Goal: Task Accomplishment & Management: Complete application form

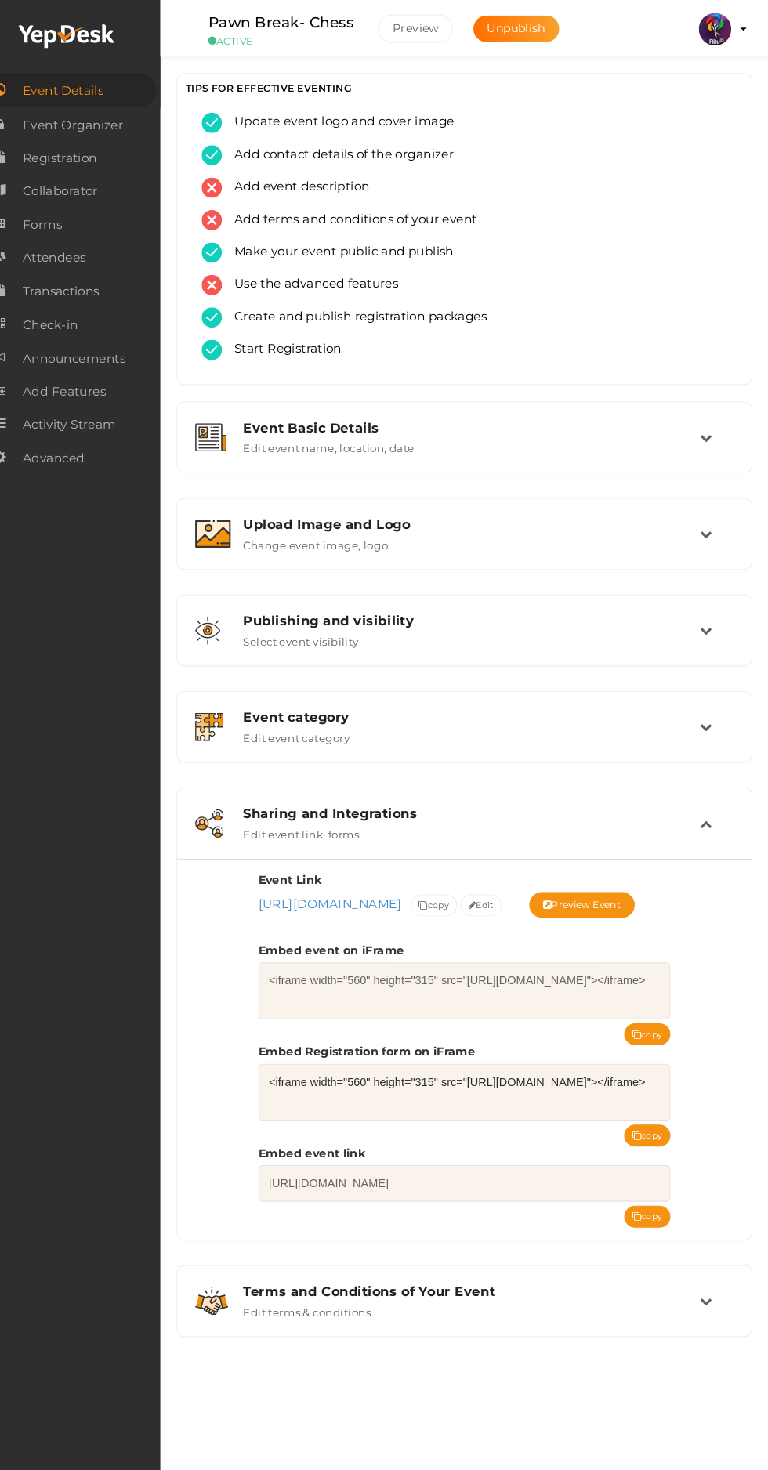
click at [81, 215] on span "Forms" at bounding box center [66, 216] width 38 height 31
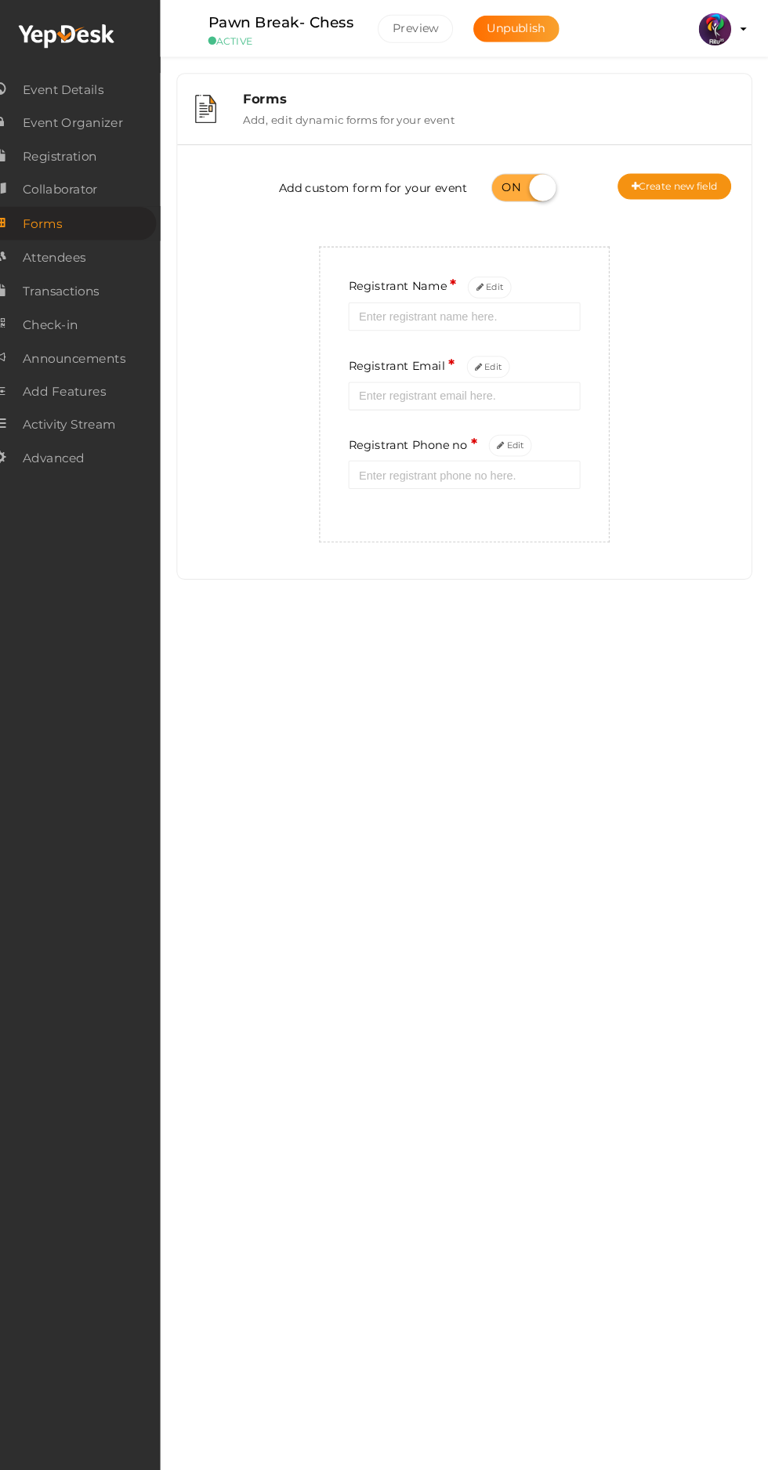
click at [682, 183] on button "Create new field" at bounding box center [677, 180] width 110 height 25
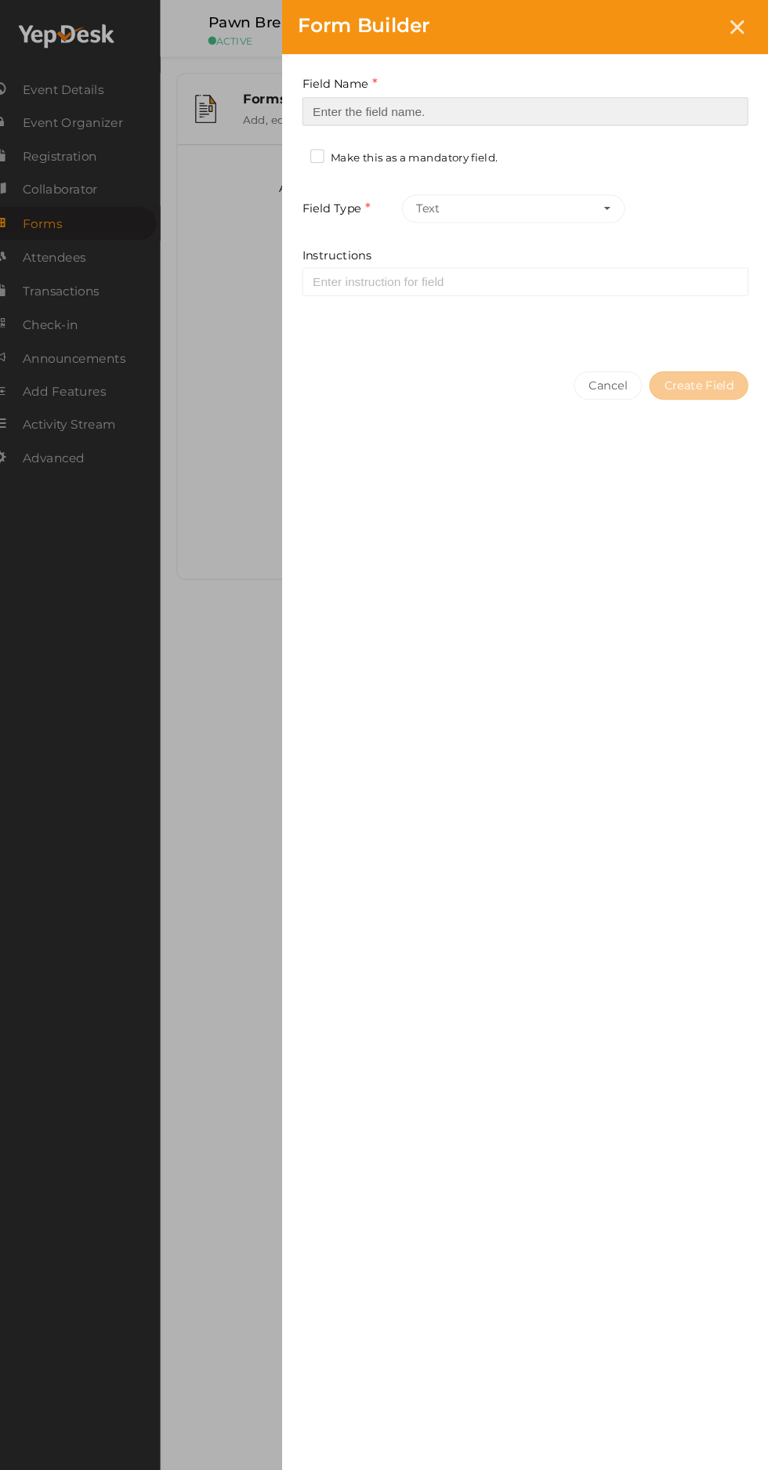
click at [528, 107] on input at bounding box center [532, 107] width 431 height 27
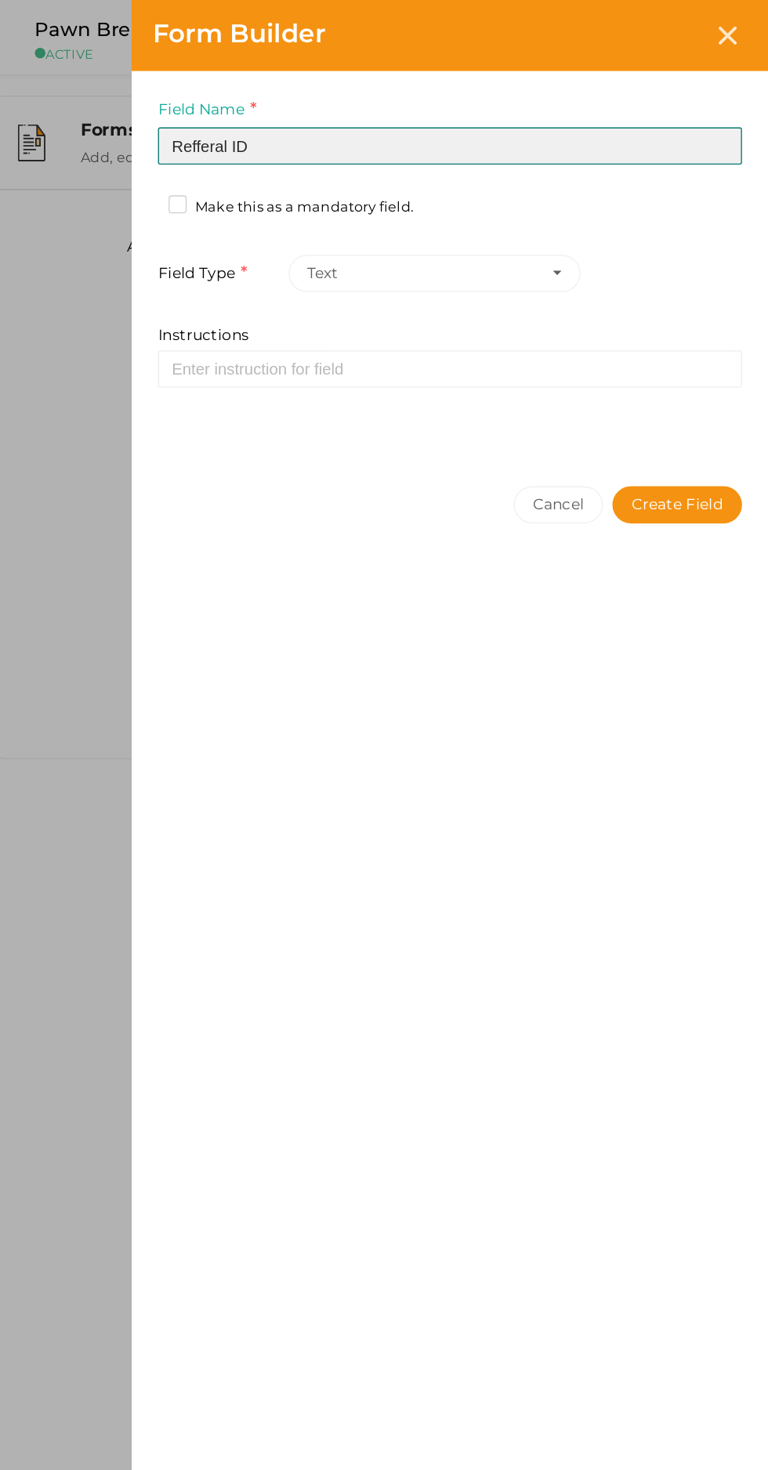
type input "Refferal ID"
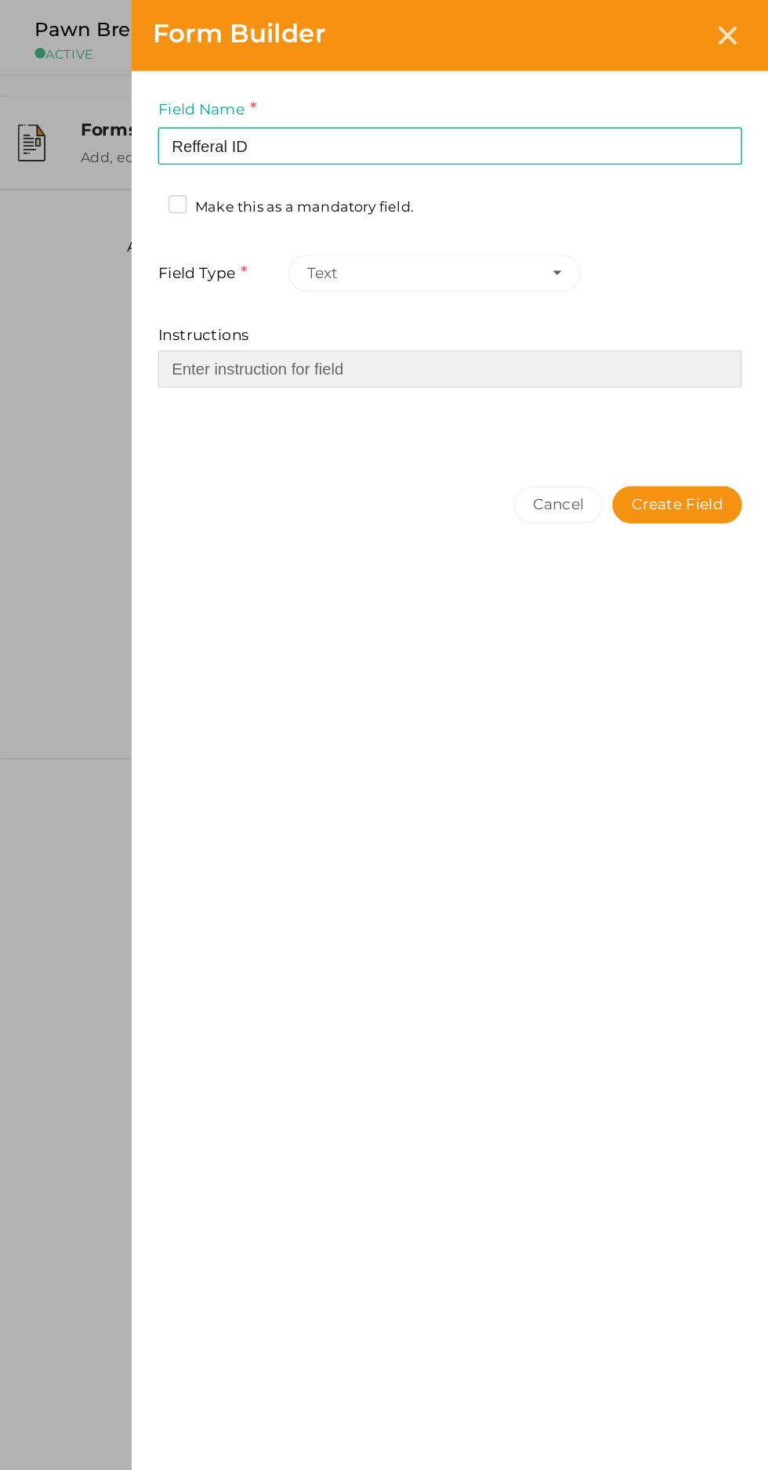
click at [622, 271] on input "Instructions" at bounding box center [532, 272] width 431 height 27
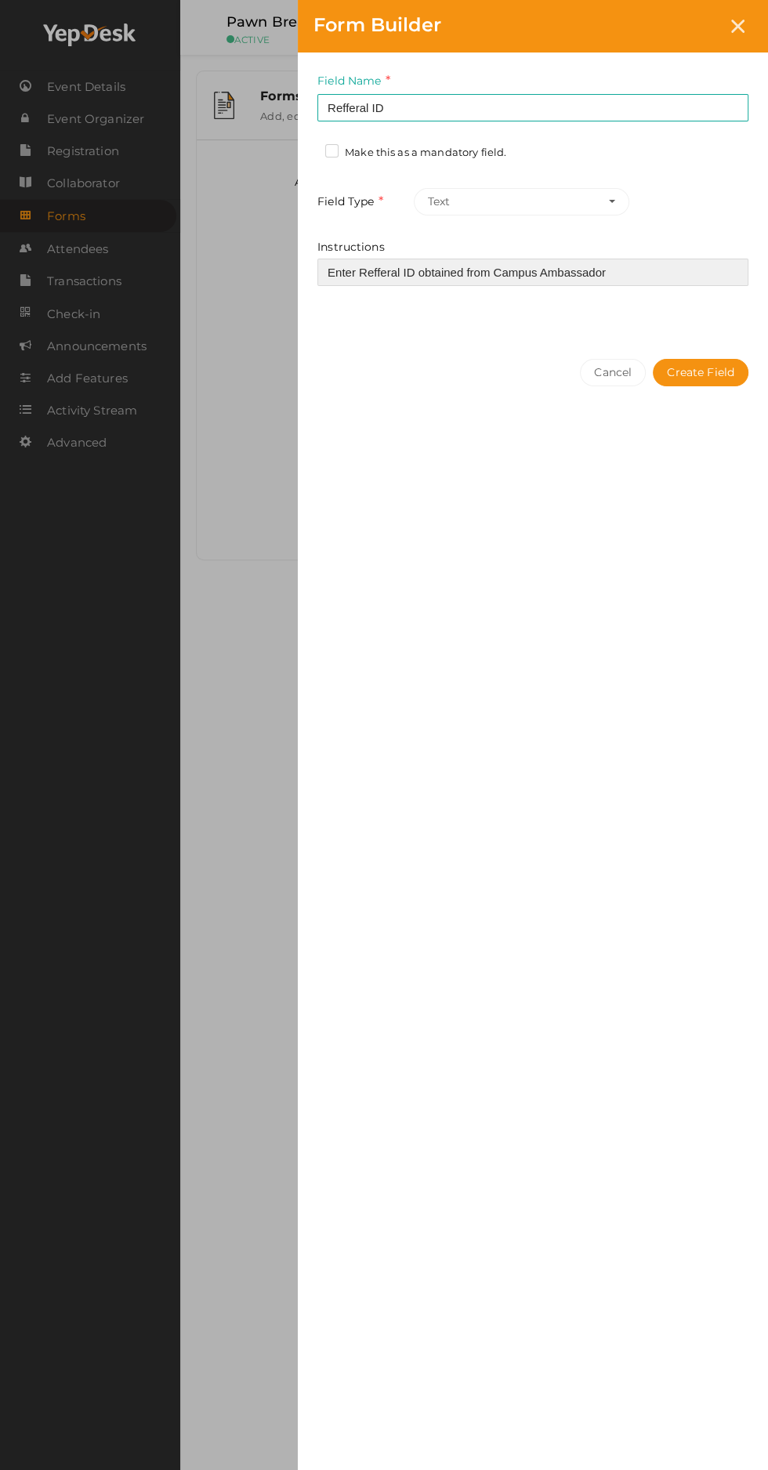
type input "Enter Refferal ID obtained from Campus Ambassador"
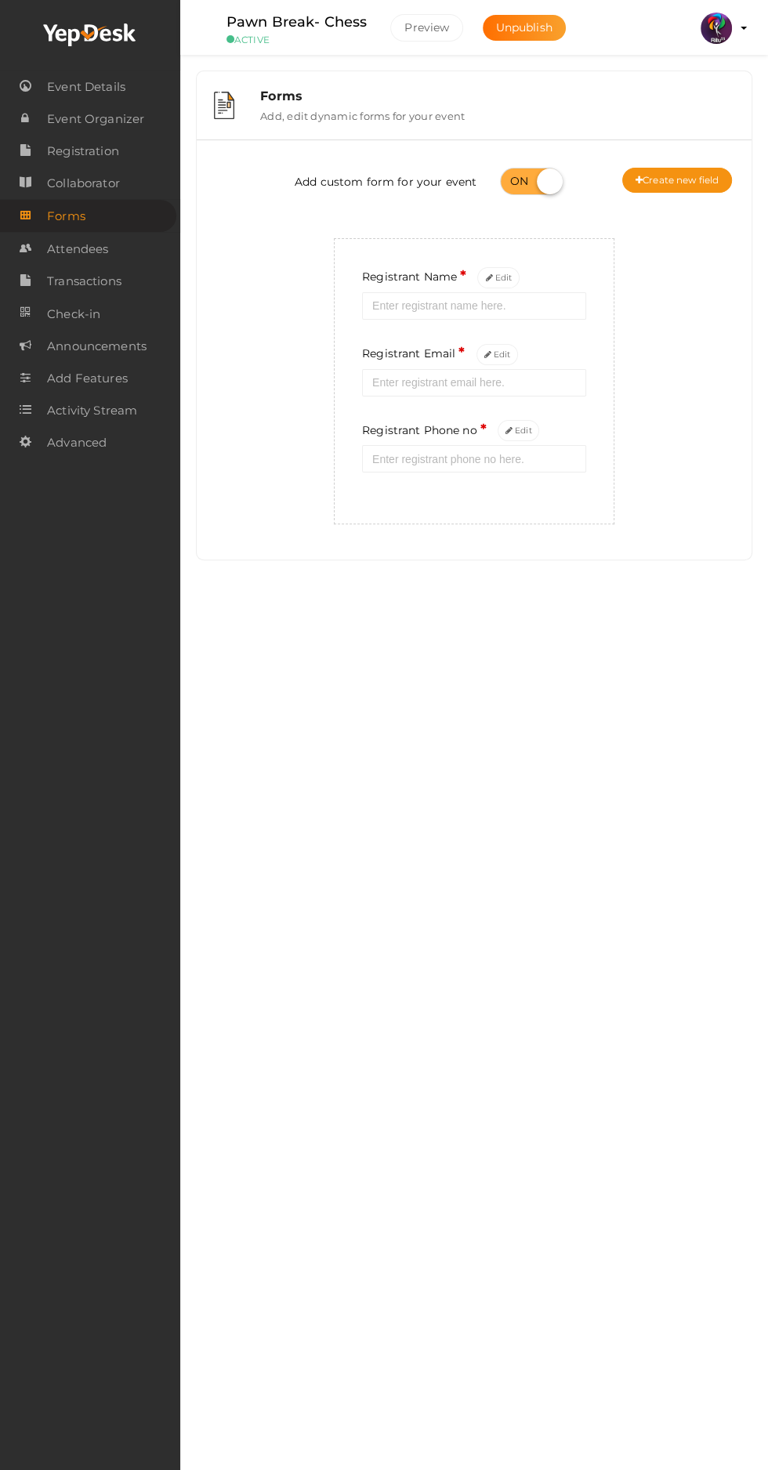
click at [673, 183] on button "Create new field" at bounding box center [677, 180] width 110 height 25
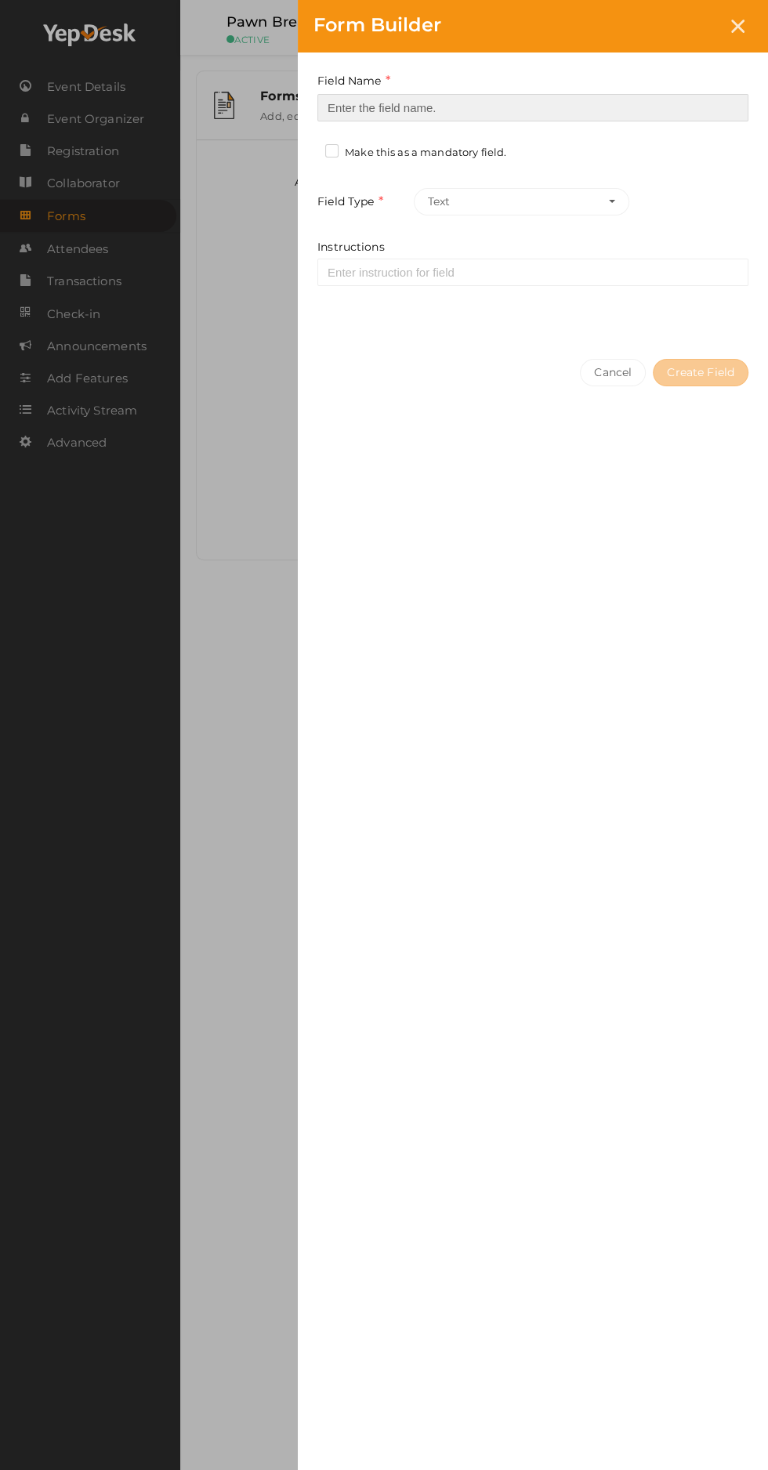
click at [371, 106] on input at bounding box center [532, 107] width 431 height 27
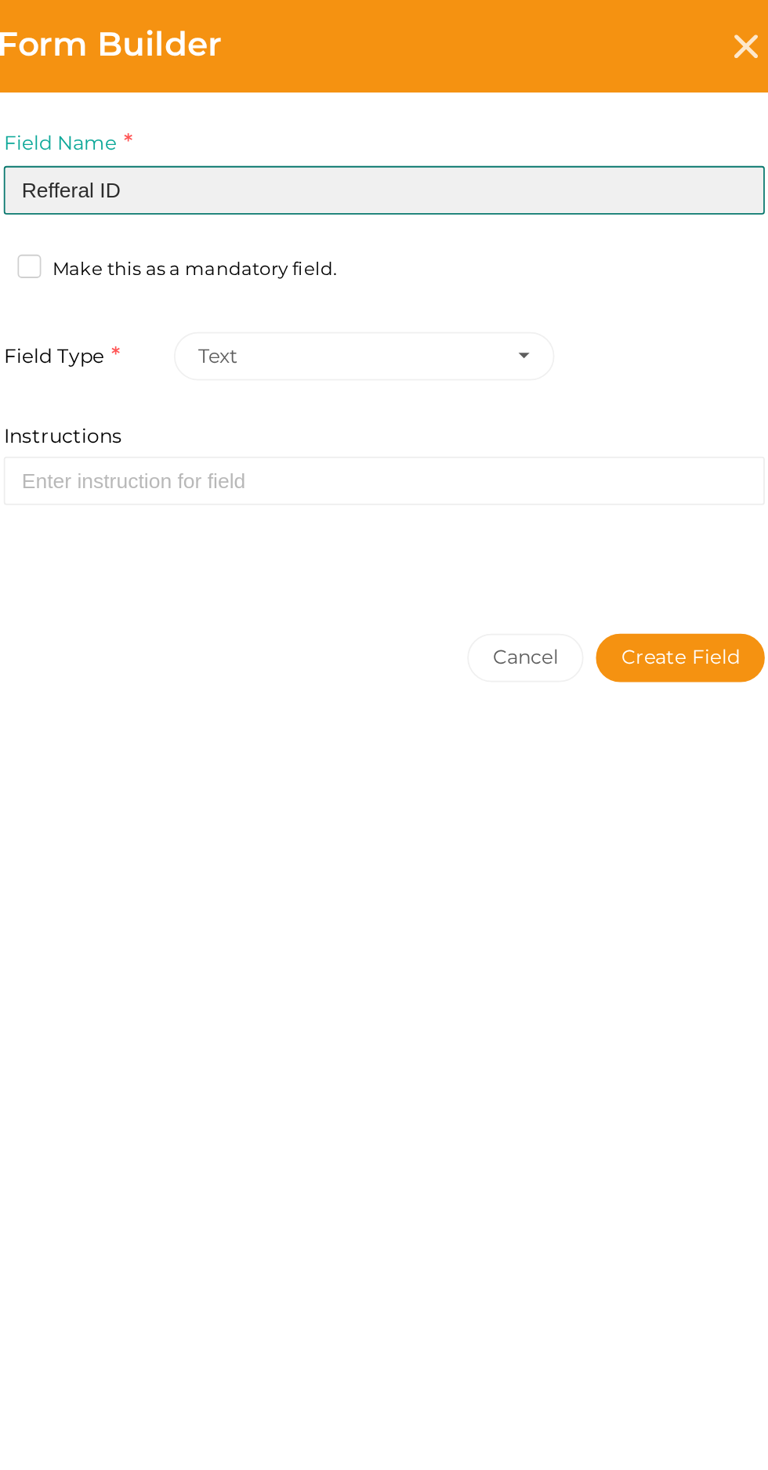
type input "Refferal ID"
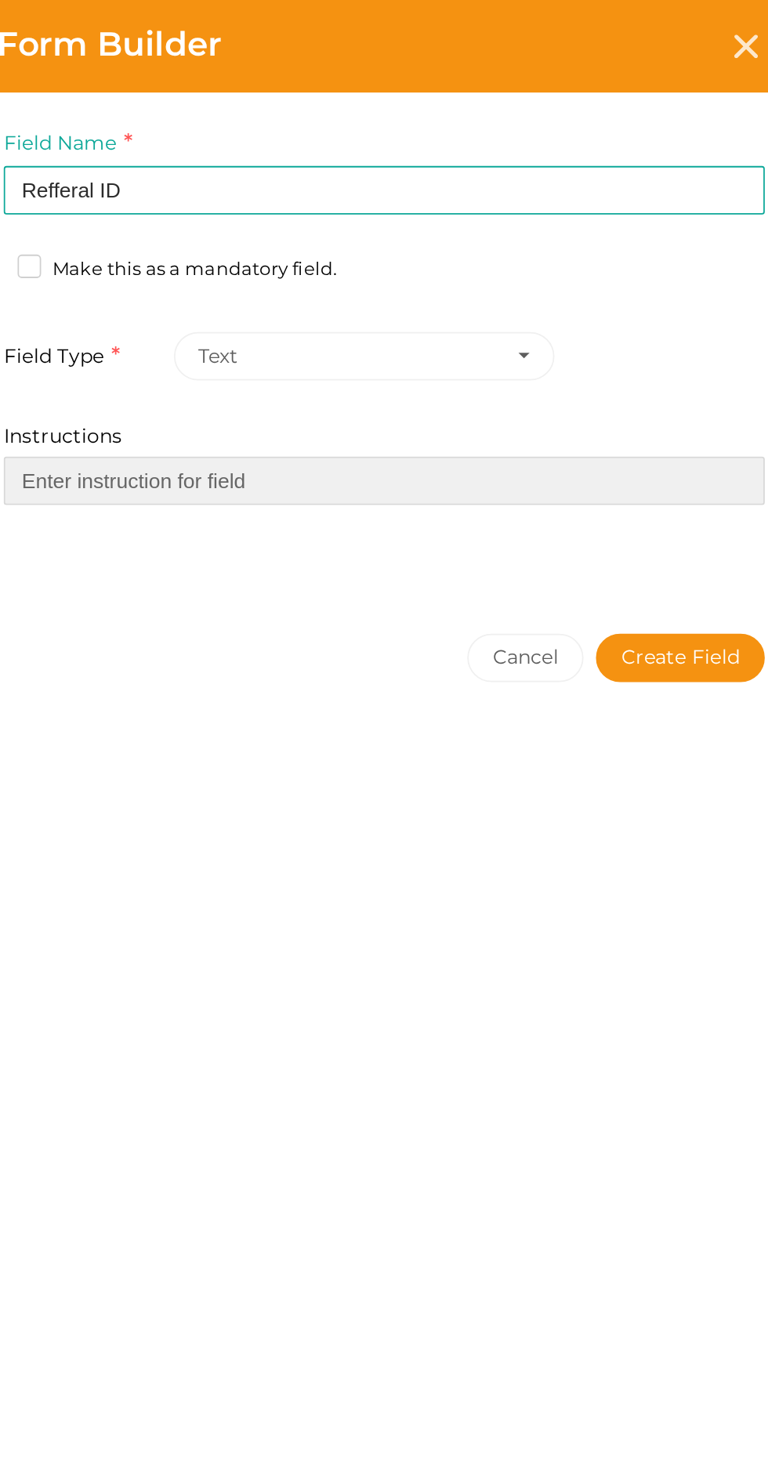
click at [420, 266] on input "Instructions" at bounding box center [532, 272] width 431 height 27
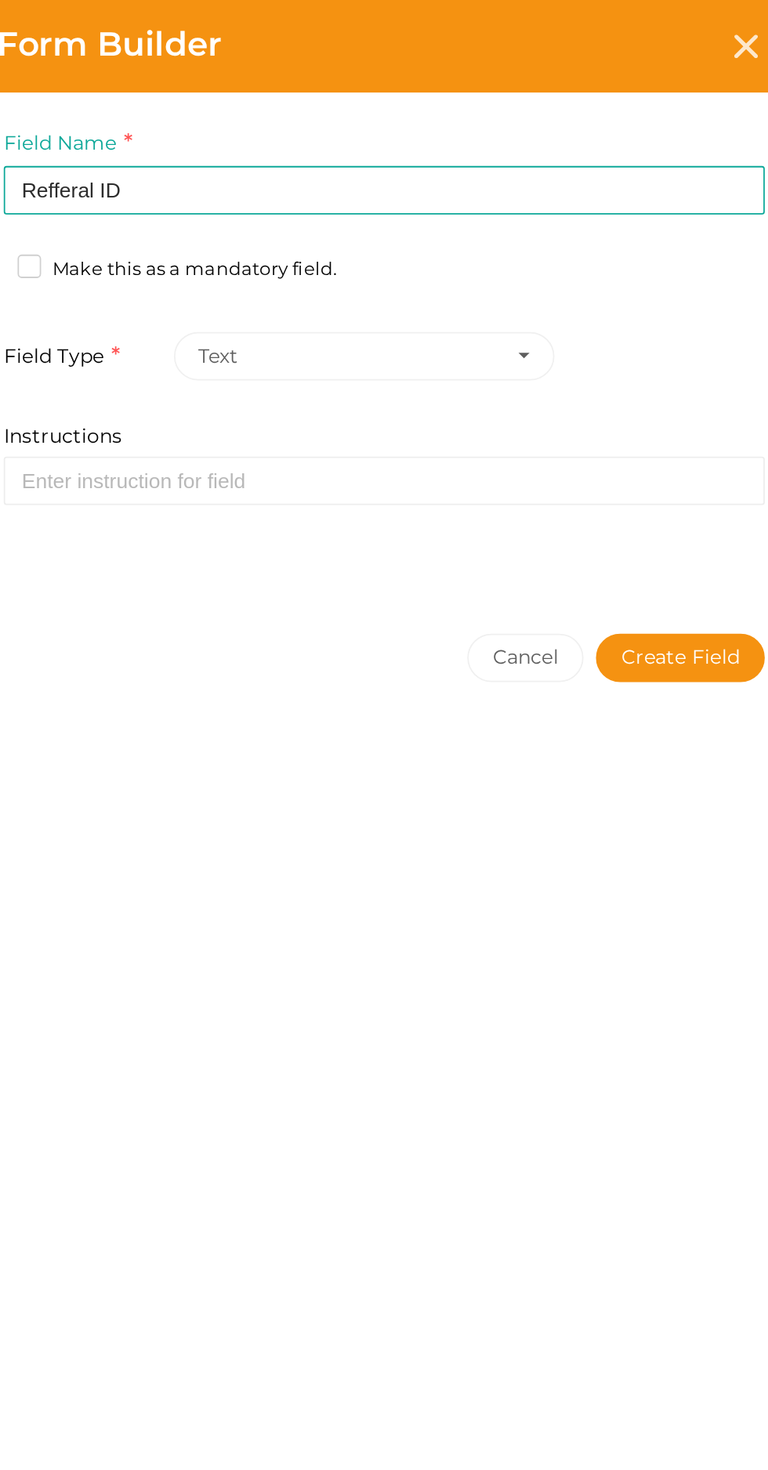
click at [393, 370] on div "Cancel Create Field" at bounding box center [533, 403] width 470 height 121
click at [700, 373] on button "Create Field" at bounding box center [701, 372] width 96 height 27
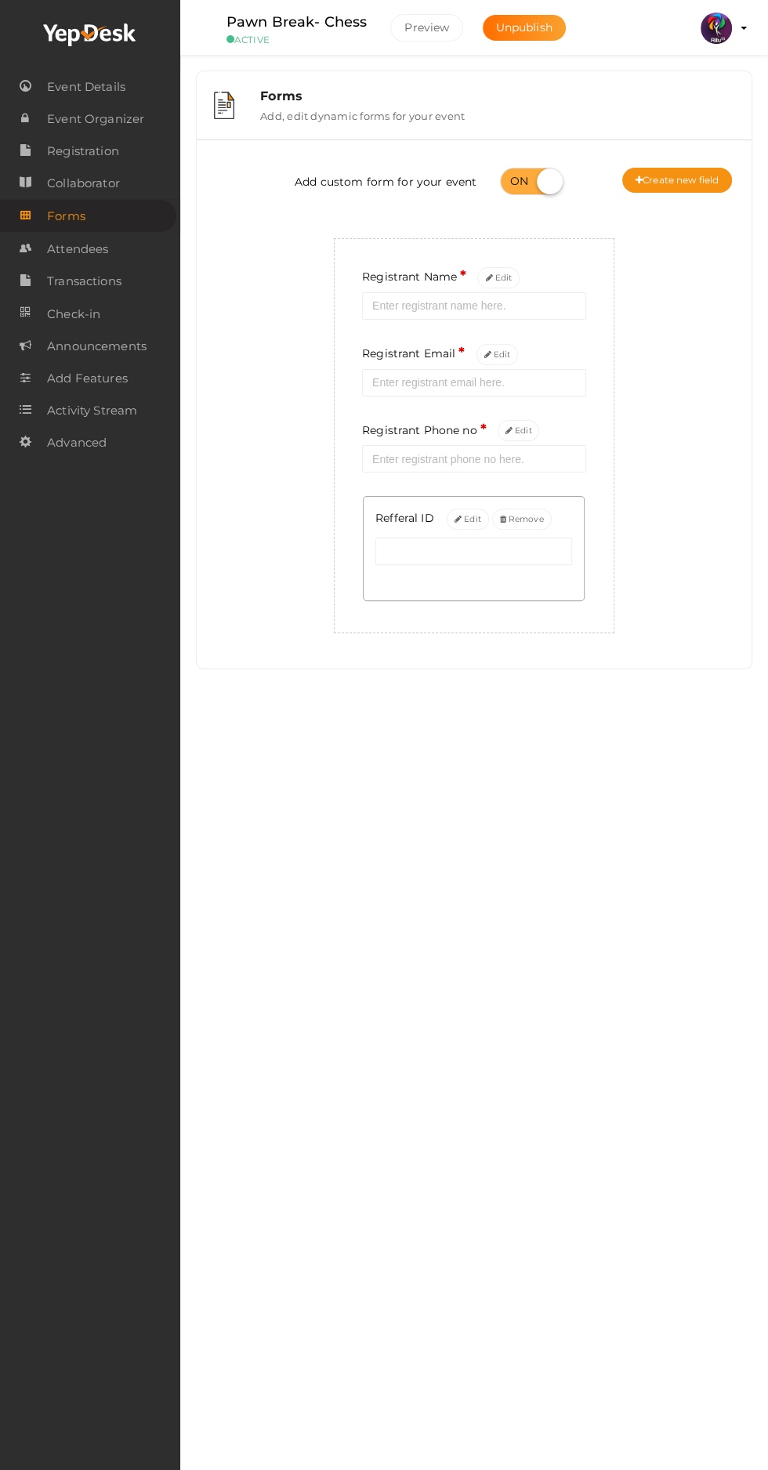
click at [727, 31] on img at bounding box center [715, 28] width 31 height 31
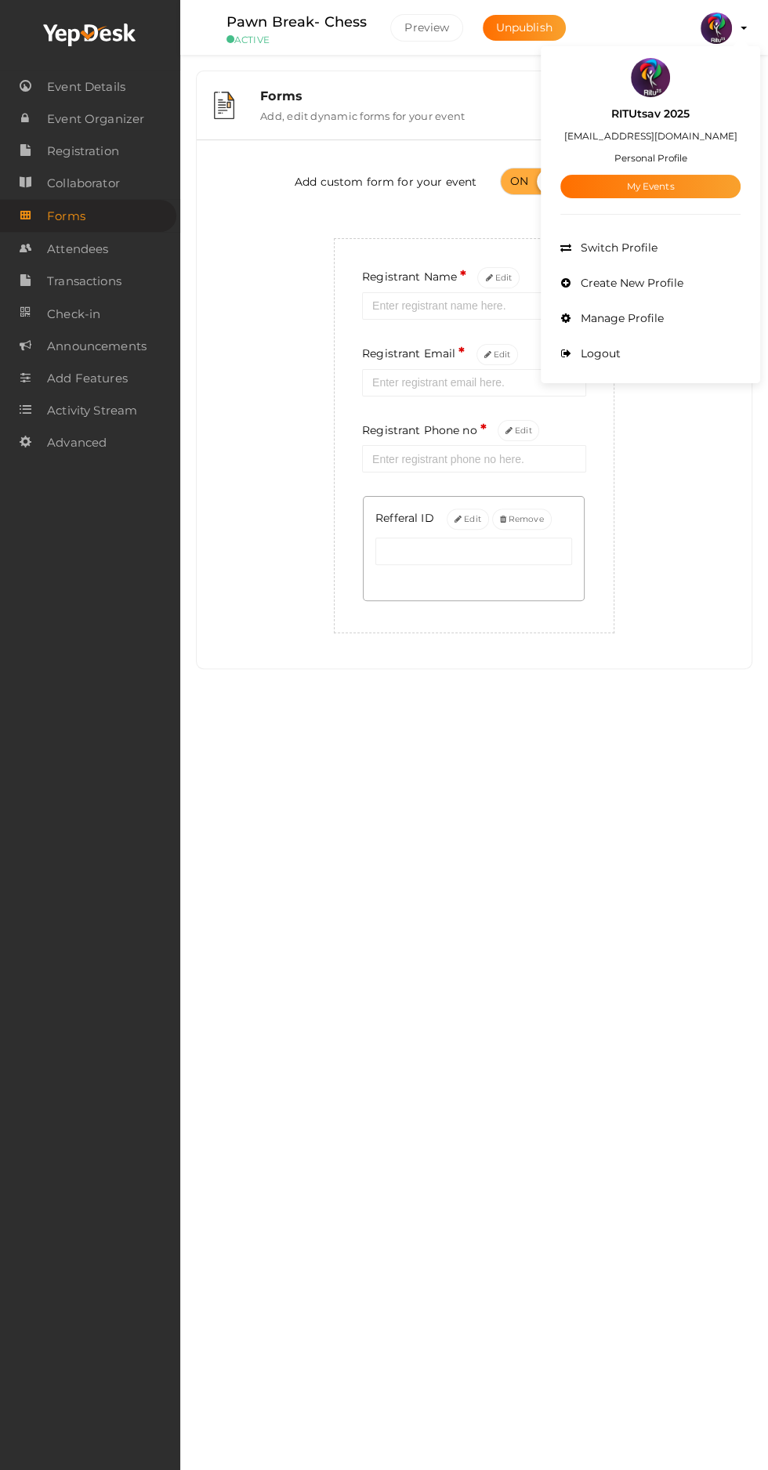
click at [611, 179] on link "My Events" at bounding box center [650, 187] width 180 height 24
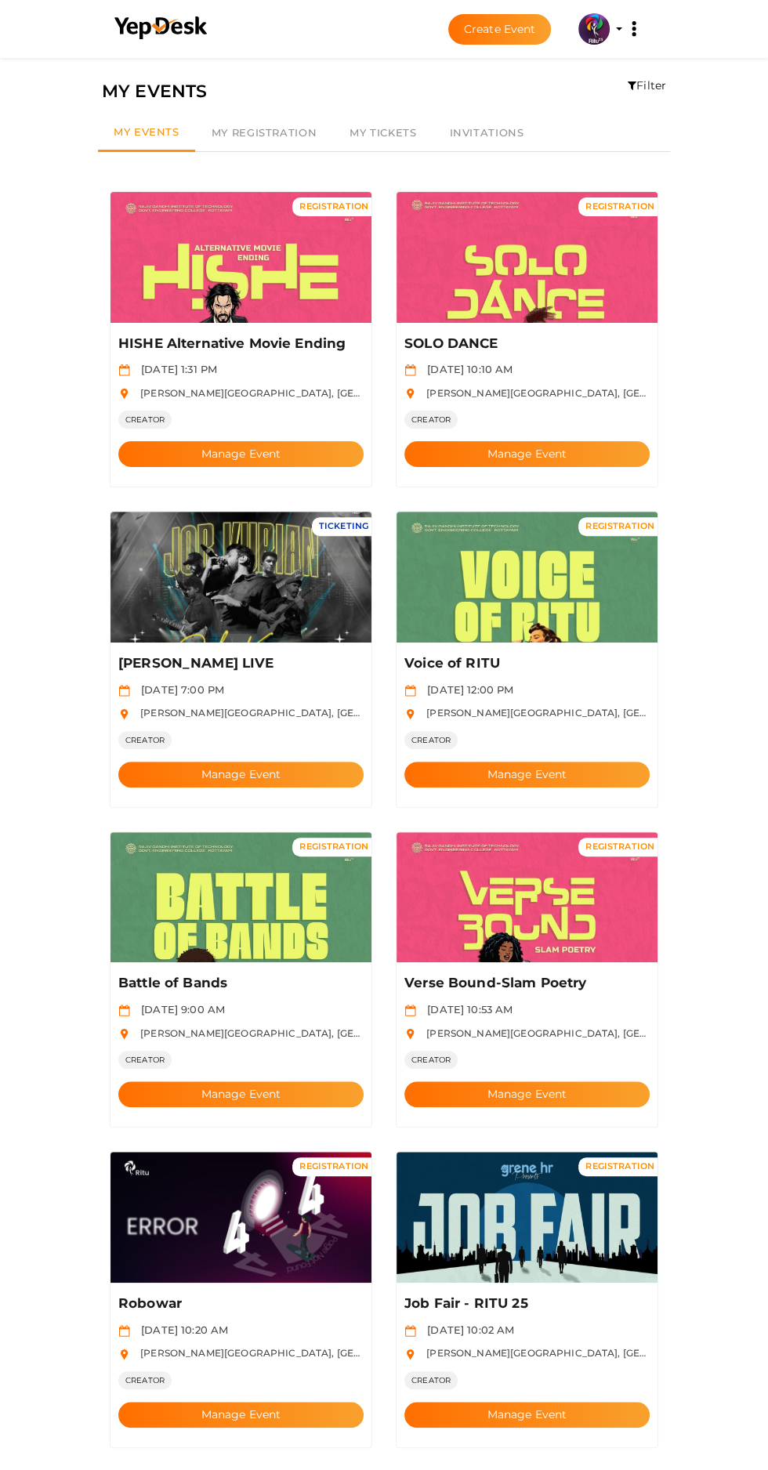
click at [591, 284] on img at bounding box center [526, 257] width 261 height 131
click at [467, 441] on button "Manage Event" at bounding box center [526, 454] width 245 height 26
click at [542, 594] on img at bounding box center [526, 577] width 261 height 131
click at [483, 761] on button "Manage Event" at bounding box center [526, 774] width 245 height 26
click at [198, 881] on img at bounding box center [240, 897] width 261 height 131
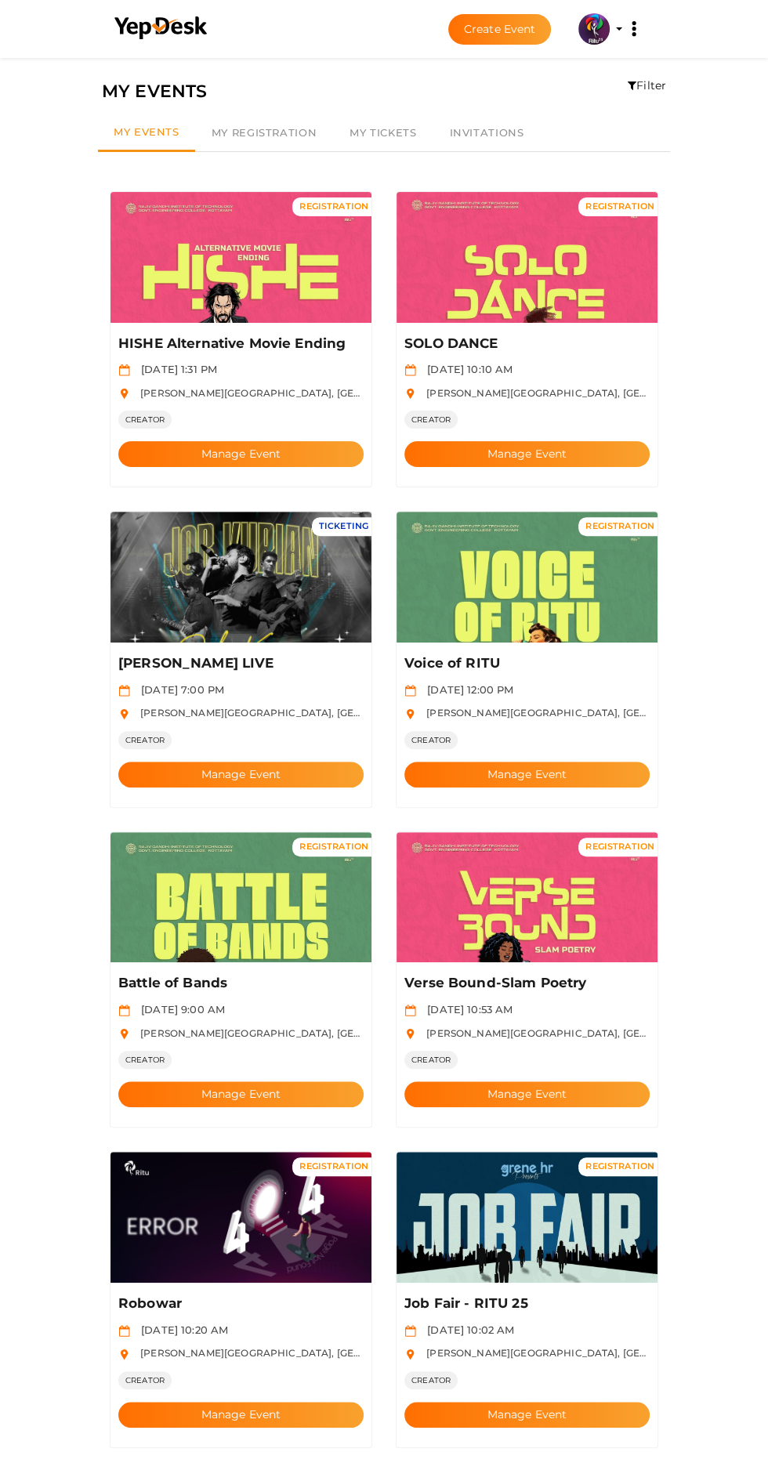
click at [178, 1081] on button "Manage Event" at bounding box center [240, 1094] width 245 height 26
click at [530, 906] on img at bounding box center [526, 897] width 261 height 131
click at [576, 1081] on button "Manage Event" at bounding box center [526, 1094] width 245 height 26
click at [580, 1081] on button "Manage Event" at bounding box center [526, 1094] width 245 height 26
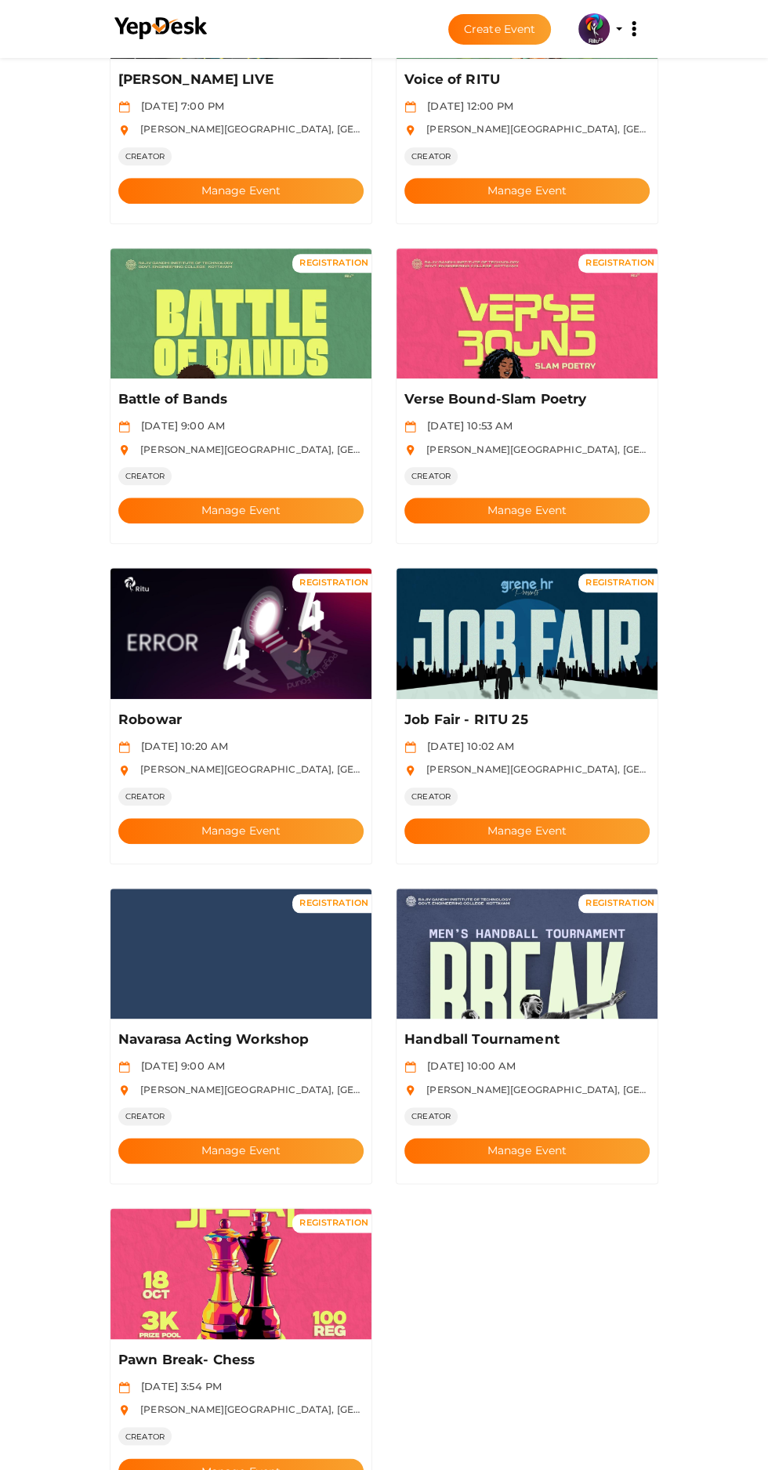
scroll to position [621, 0]
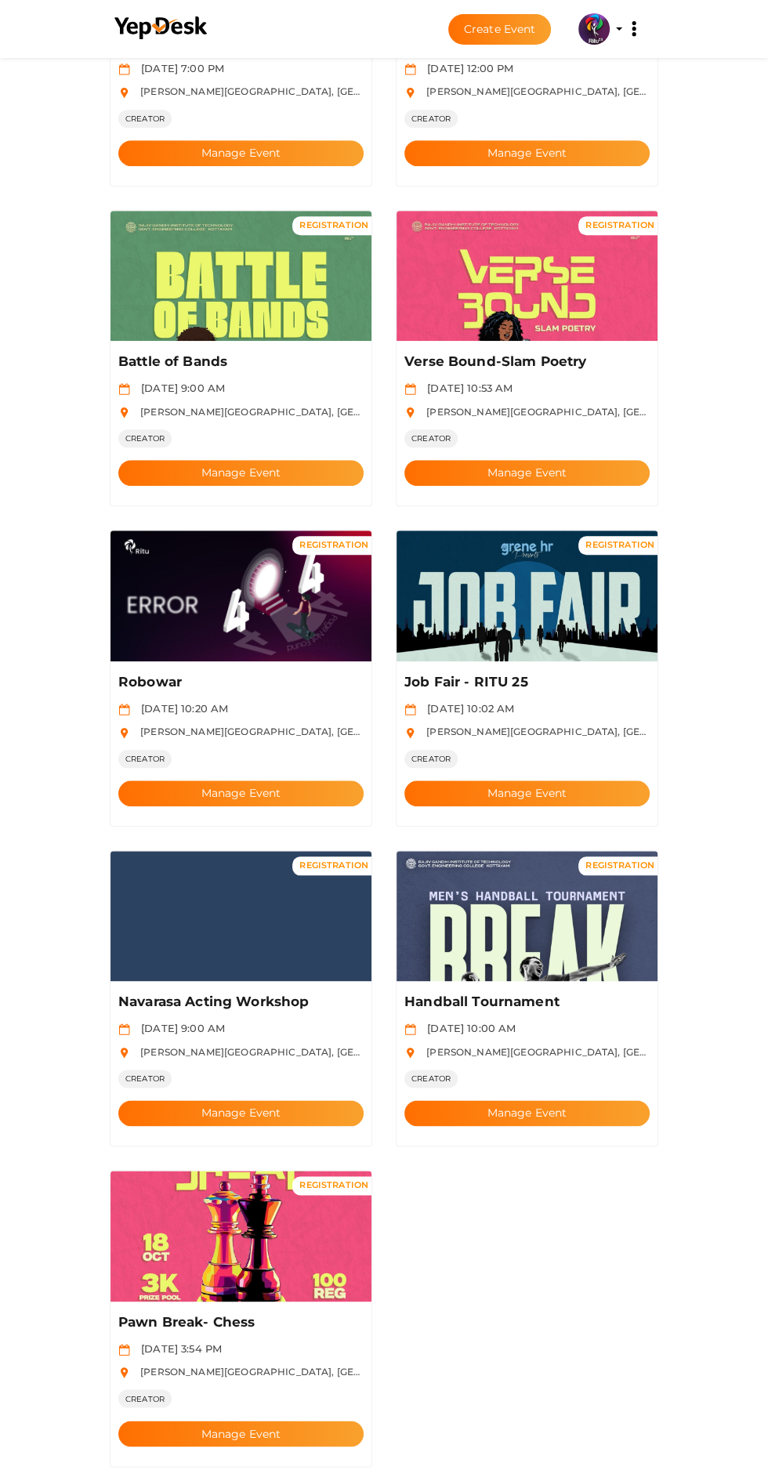
click at [312, 1420] on button "Manage Event" at bounding box center [240, 1433] width 245 height 26
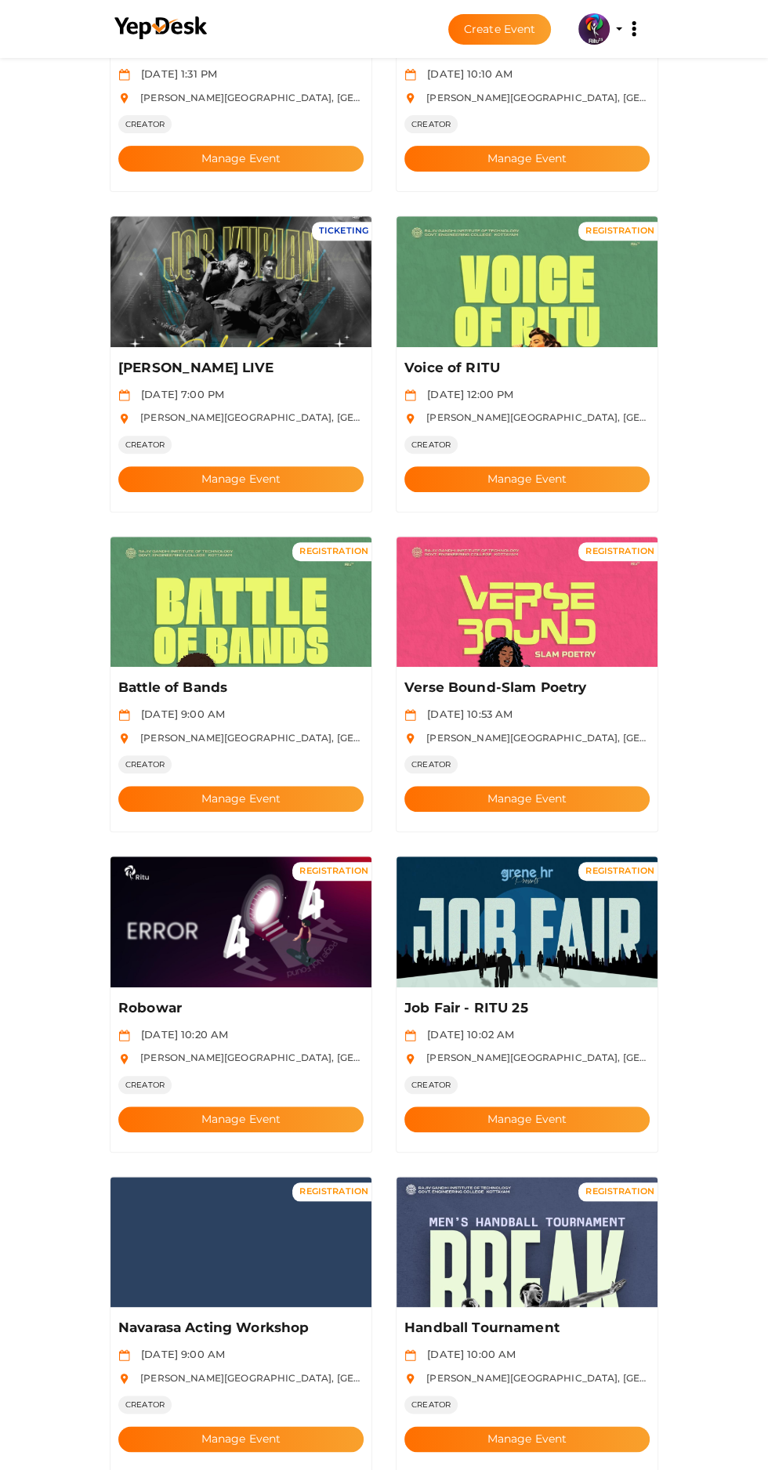
scroll to position [0, 0]
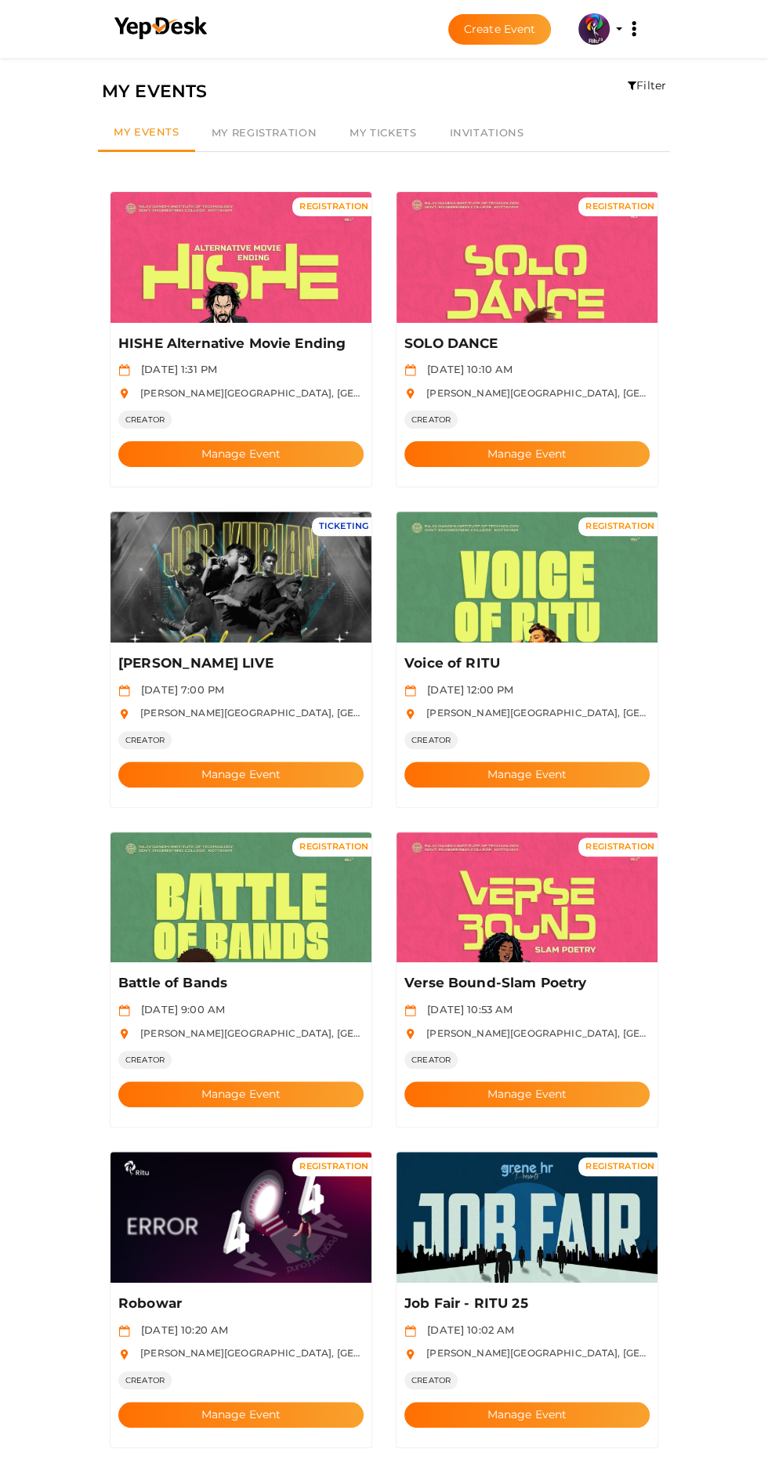
click at [278, 334] on p "HISHE Alternative Movie Ending" at bounding box center [238, 343] width 240 height 19
click at [280, 441] on button "Manage Event" at bounding box center [240, 454] width 245 height 26
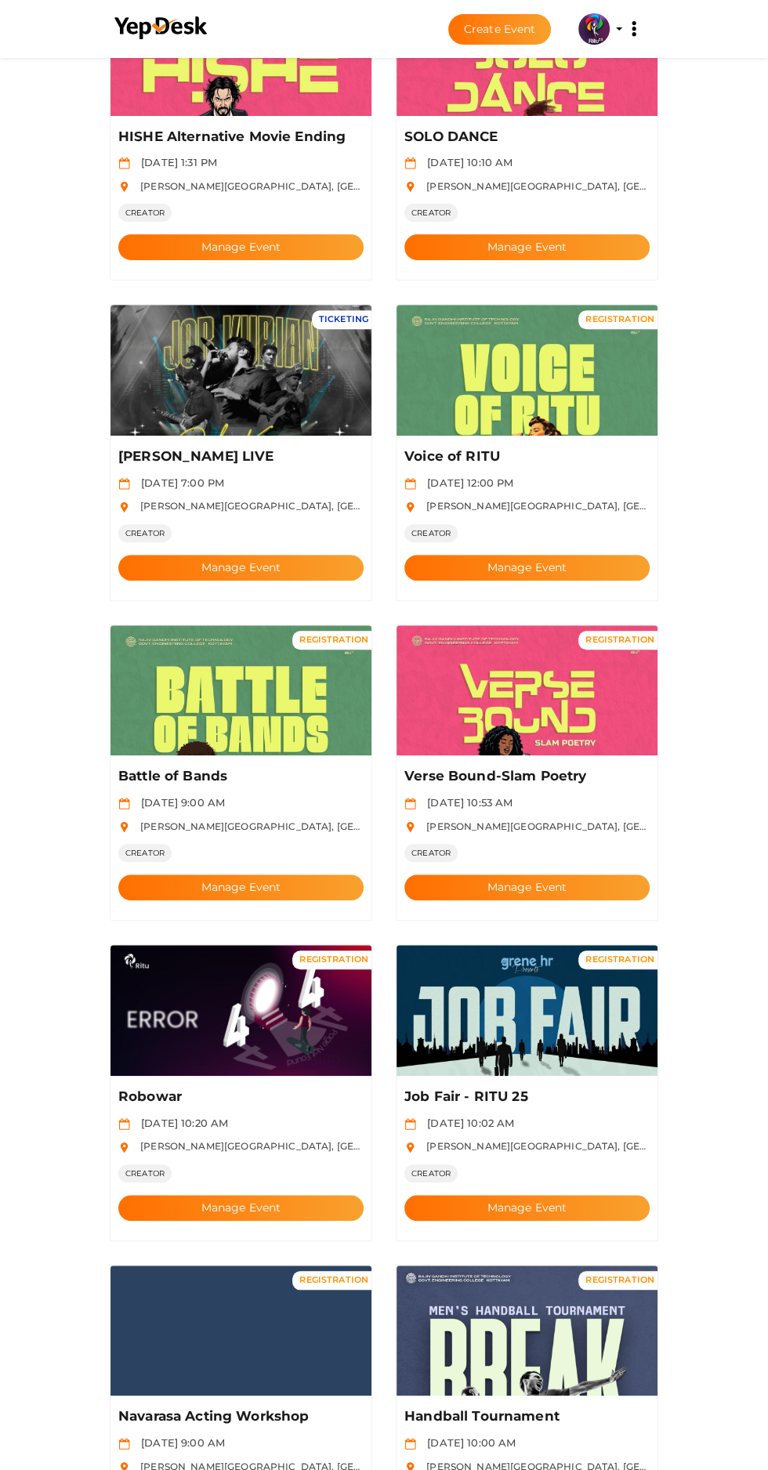
scroll to position [472, 0]
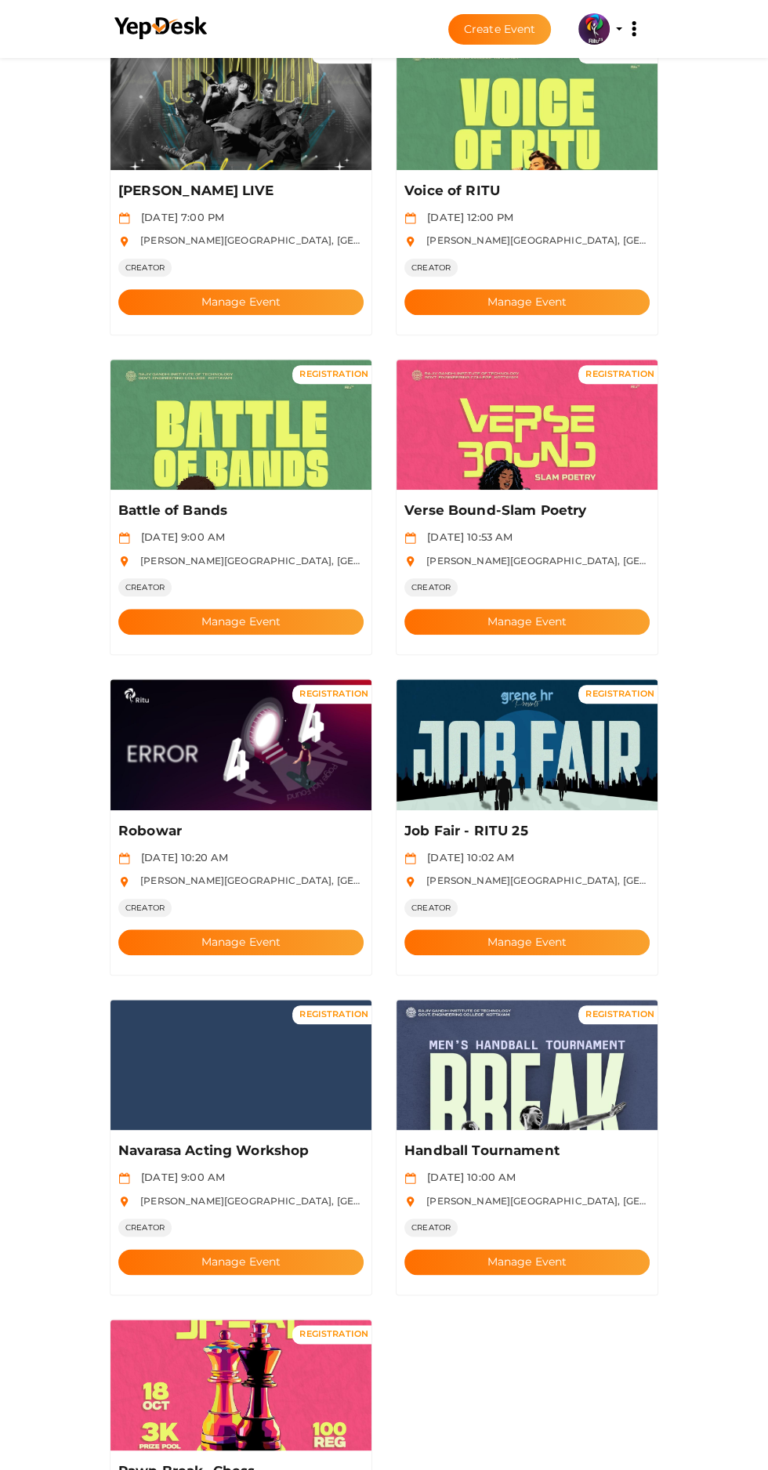
click at [257, 1141] on p "Navarasa Acting Workshop" at bounding box center [238, 1150] width 240 height 19
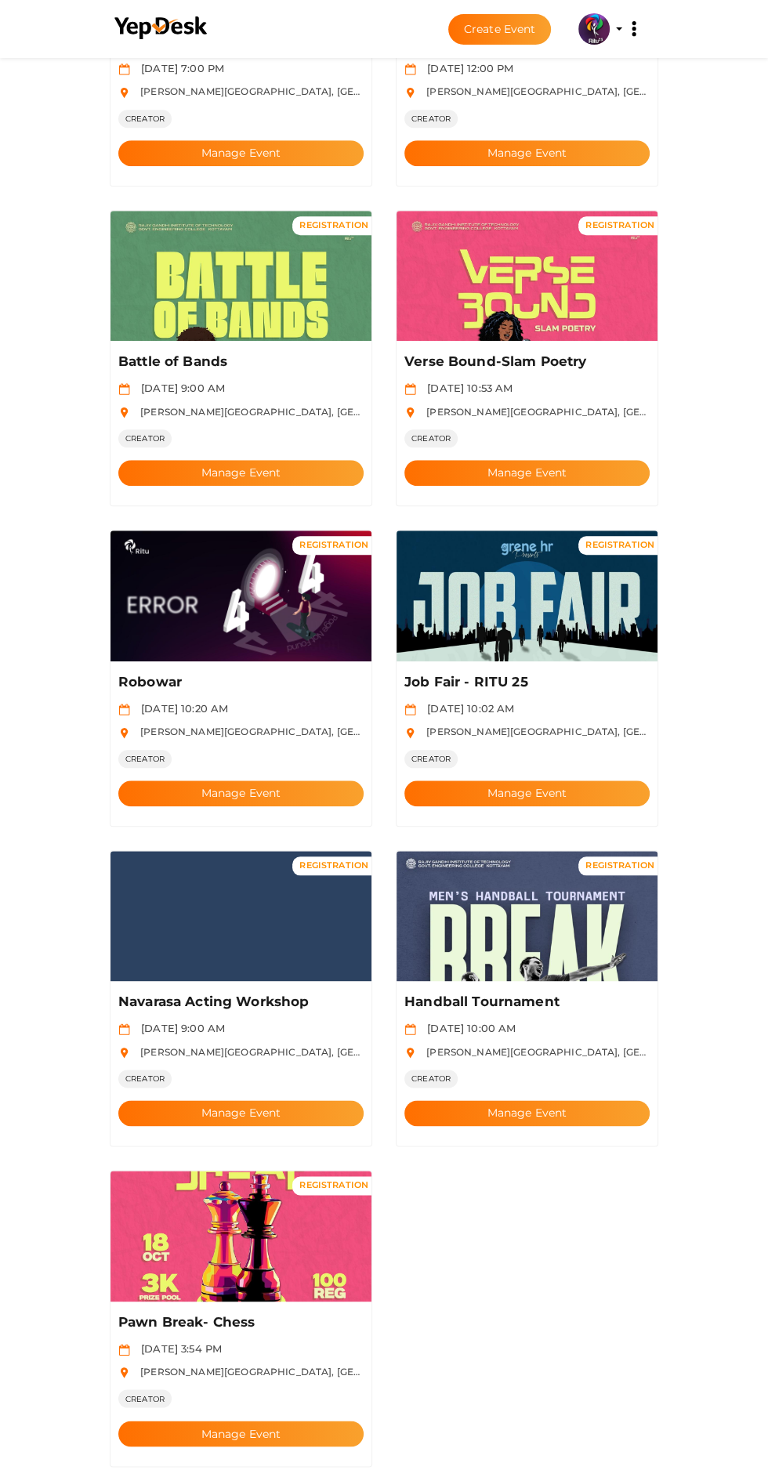
click at [298, 1100] on button "Manage Event" at bounding box center [240, 1113] width 245 height 26
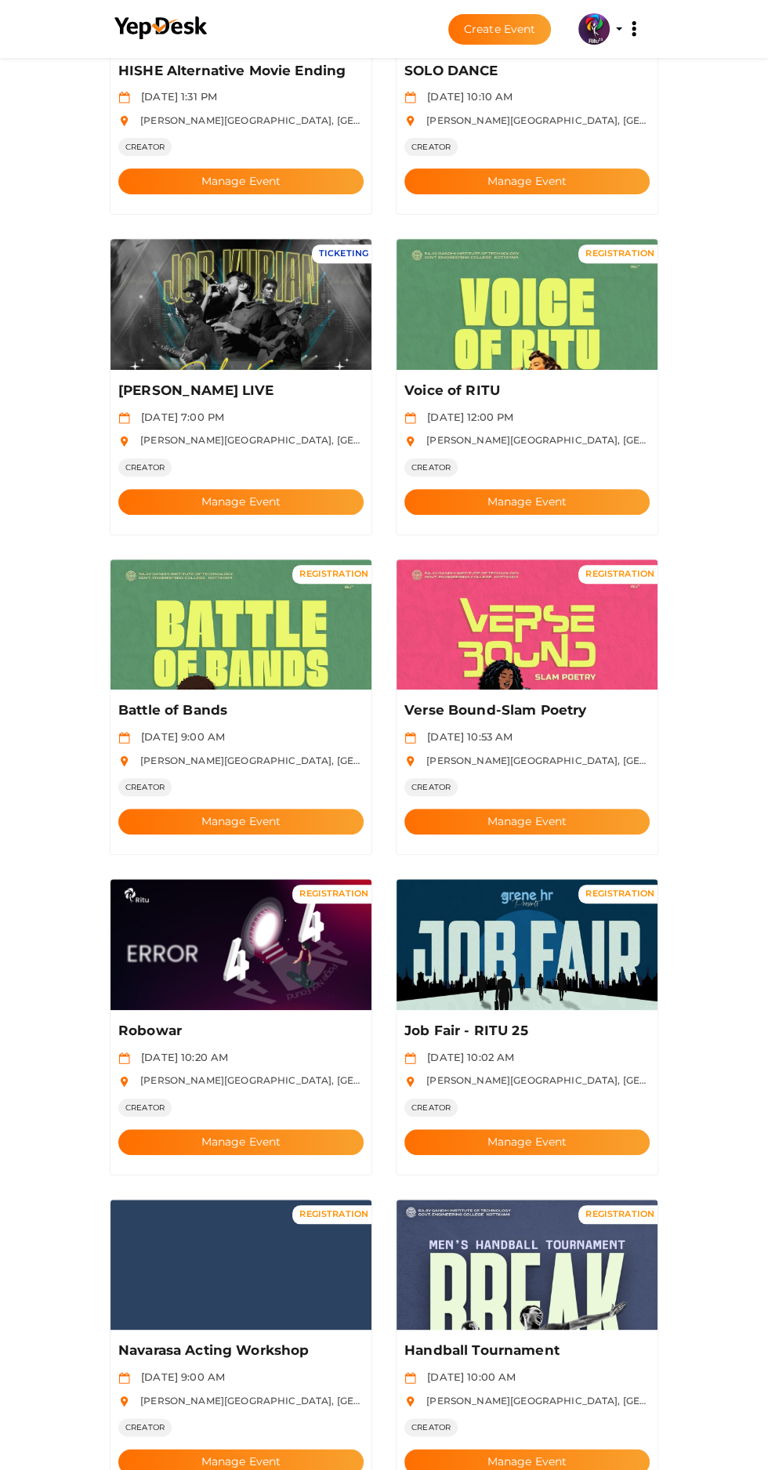
scroll to position [0, 0]
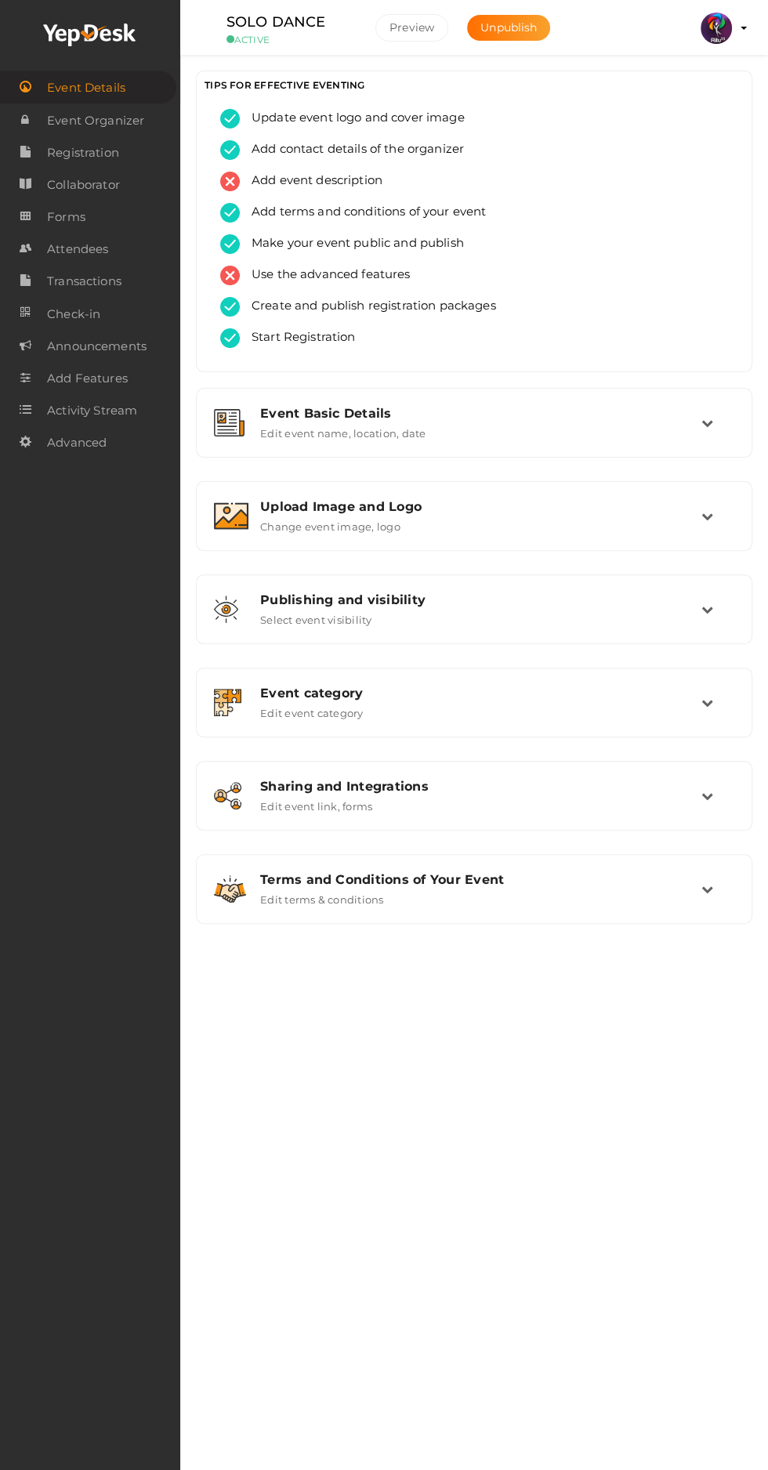
click at [57, 219] on span "Forms" at bounding box center [66, 216] width 38 height 31
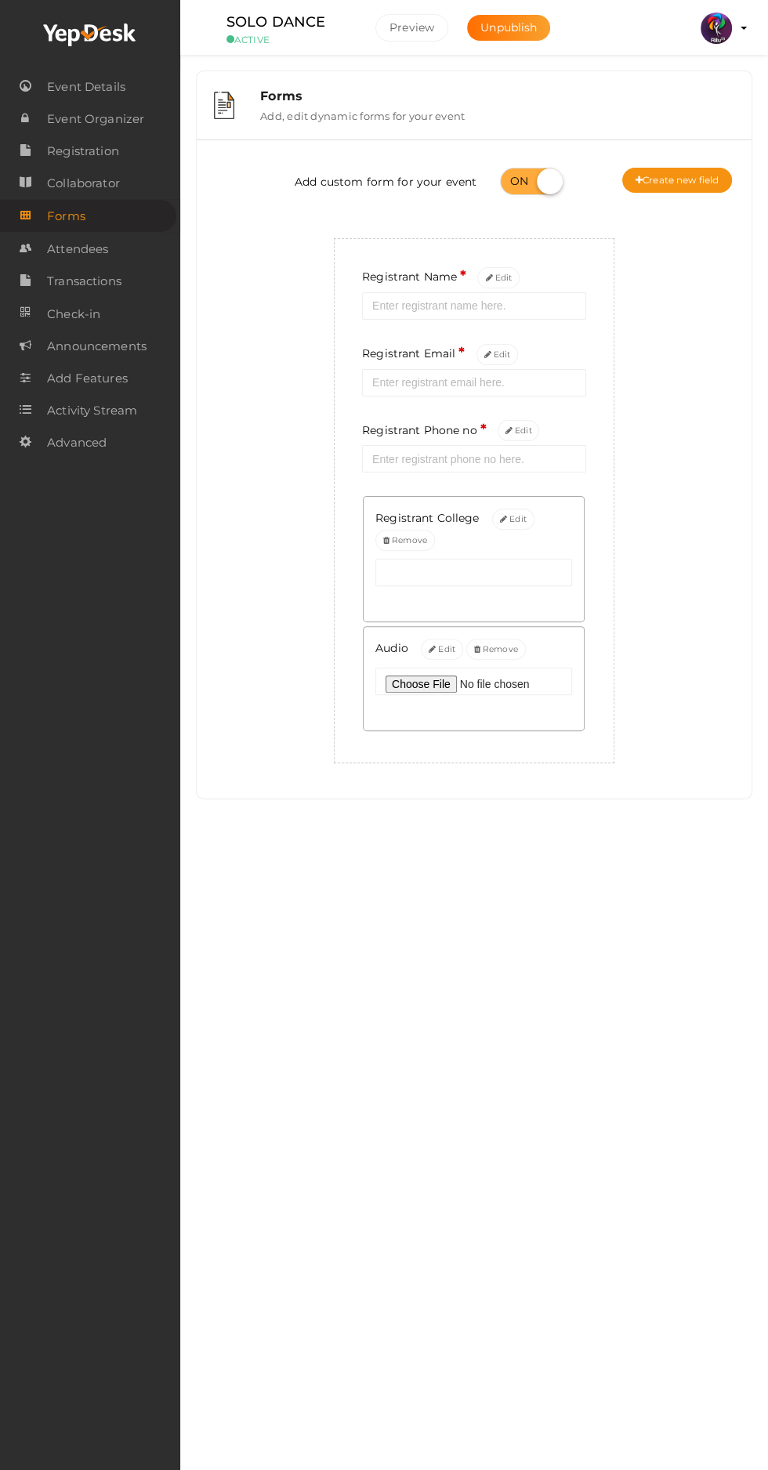
click at [702, 179] on button "Create new field" at bounding box center [677, 180] width 110 height 25
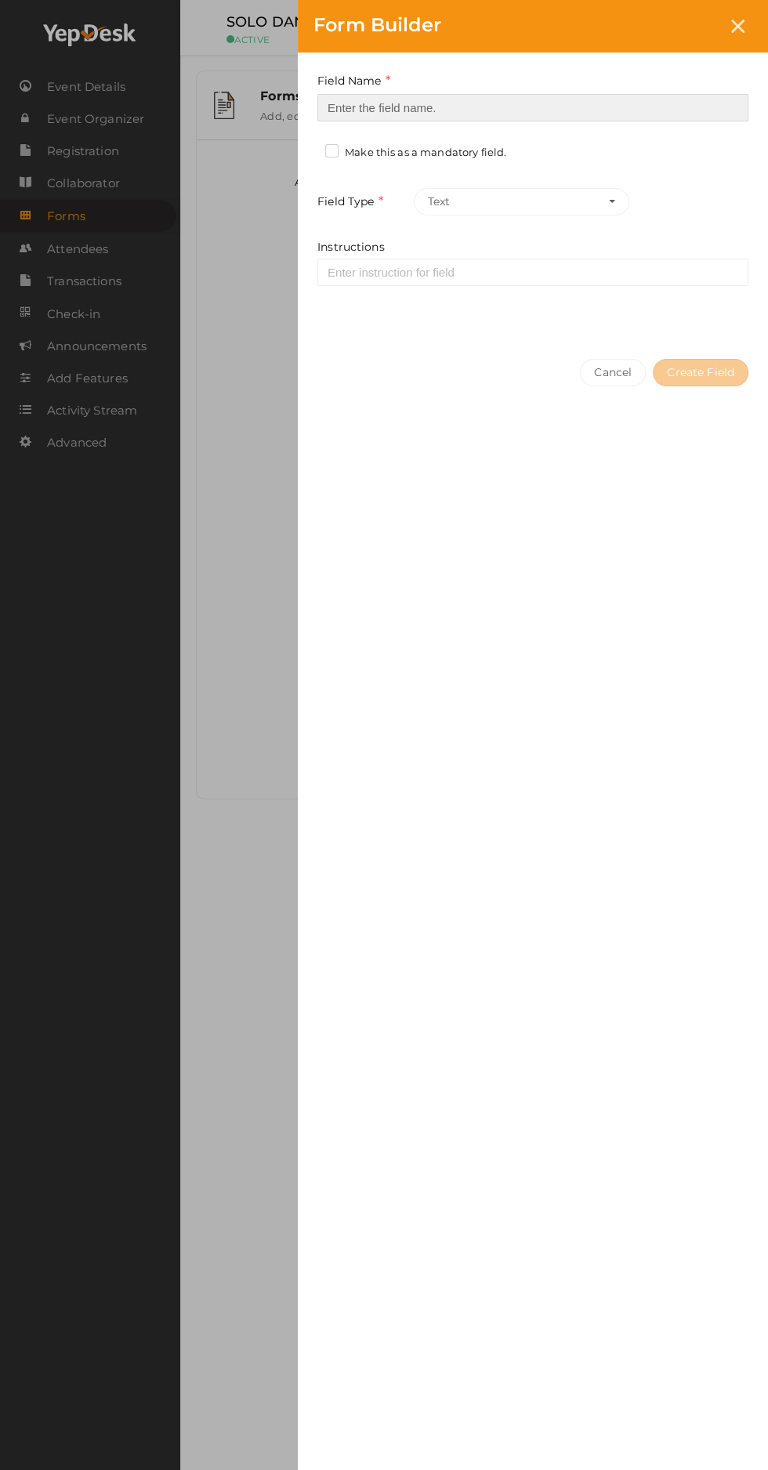
click at [591, 107] on input at bounding box center [532, 107] width 431 height 27
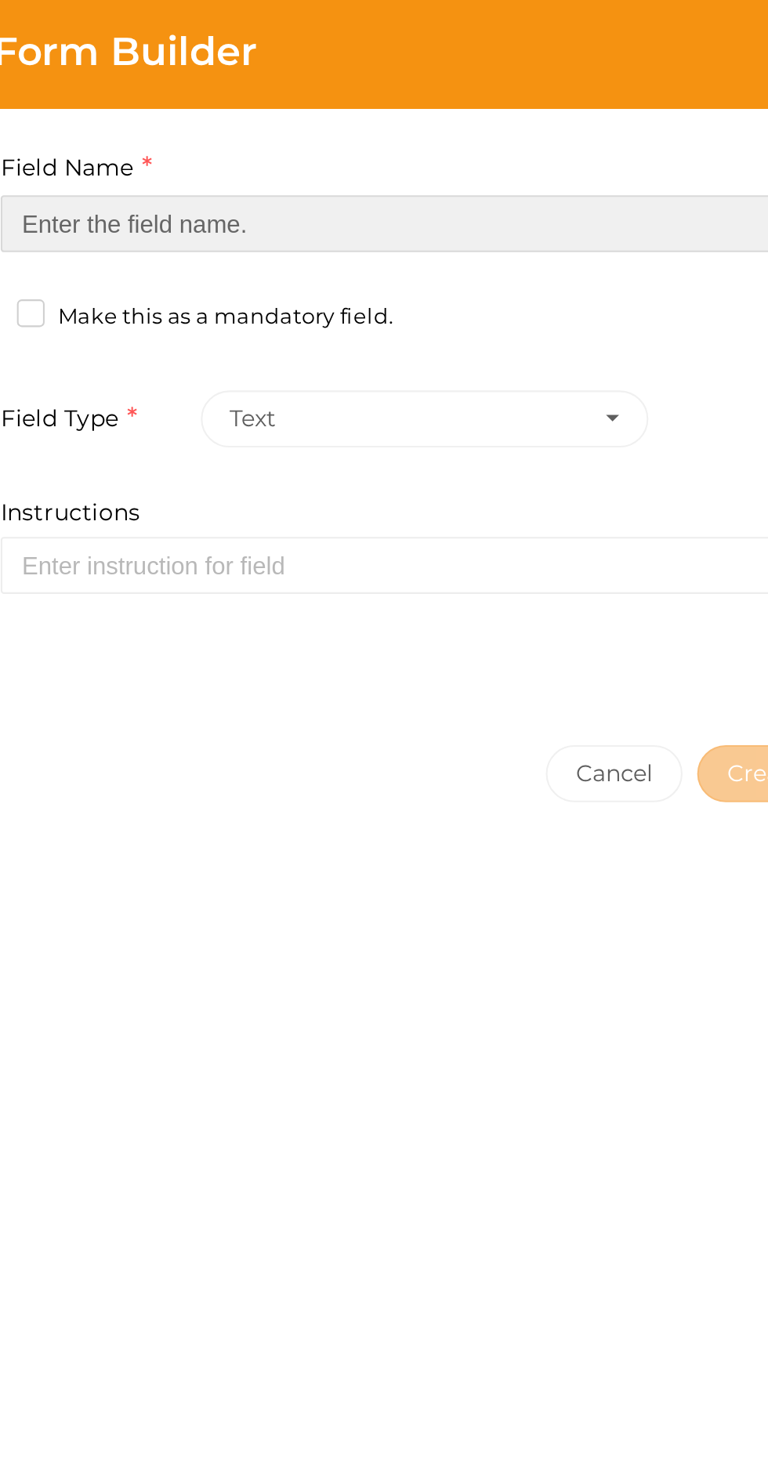
type input "Refferal ID"
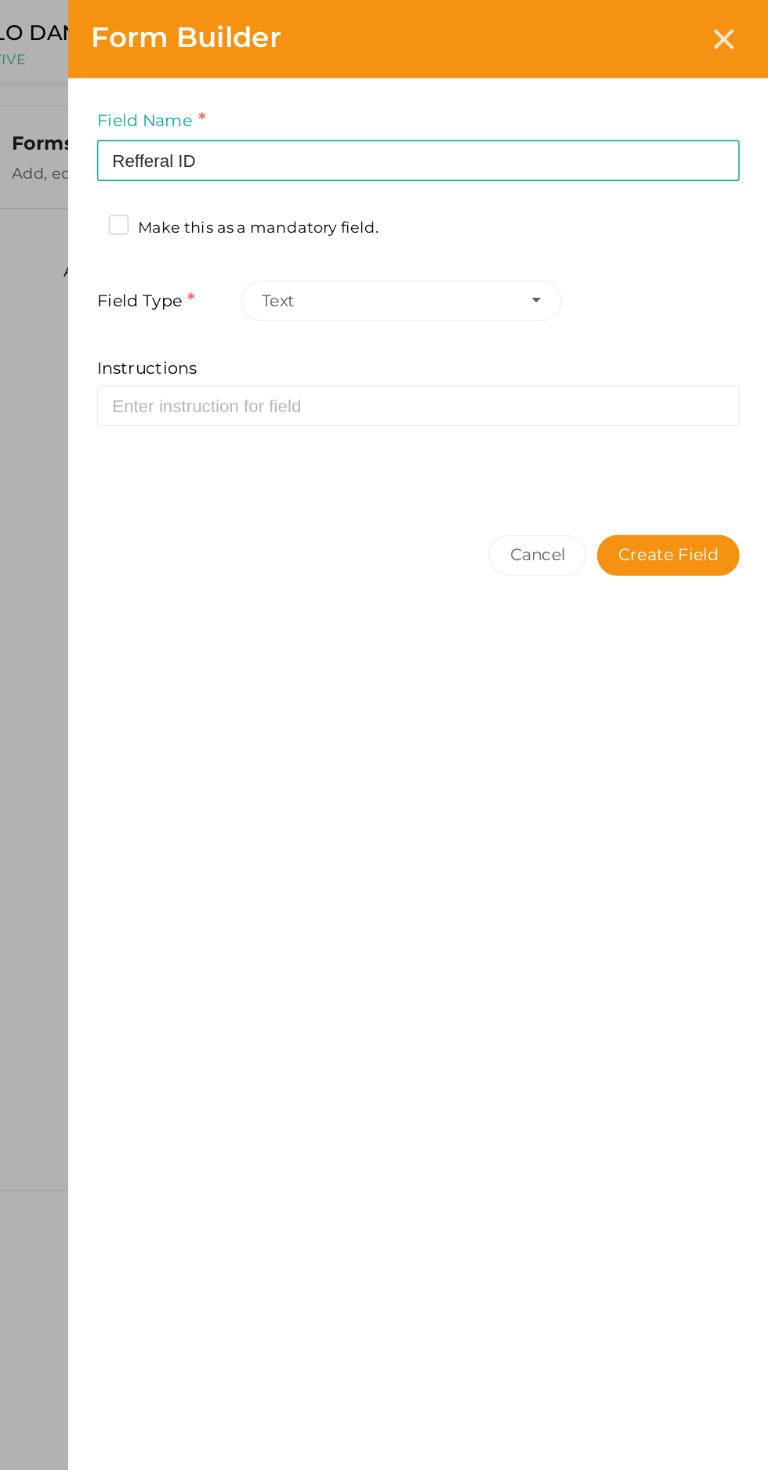
click at [722, 374] on button "Create Field" at bounding box center [701, 372] width 96 height 27
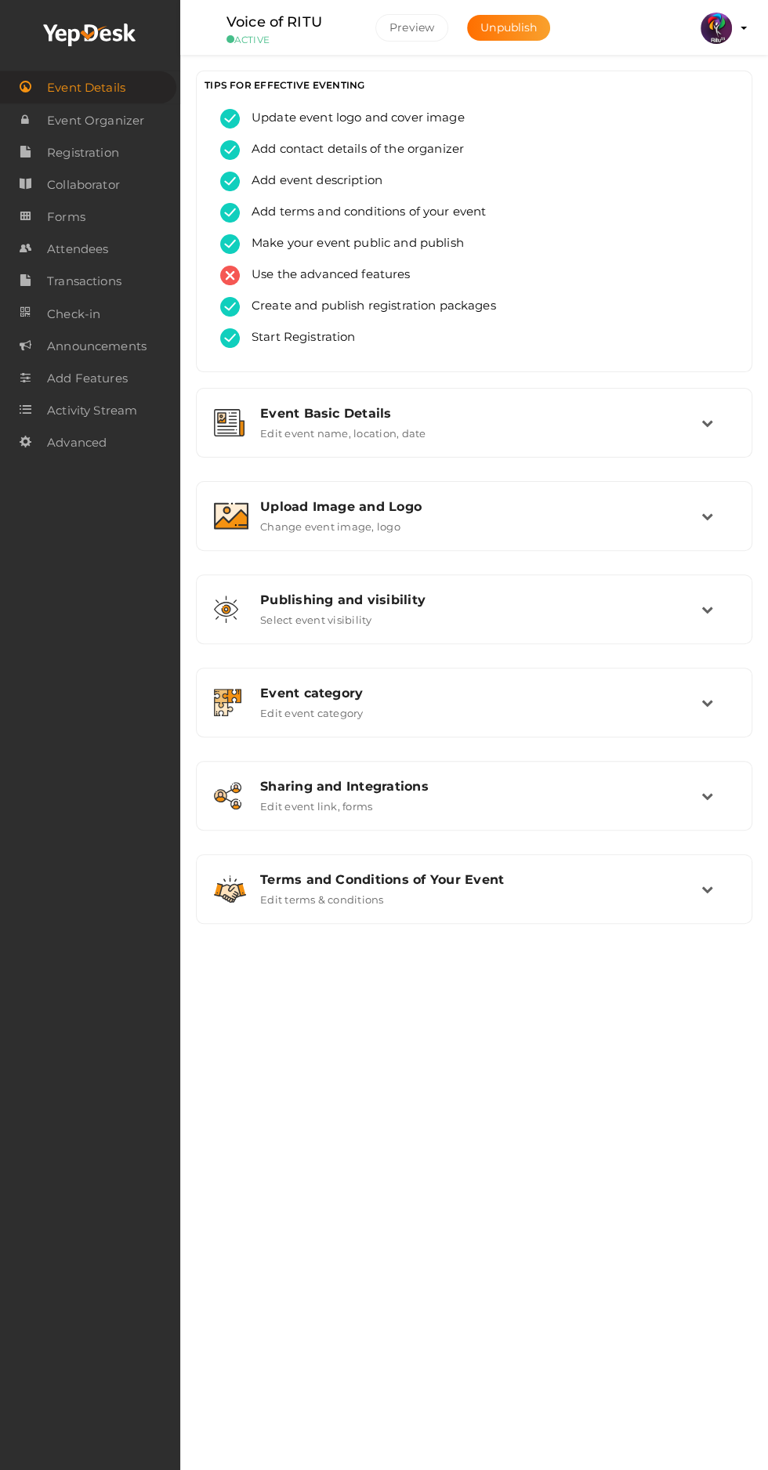
click at [53, 233] on span "Forms" at bounding box center [66, 216] width 38 height 31
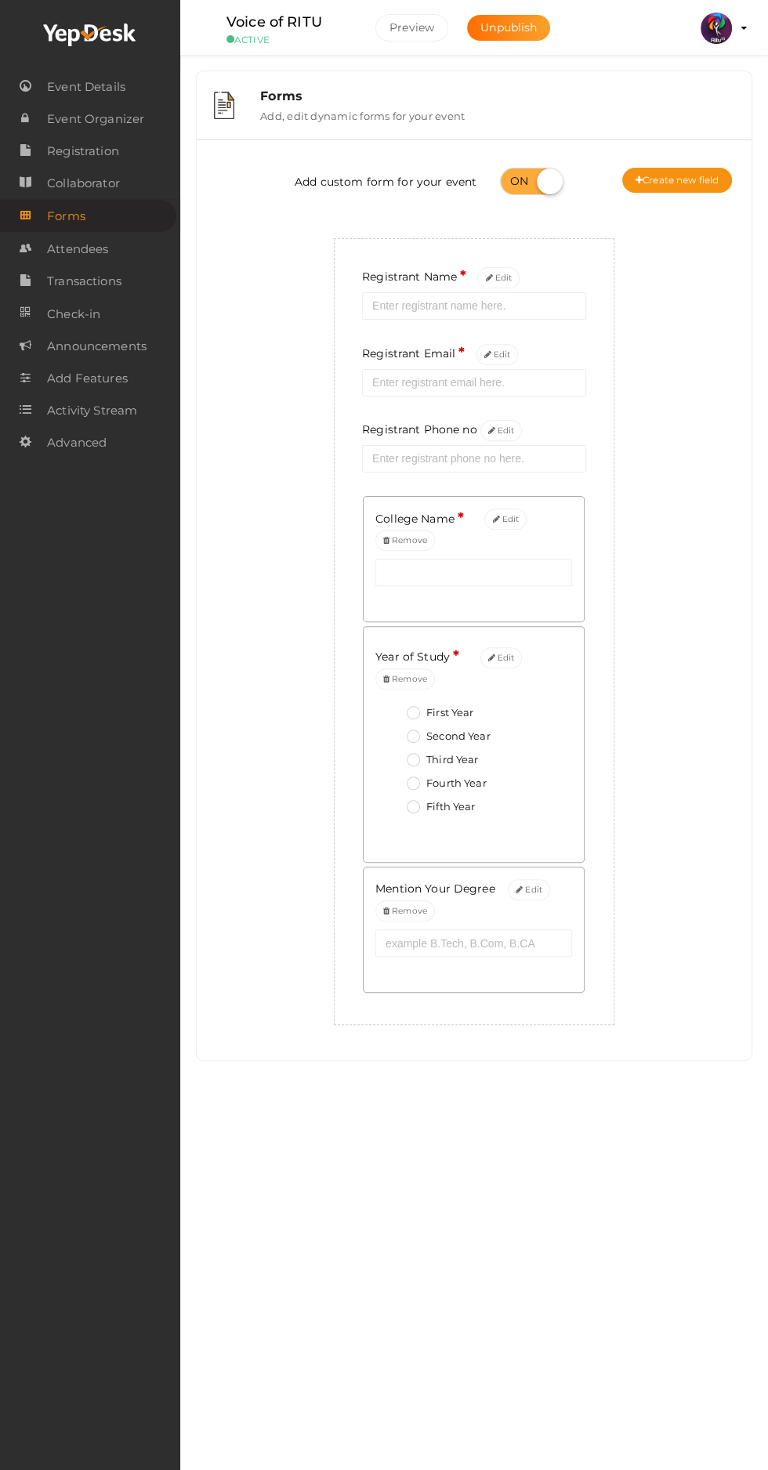
click at [488, 654] on icon at bounding box center [491, 658] width 7 height 9
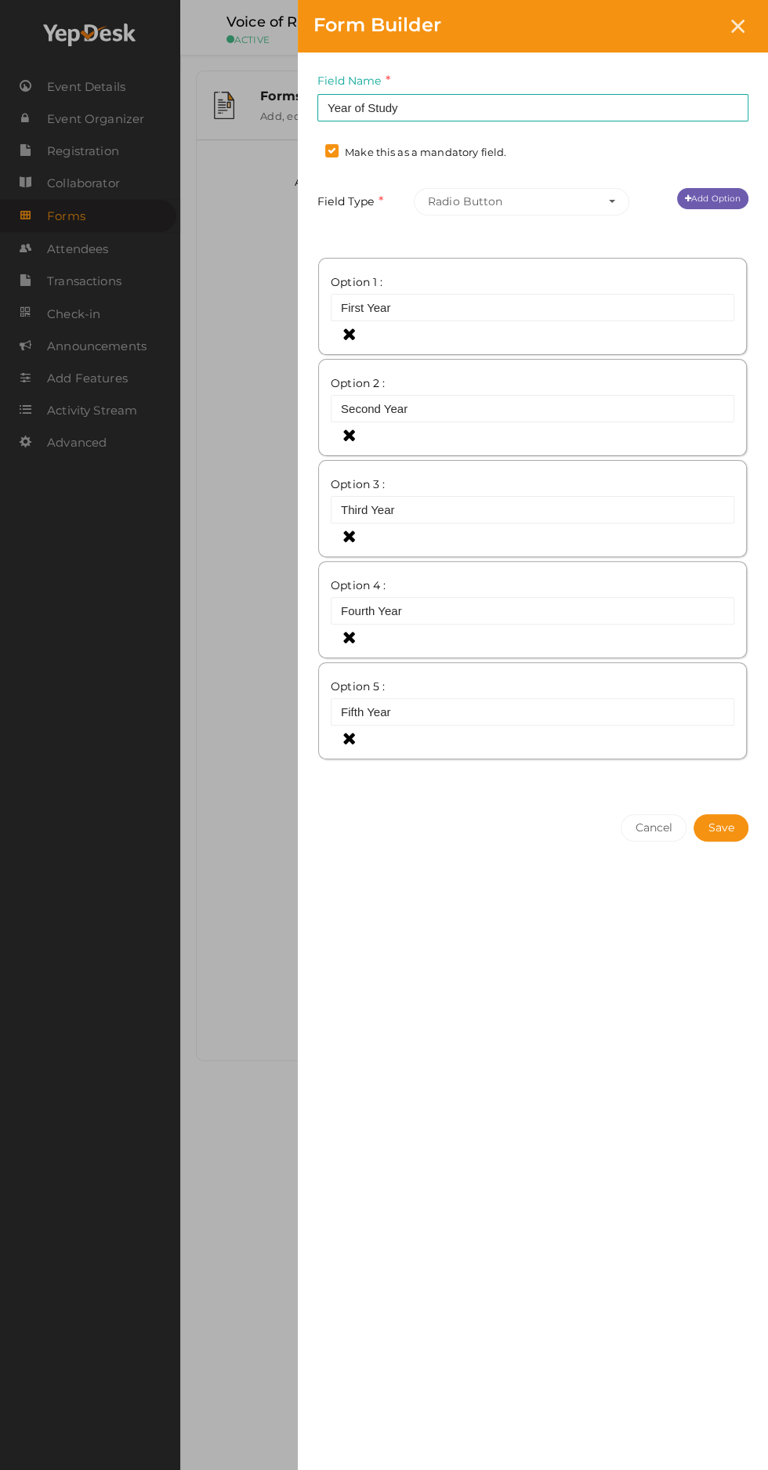
click at [333, 152] on label "Make this as a mandatory field." at bounding box center [415, 153] width 181 height 16
click at [309, 148] on input "Make this as a mandatory field." at bounding box center [309, 148] width 0 height 0
click at [331, 150] on label "Make this as a mandatory field." at bounding box center [415, 153] width 181 height 16
click at [309, 148] on input "Make this as a mandatory field." at bounding box center [309, 148] width 0 height 0
click at [333, 151] on label "Make this as a mandatory field." at bounding box center [415, 153] width 181 height 16
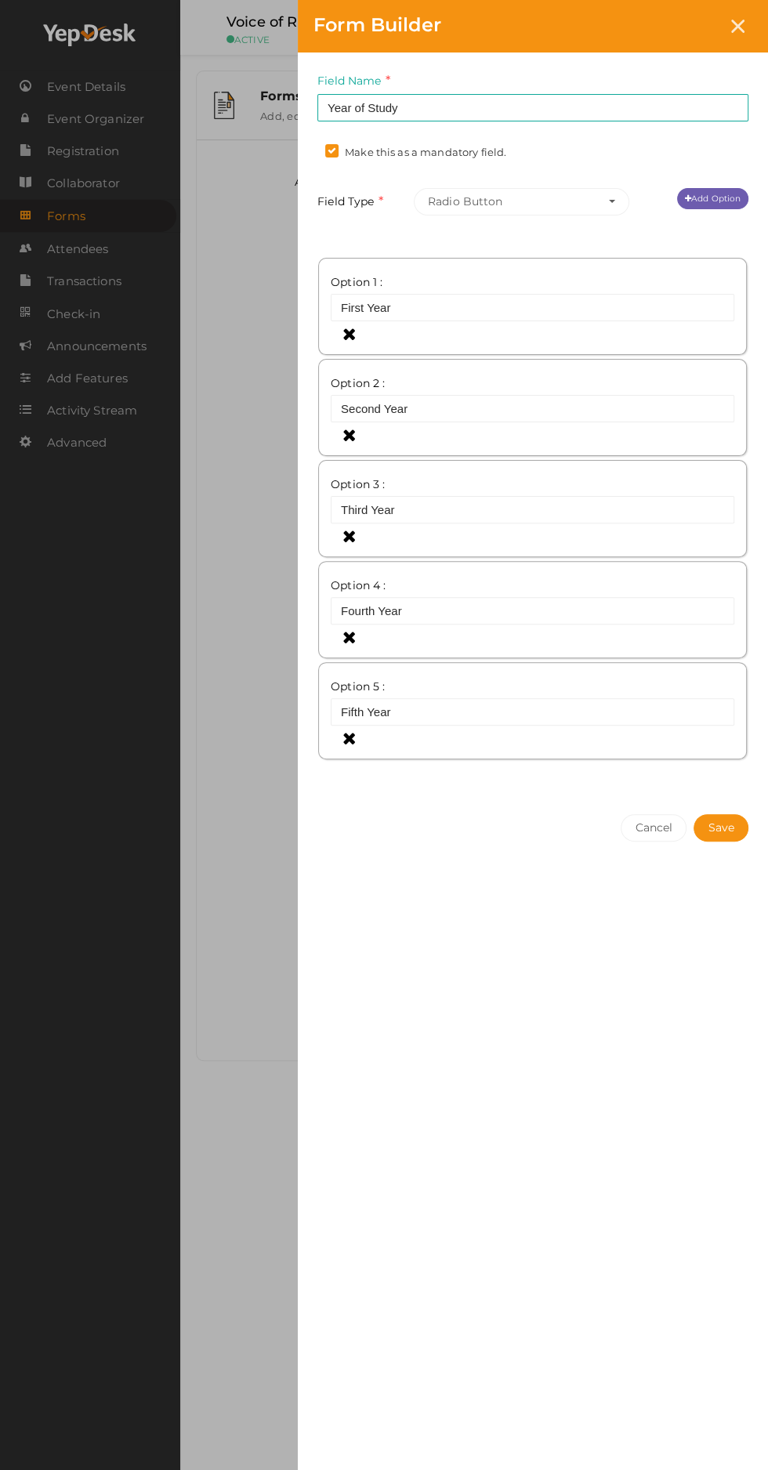
click at [309, 148] on input "Make this as a mandatory field." at bounding box center [309, 148] width 0 height 0
click at [347, 156] on label "Make this as a mandatory field." at bounding box center [415, 153] width 181 height 16
click at [309, 148] on input "Make this as a mandatory field." at bounding box center [309, 148] width 0 height 0
click at [656, 824] on button "Cancel" at bounding box center [653, 827] width 66 height 27
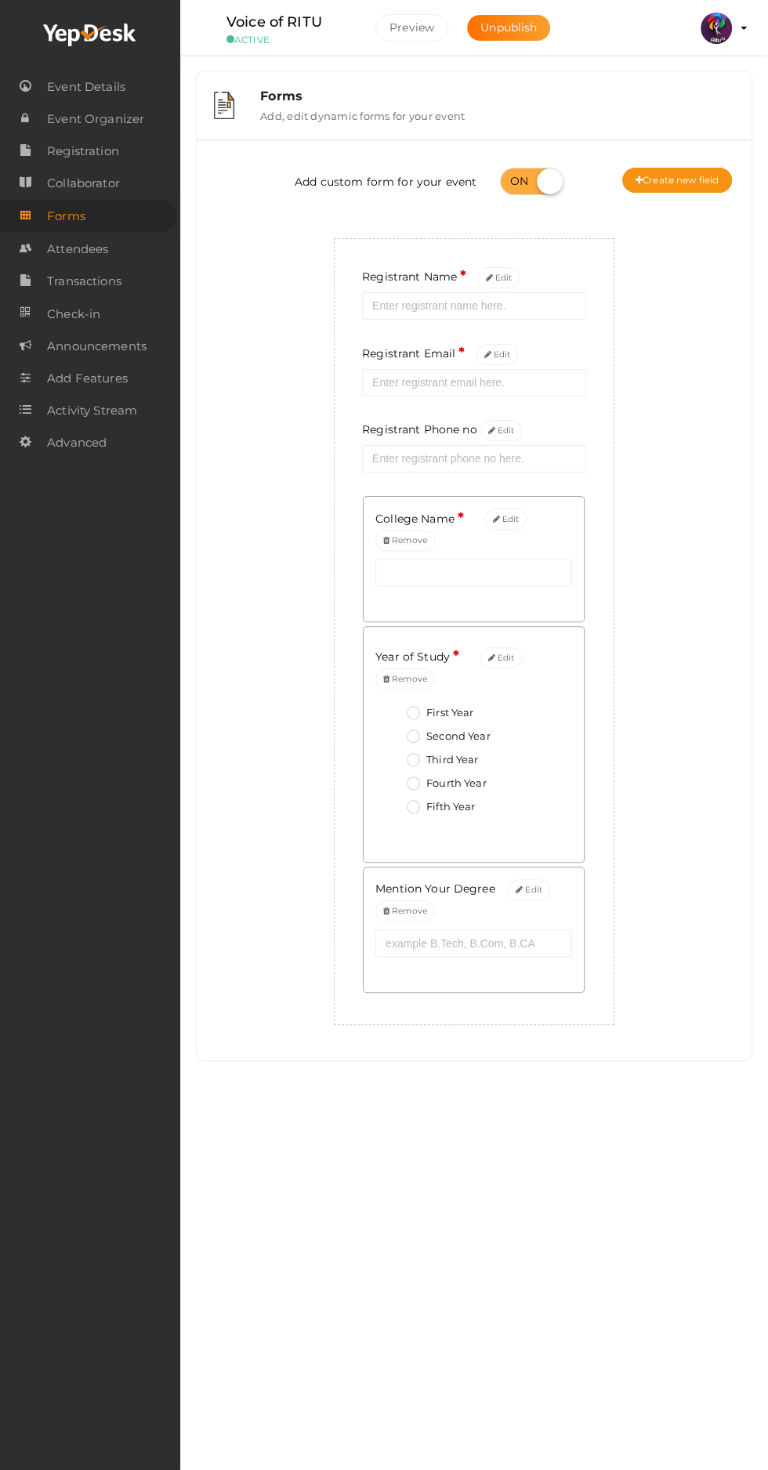
click at [699, 189] on button "Create new field" at bounding box center [677, 180] width 110 height 25
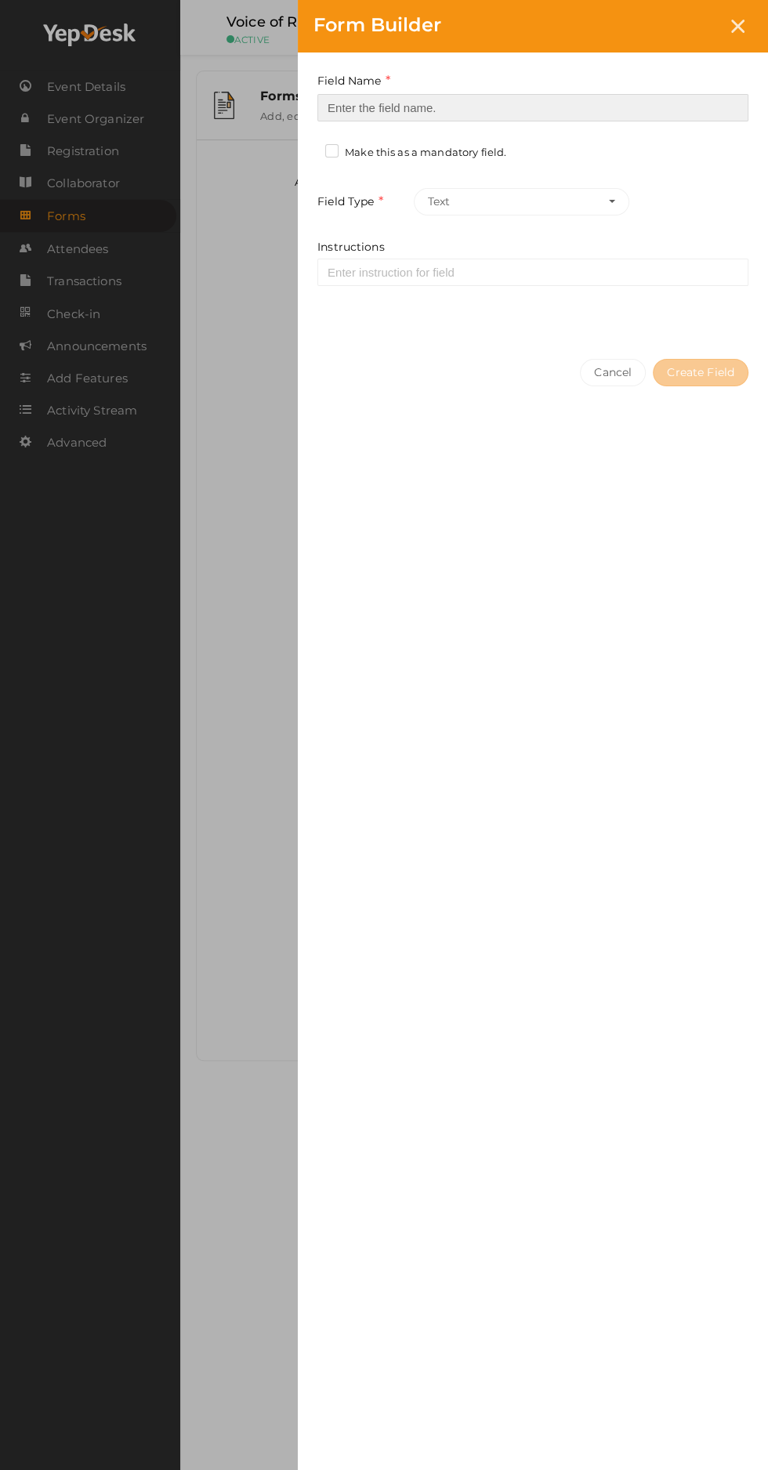
click at [381, 107] on input at bounding box center [532, 107] width 431 height 27
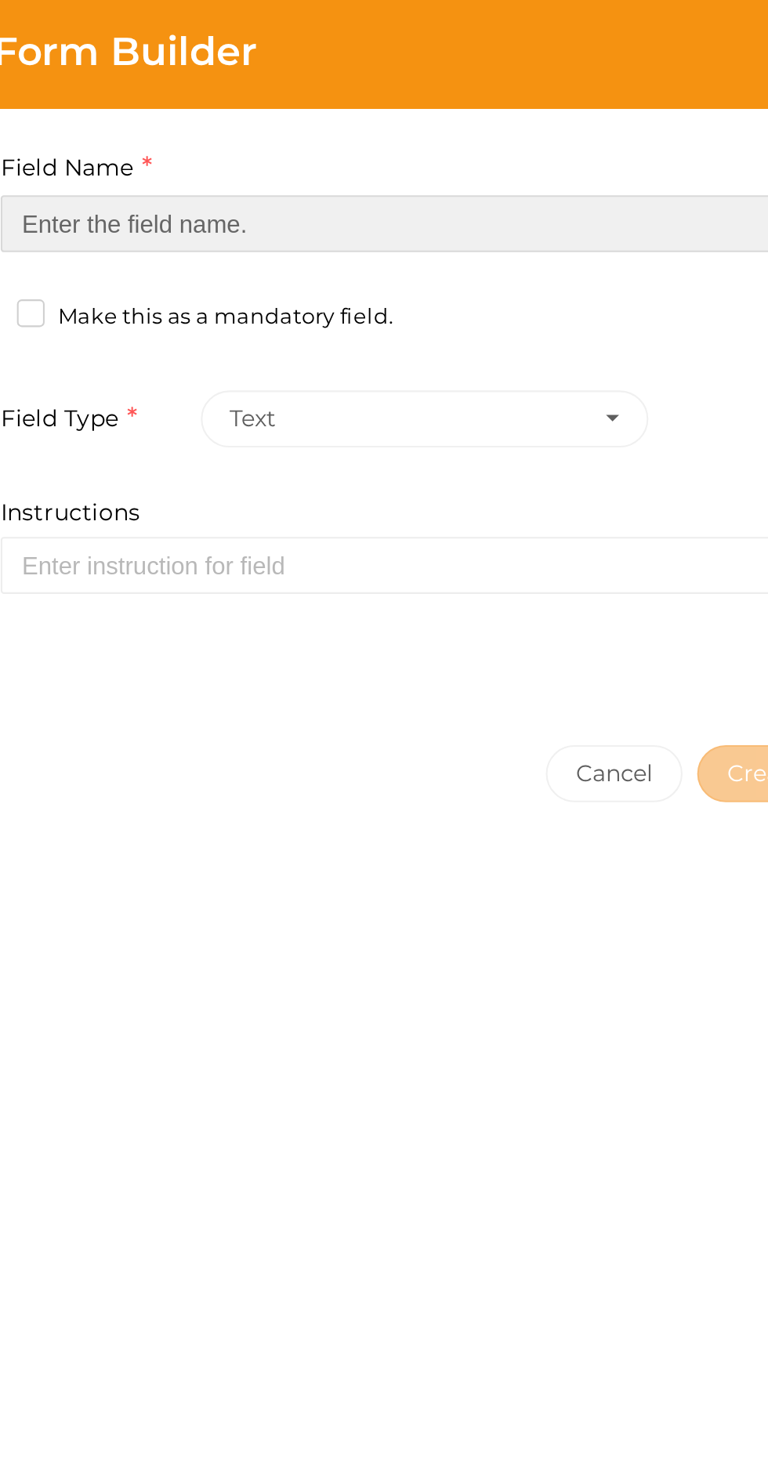
type input "Refferal ID"
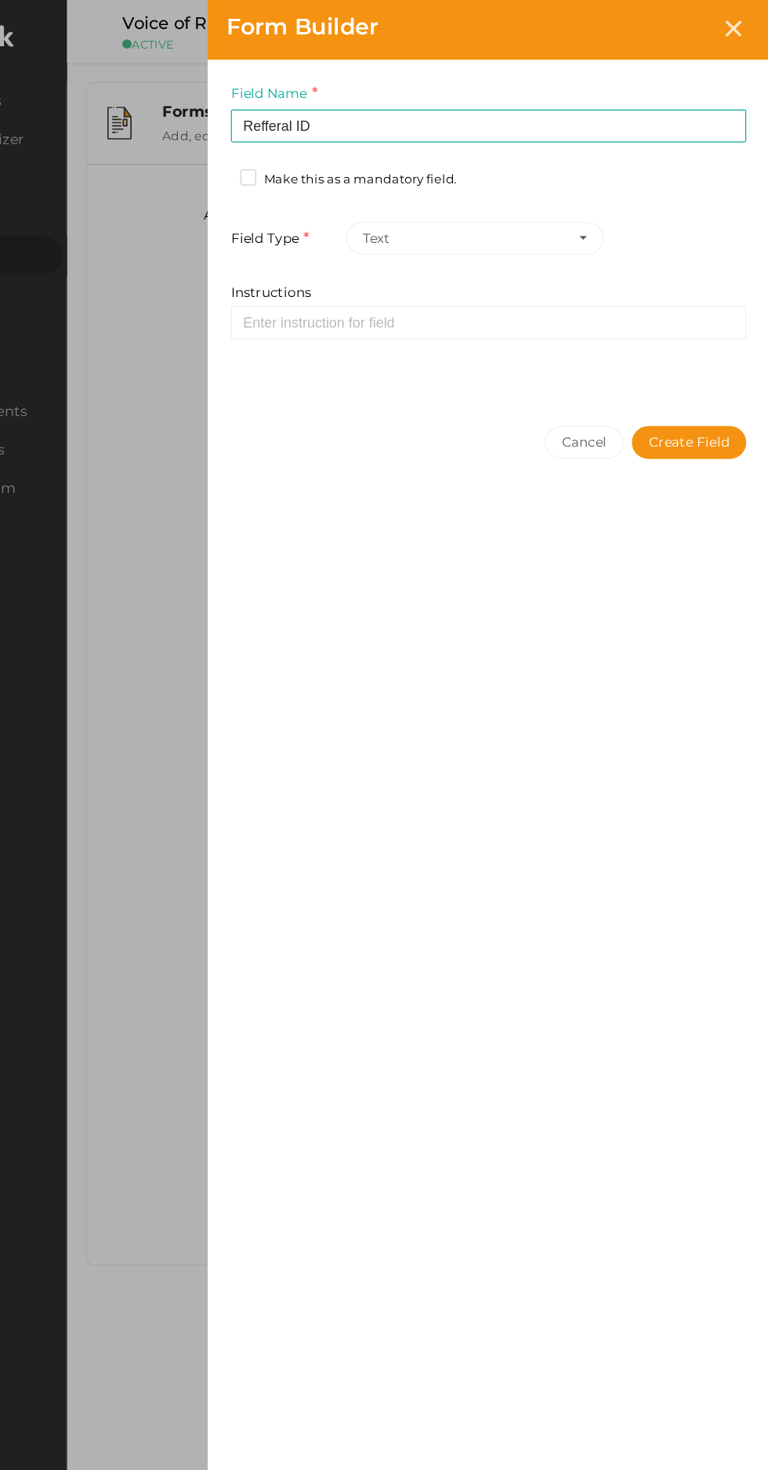
click at [736, 374] on button "Create Field" at bounding box center [701, 372] width 96 height 27
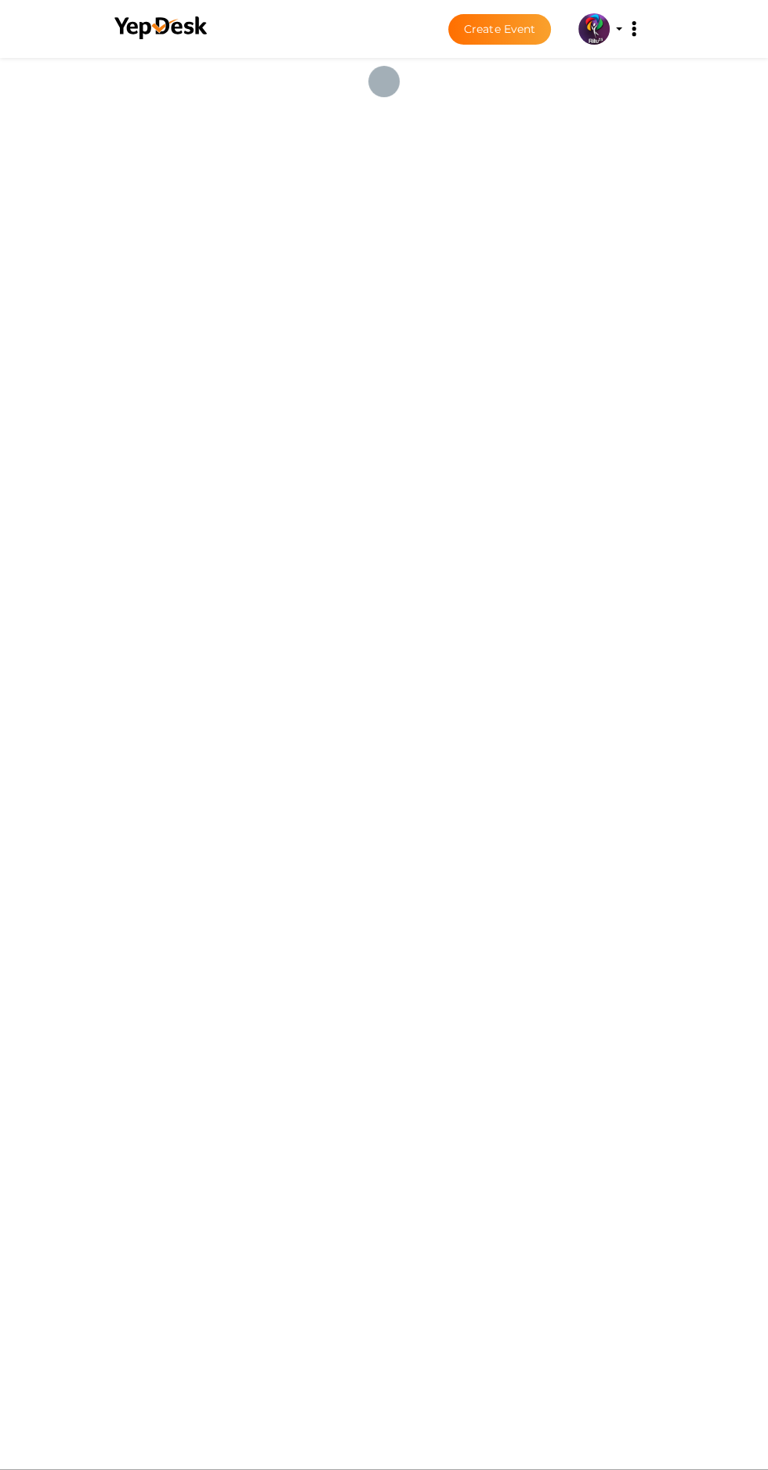
click at [436, 523] on div at bounding box center [384, 759] width 768 height 1419
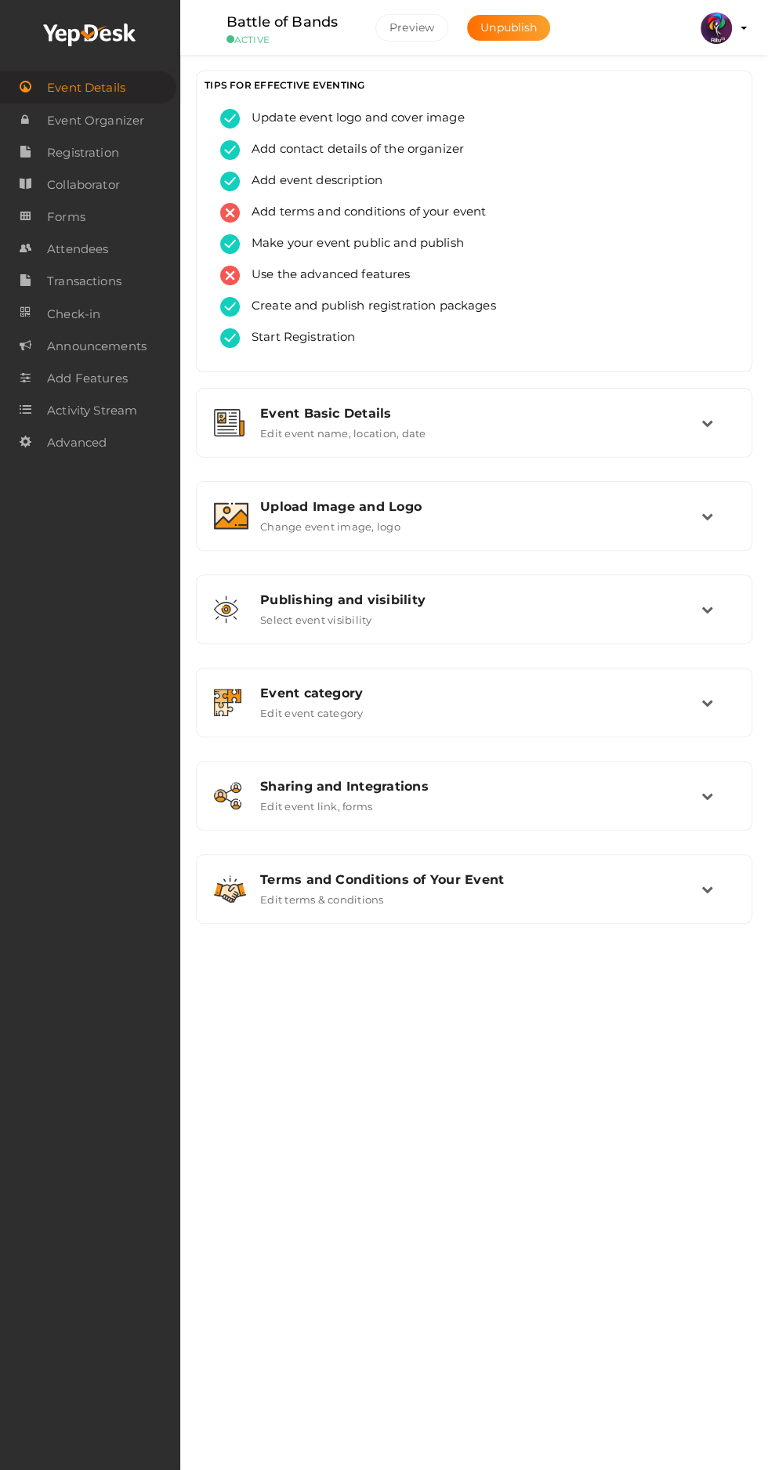
click at [139, 224] on link "Forms" at bounding box center [90, 217] width 180 height 32
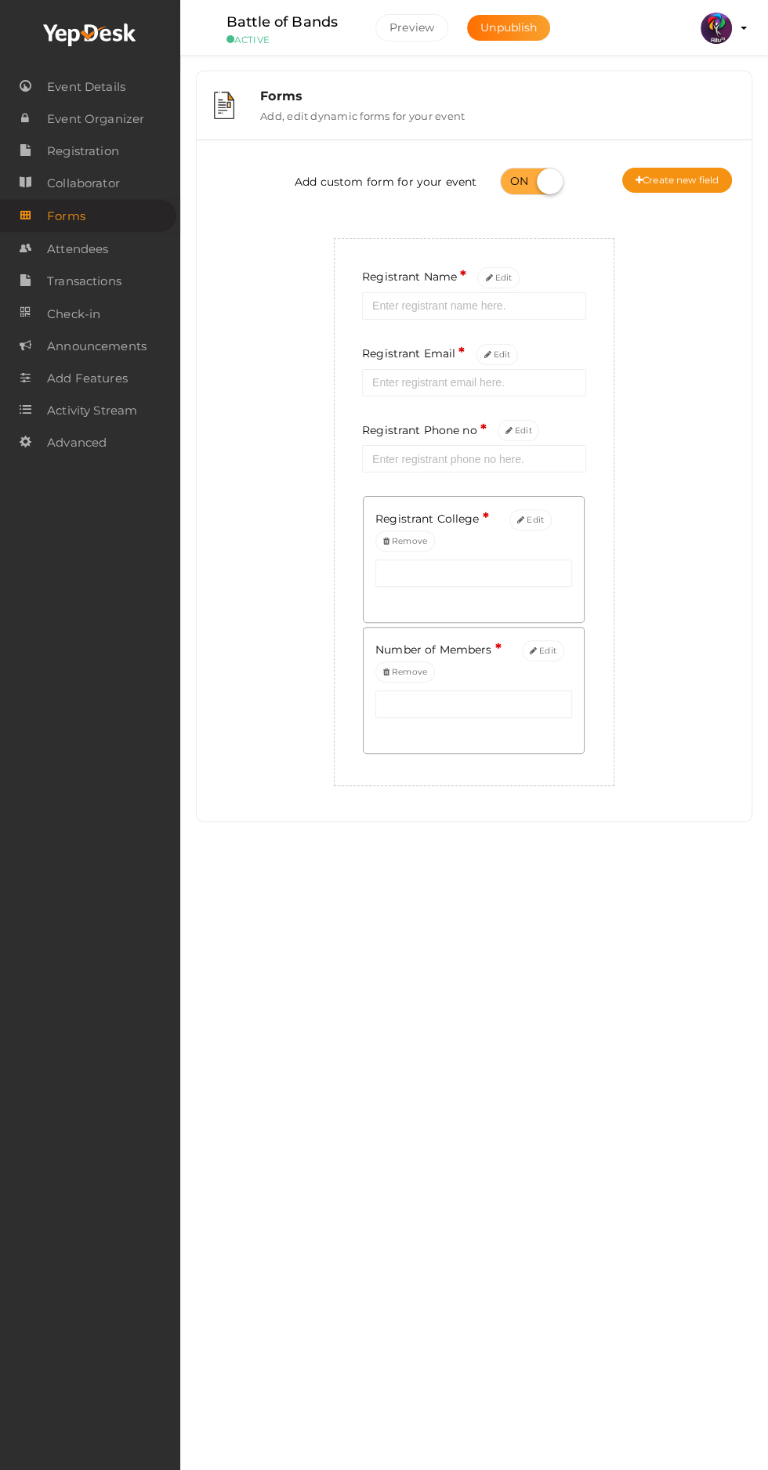
click at [689, 187] on button "Create new field" at bounding box center [677, 180] width 110 height 25
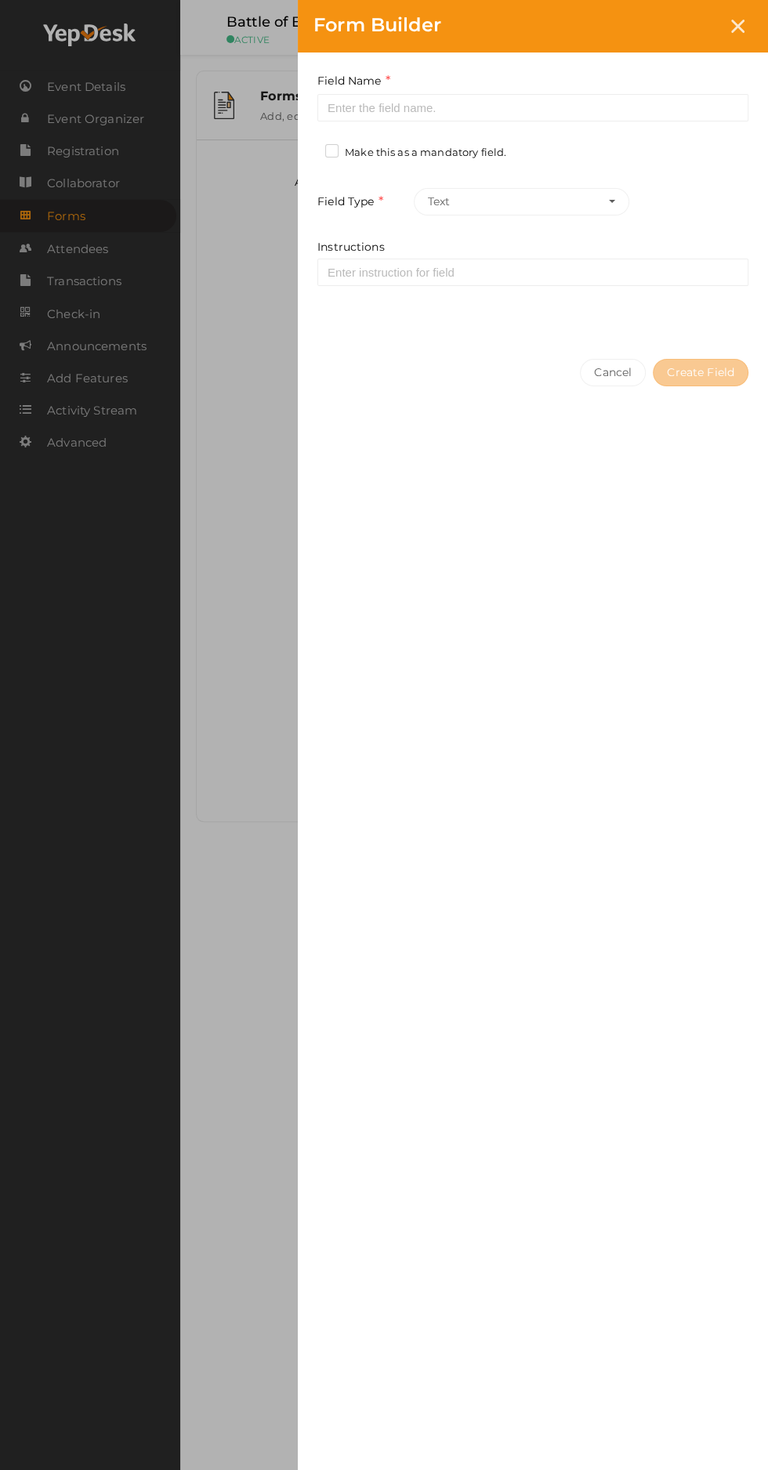
click at [568, 149] on div "Field Name Required. Form field name already used. Make this as a mandatory fie…" at bounding box center [533, 197] width 470 height 291
click at [577, 109] on input at bounding box center [532, 107] width 431 height 27
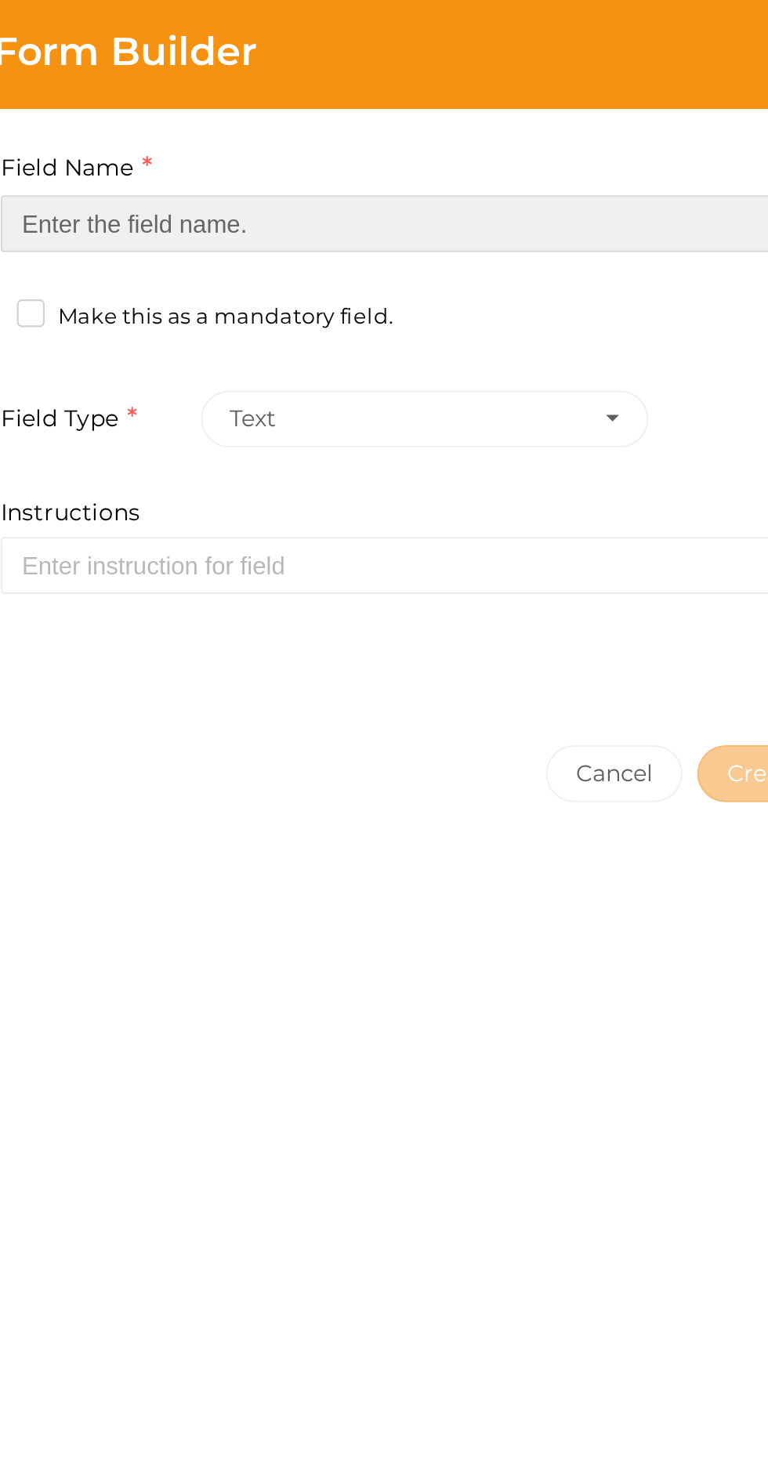
type input "Refferal ID"
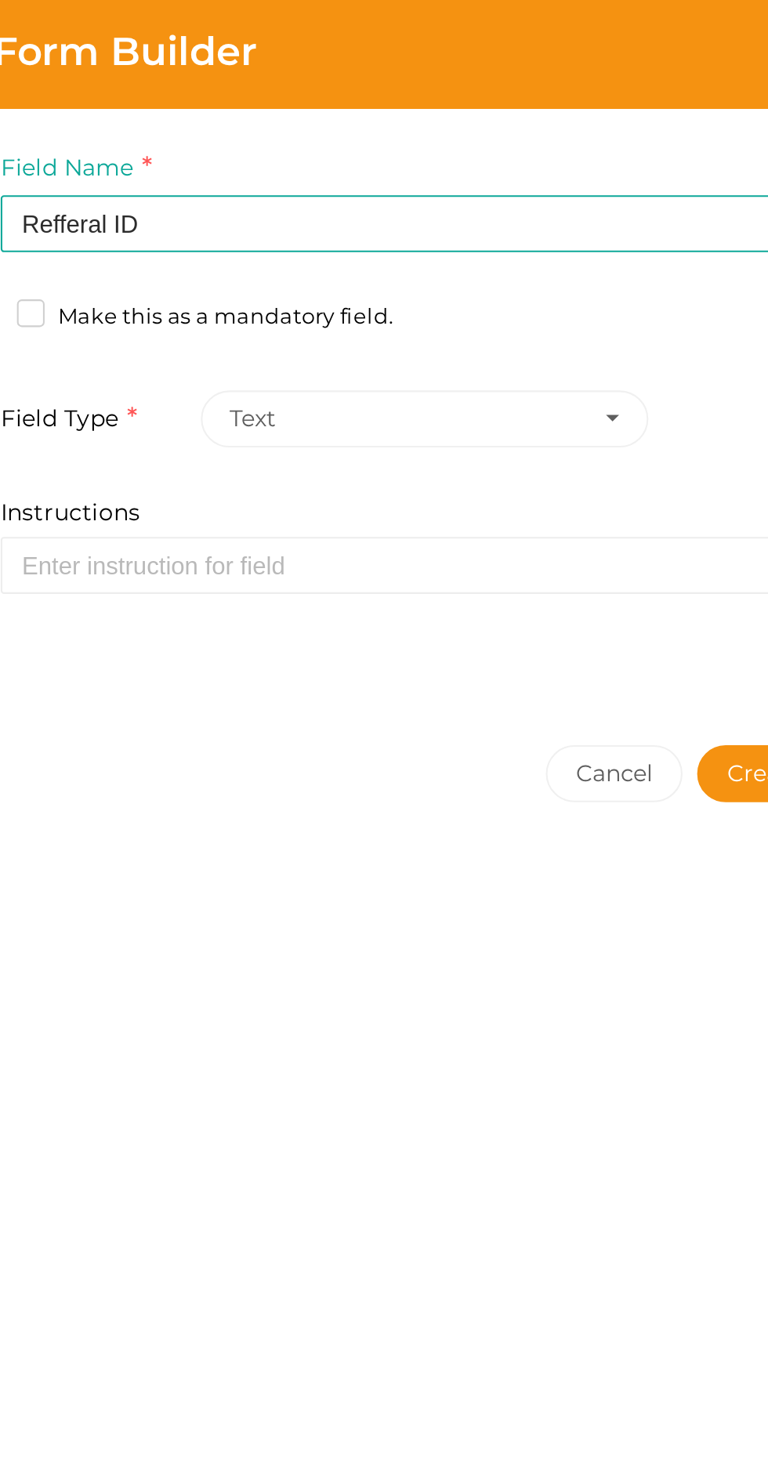
click at [672, 371] on button "Create Field" at bounding box center [701, 372] width 96 height 27
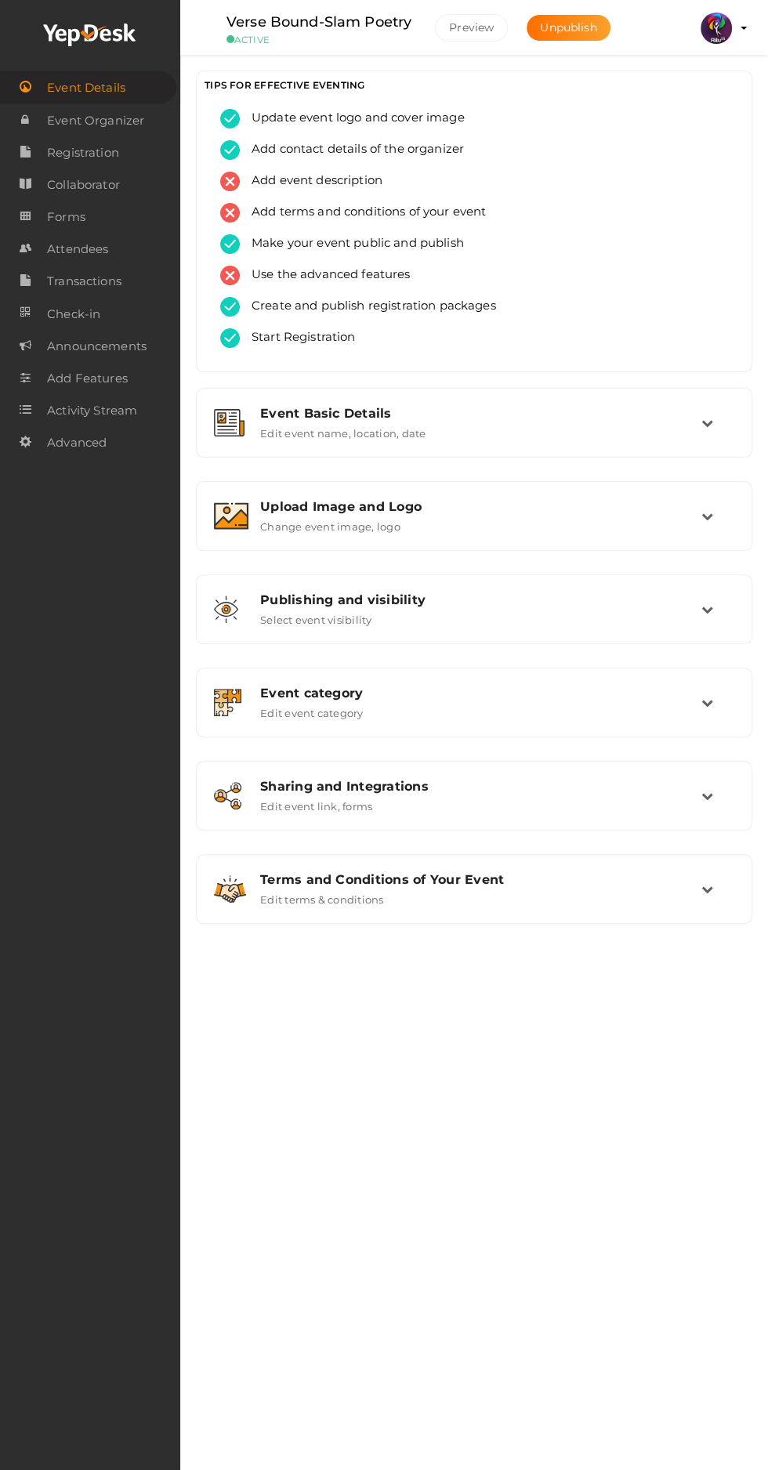
click at [113, 233] on link "Forms" at bounding box center [90, 217] width 180 height 32
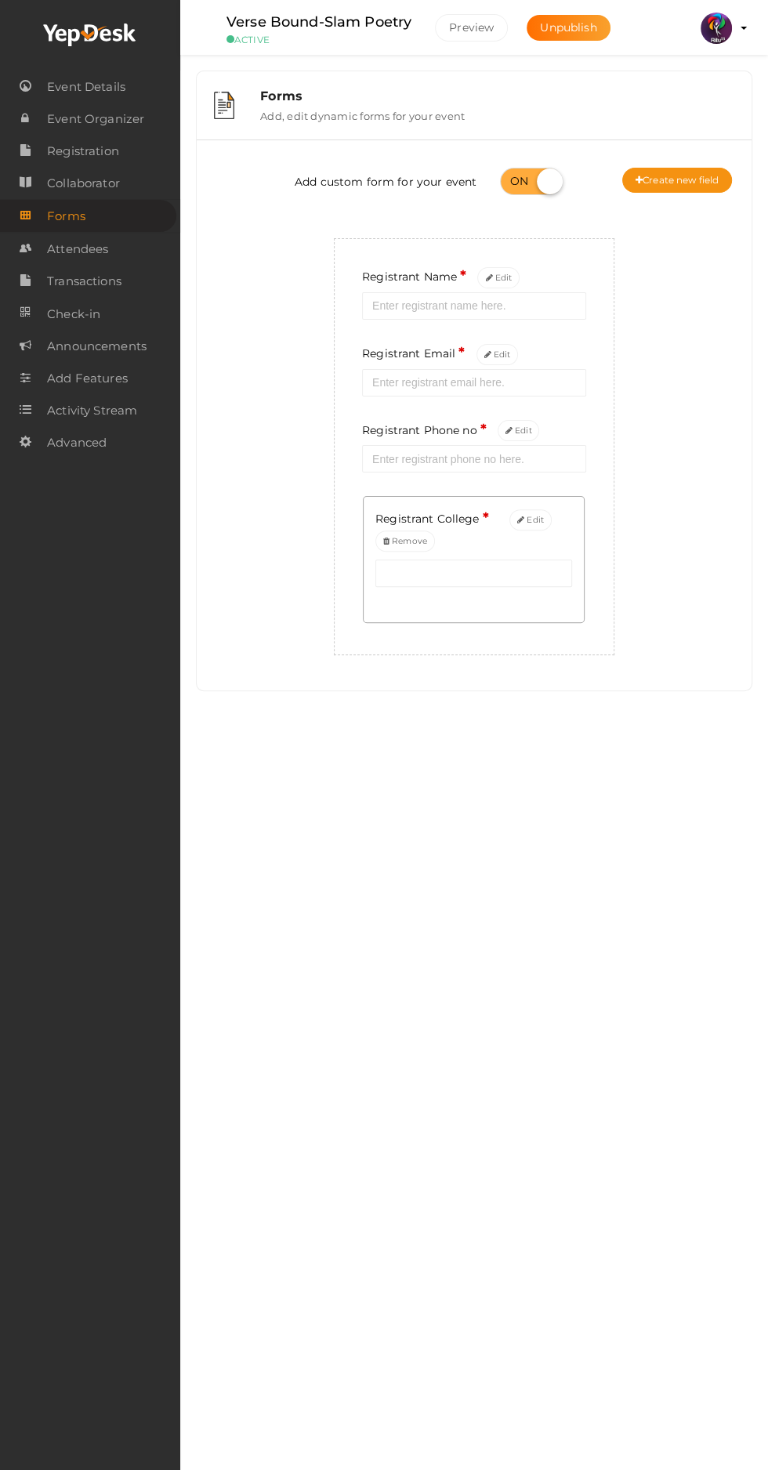
click at [704, 183] on button "Create new field" at bounding box center [677, 180] width 110 height 25
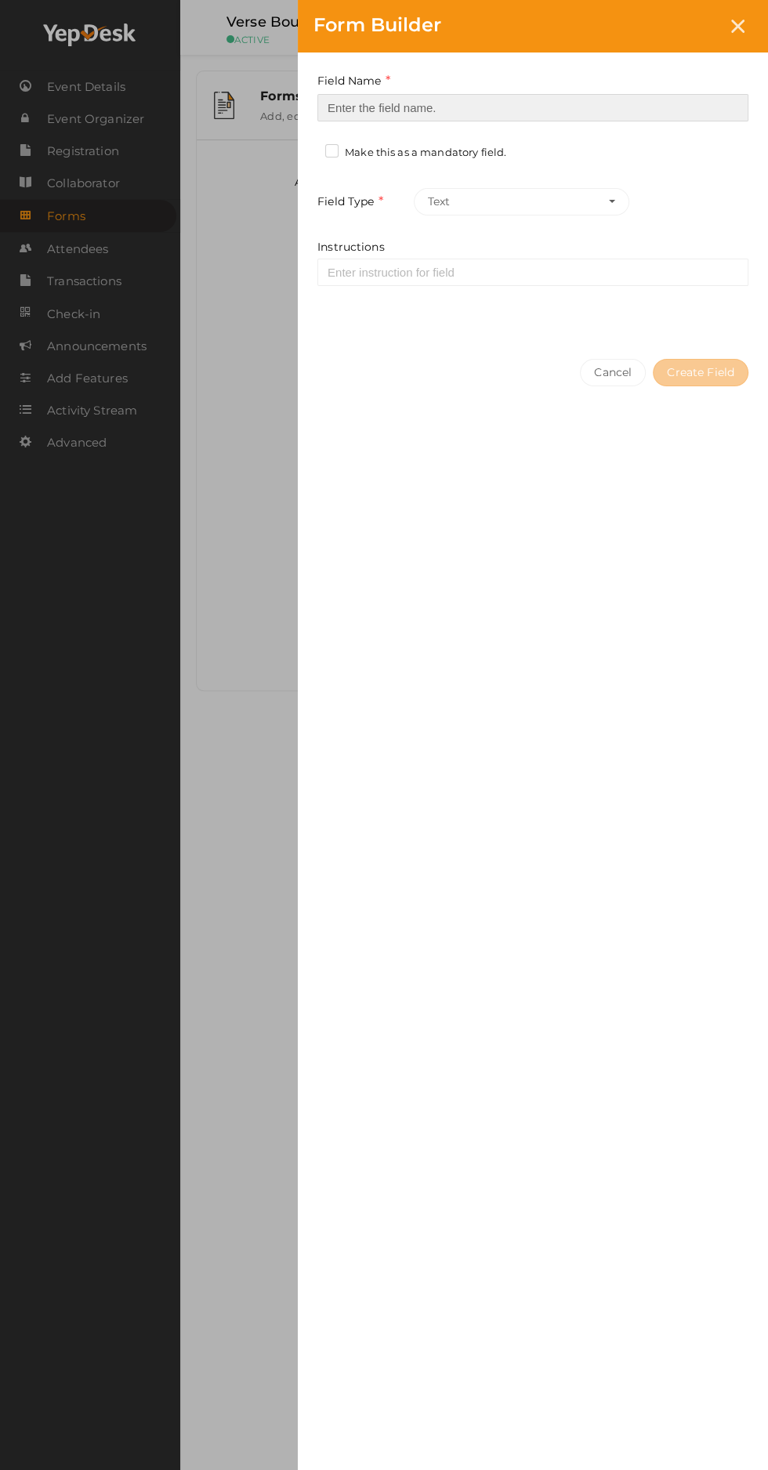
click at [564, 111] on input at bounding box center [532, 107] width 431 height 27
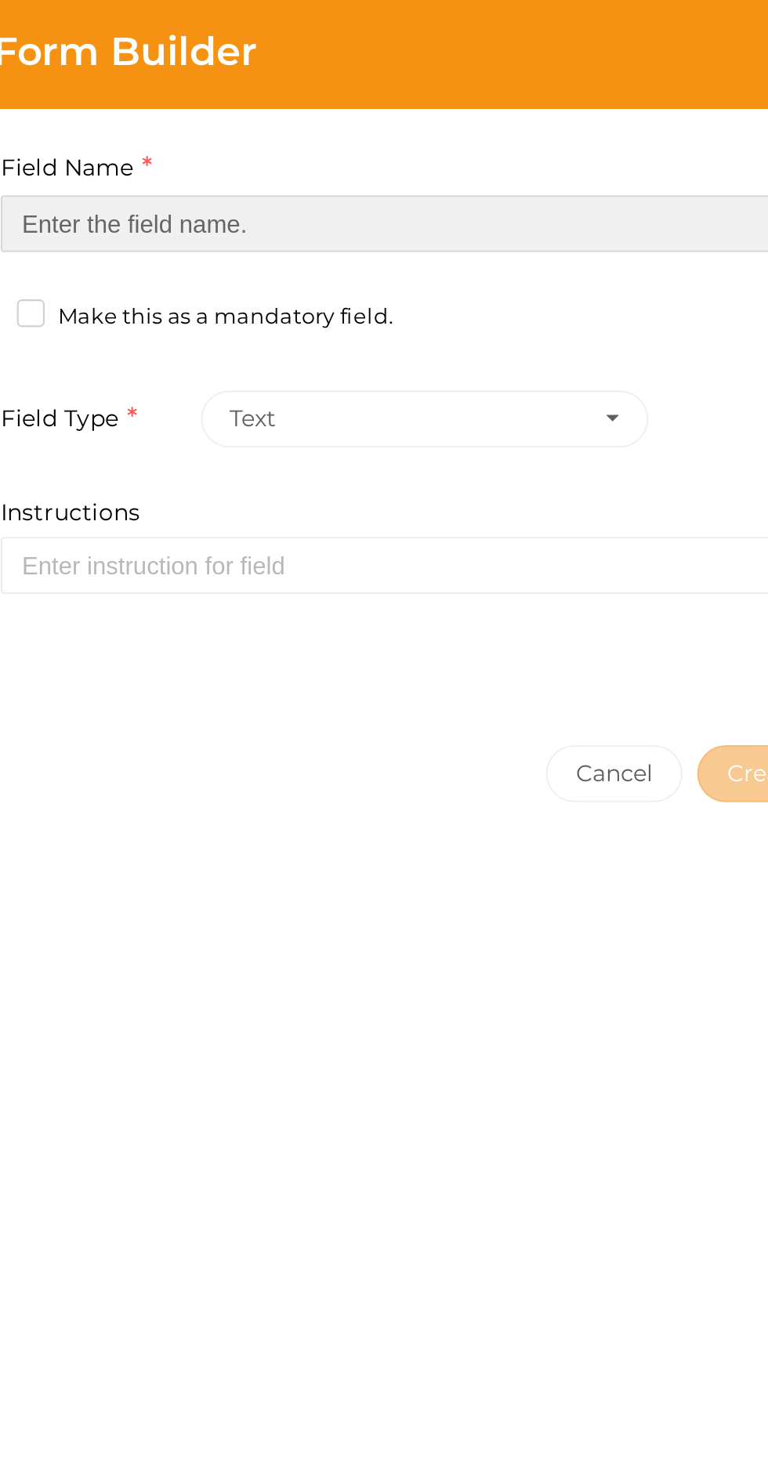
type input "Refferal ID"
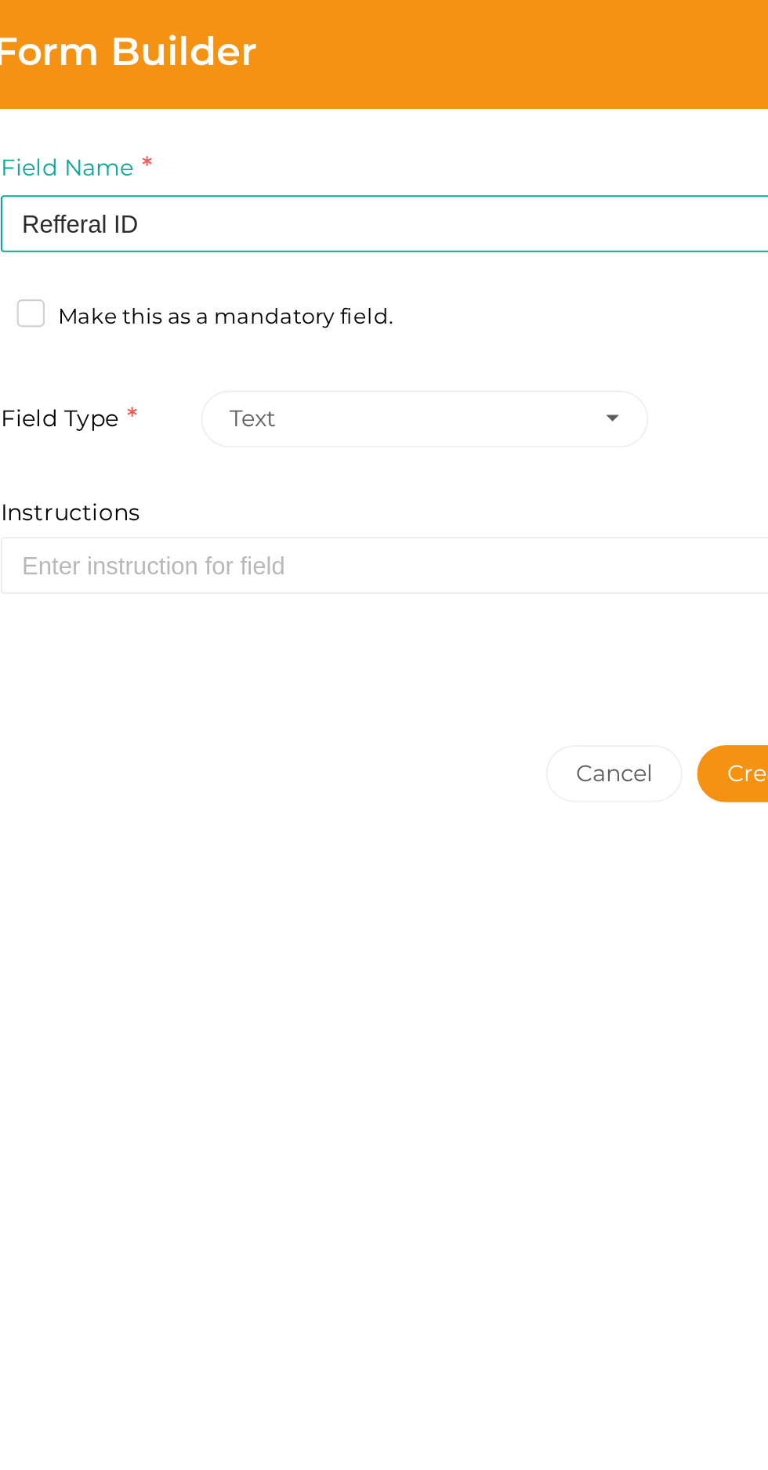
click at [671, 370] on button "Create Field" at bounding box center [701, 372] width 96 height 27
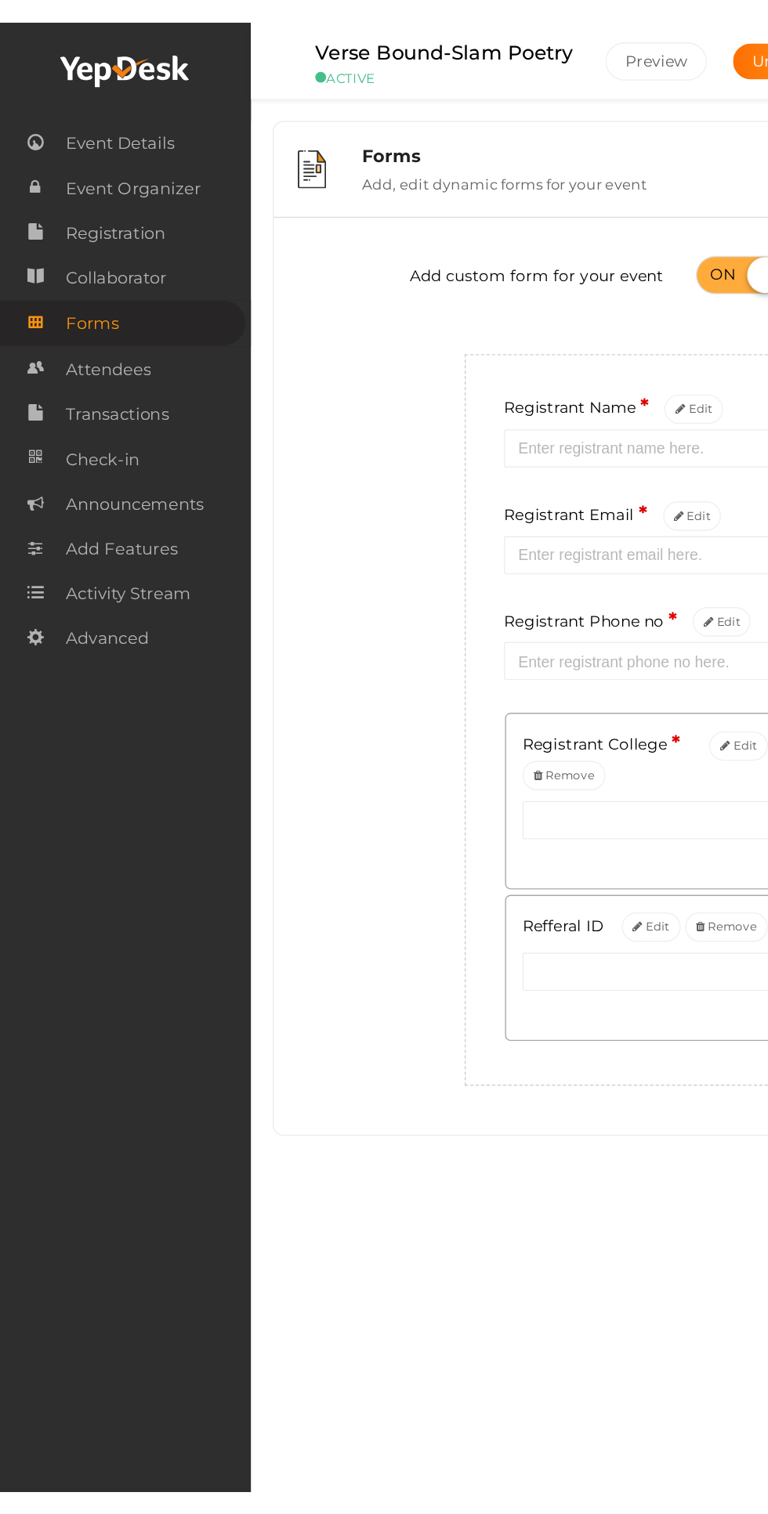
scroll to position [2, 0]
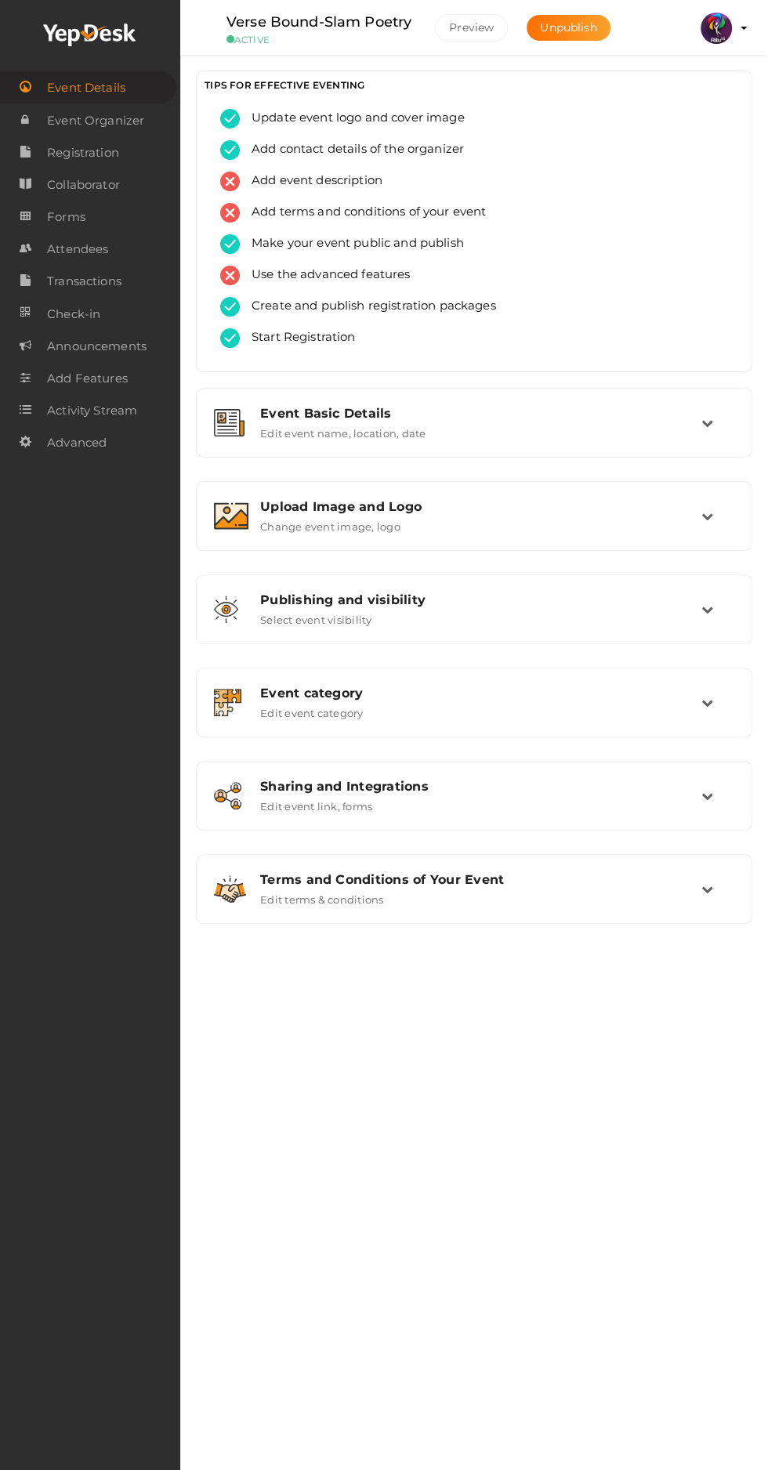
click at [124, 234] on link "Attendees" at bounding box center [90, 249] width 180 height 32
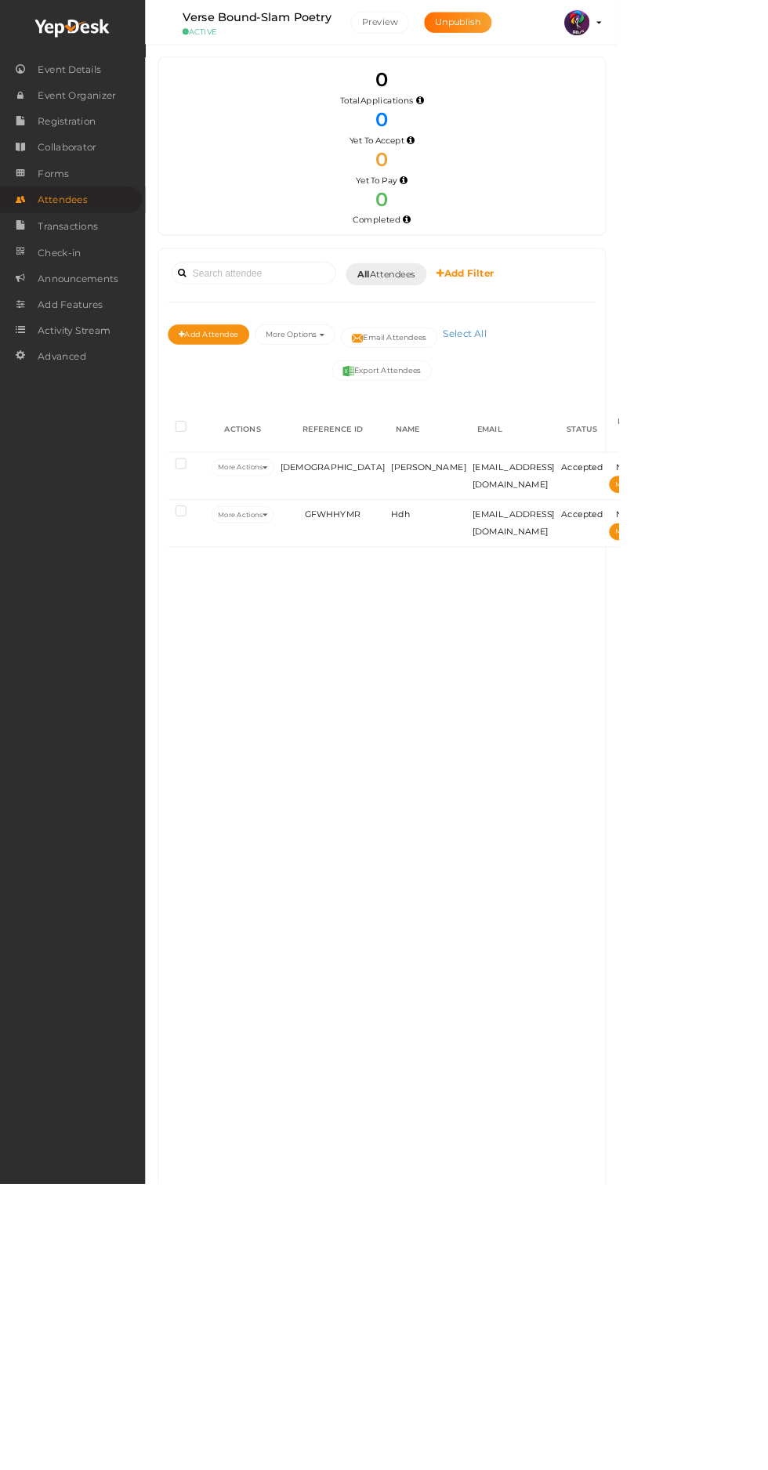
click at [111, 262] on link "Attendees" at bounding box center [88, 248] width 176 height 32
click at [66, 225] on span "Forms" at bounding box center [66, 215] width 38 height 31
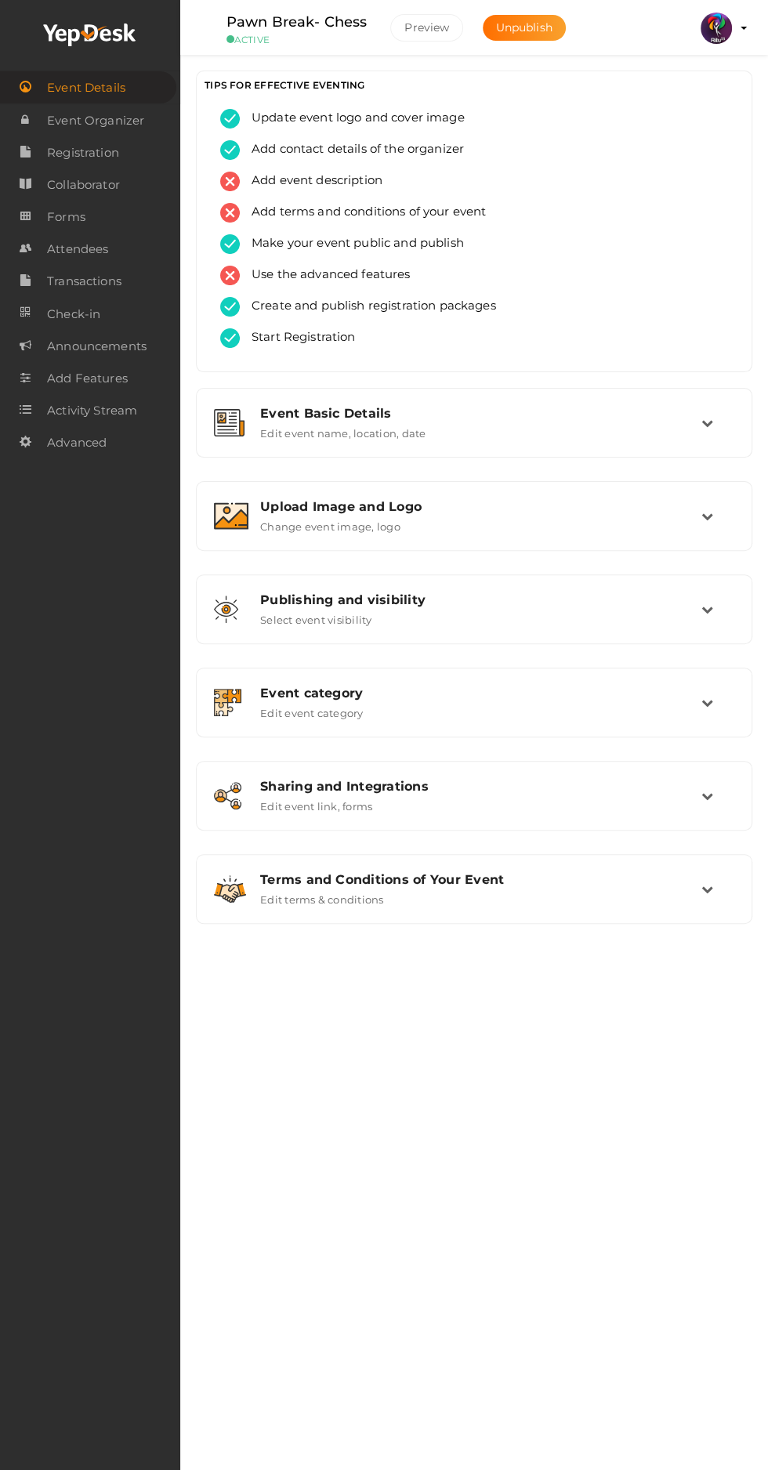
click at [105, 165] on span "Registration" at bounding box center [83, 152] width 72 height 31
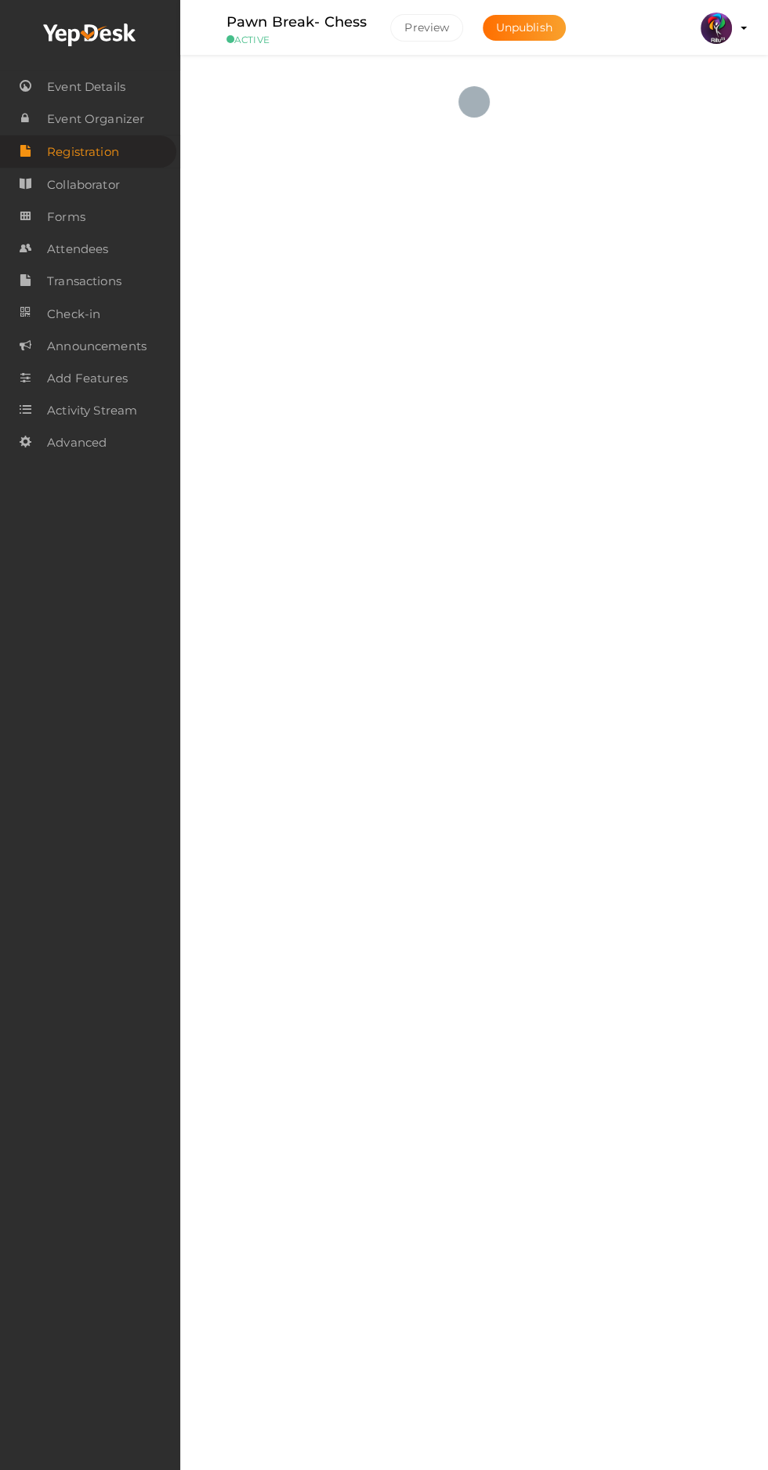
checkbox input "true"
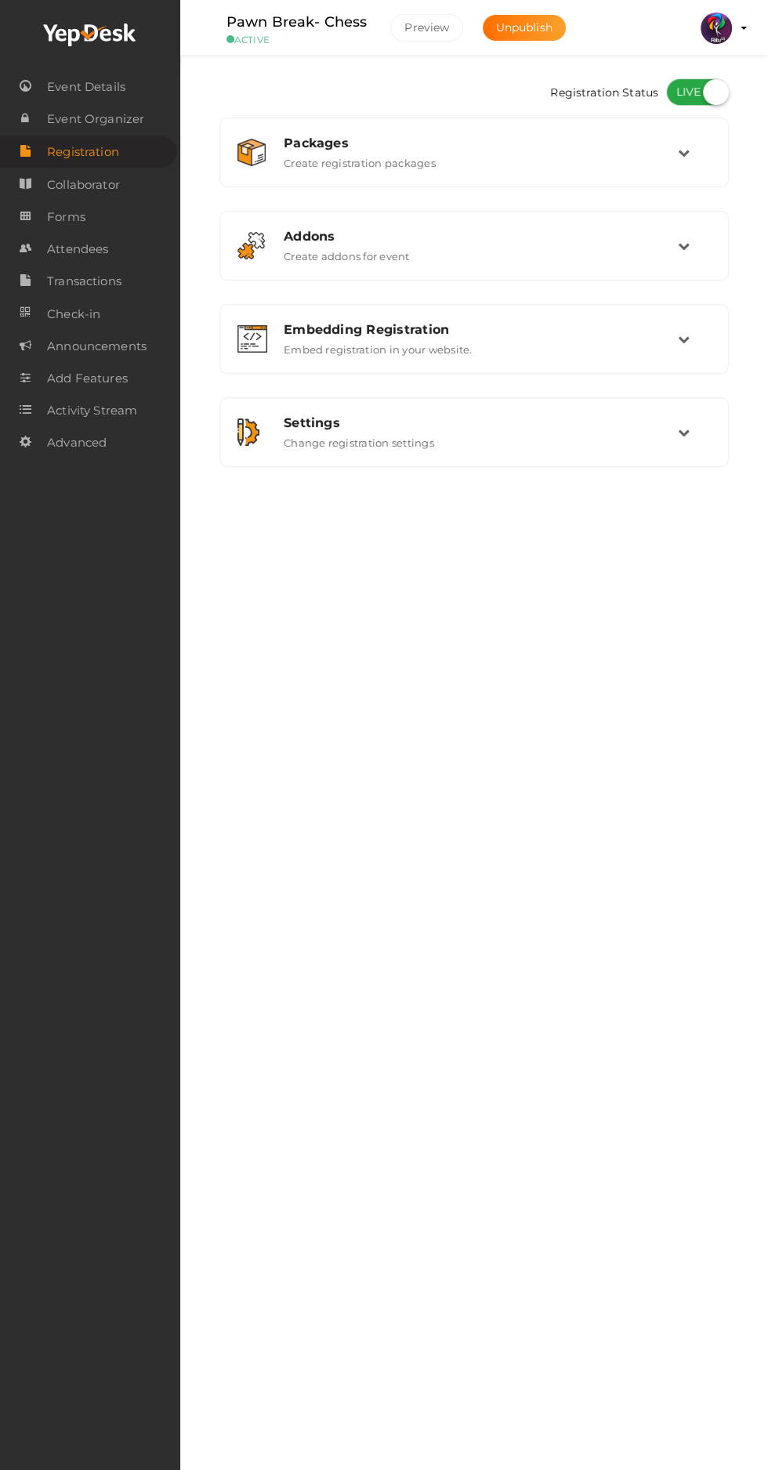
click at [101, 219] on link "Forms" at bounding box center [90, 217] width 180 height 32
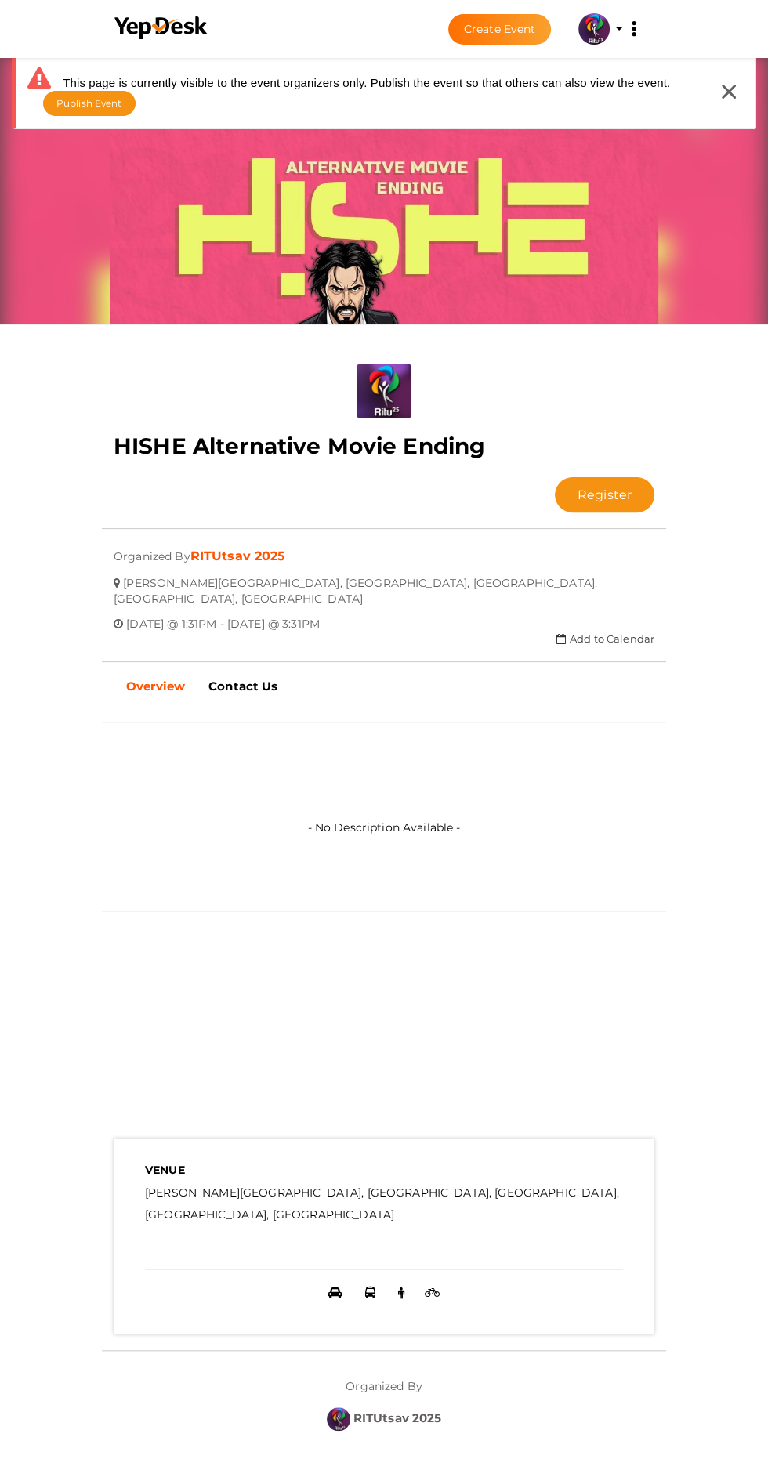
click at [110, 109] on span "Publish Event" at bounding box center [89, 103] width 66 height 12
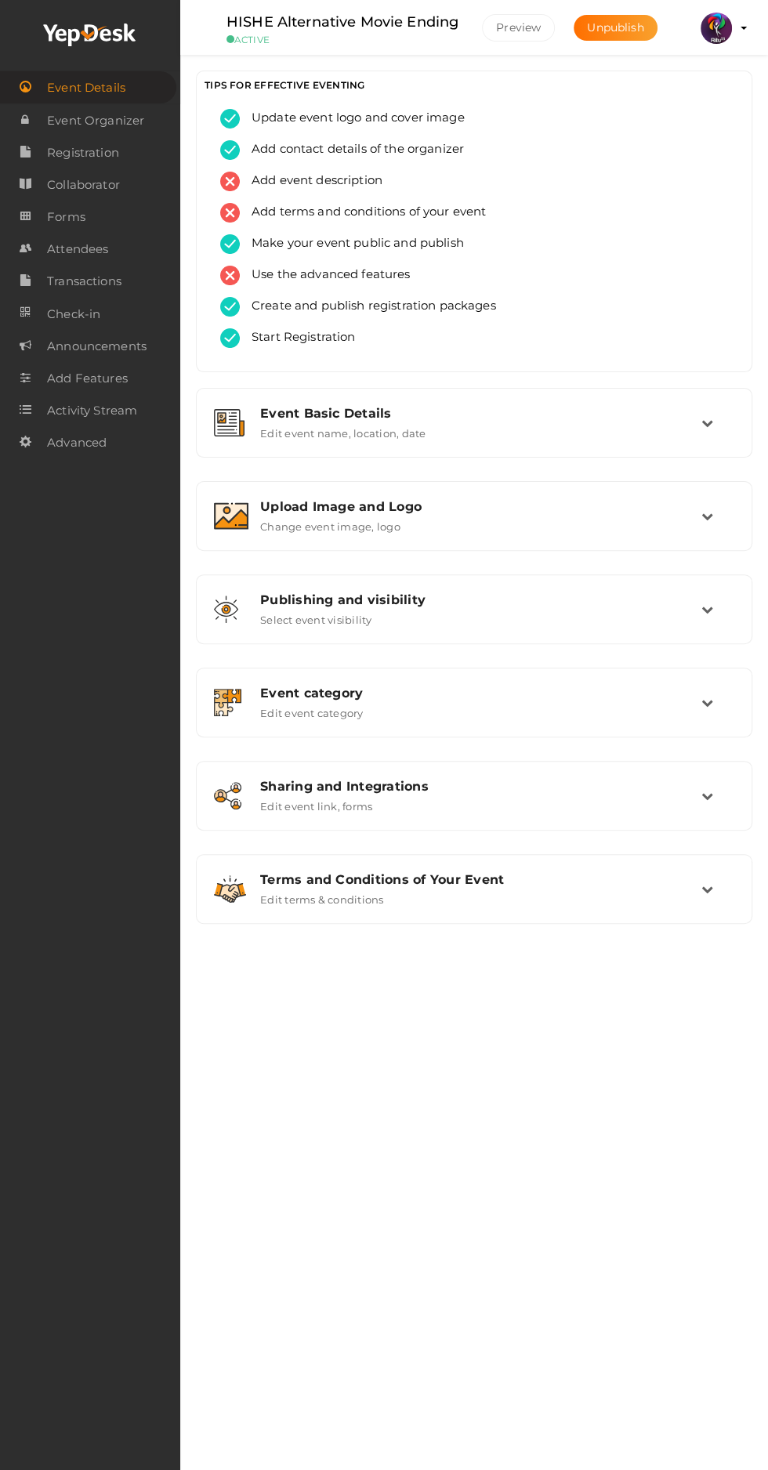
click at [114, 158] on span "Registration" at bounding box center [83, 152] width 72 height 31
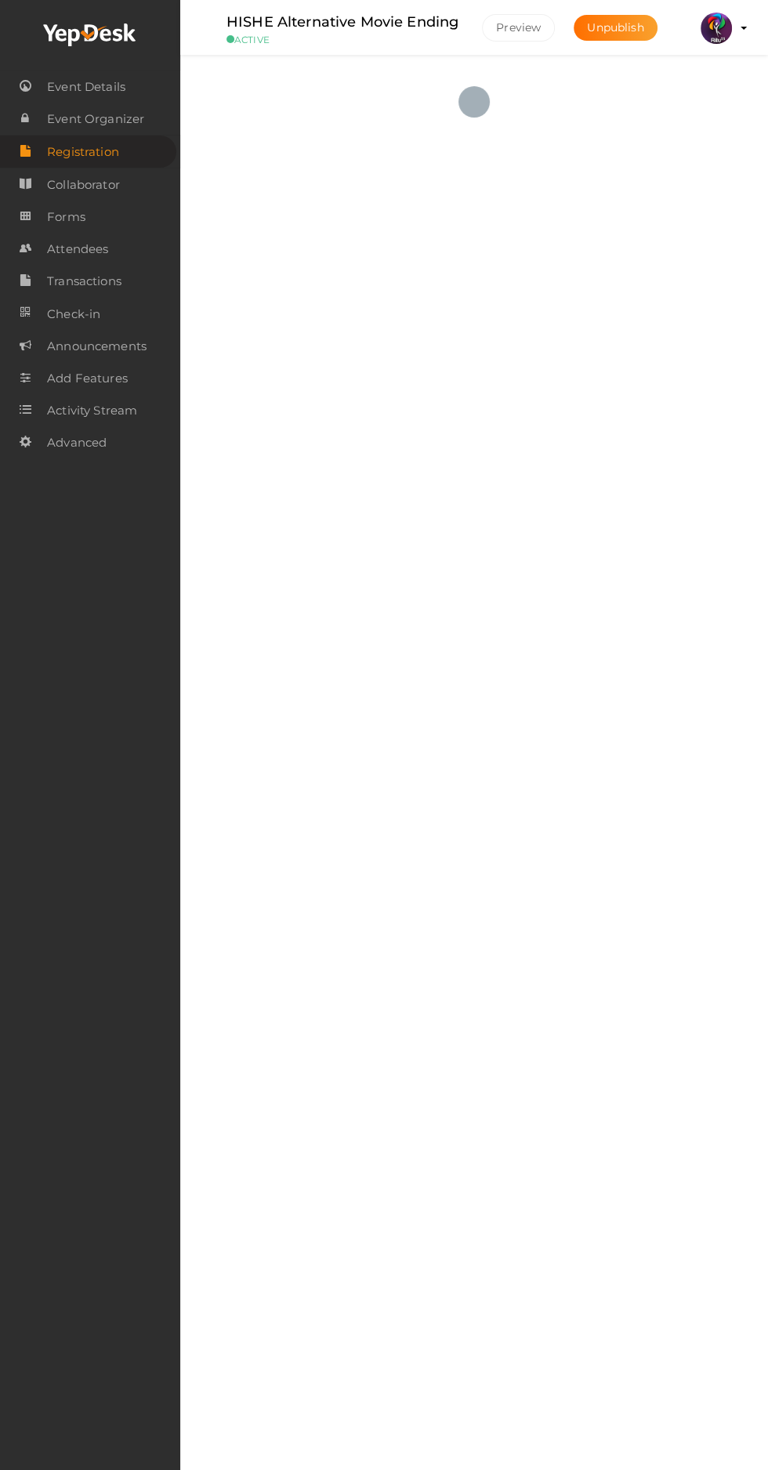
checkbox input "true"
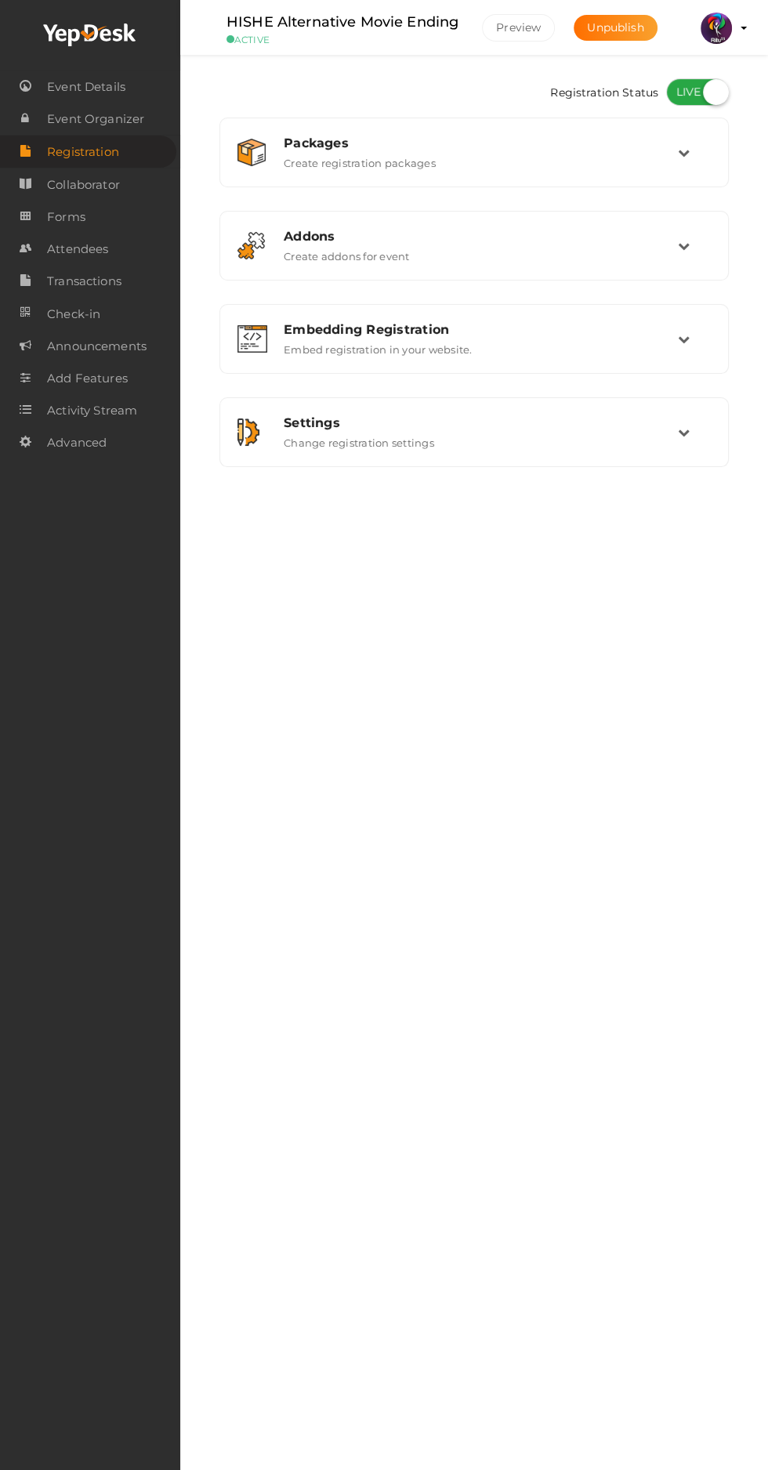
click at [683, 152] on icon at bounding box center [684, 152] width 12 height 12
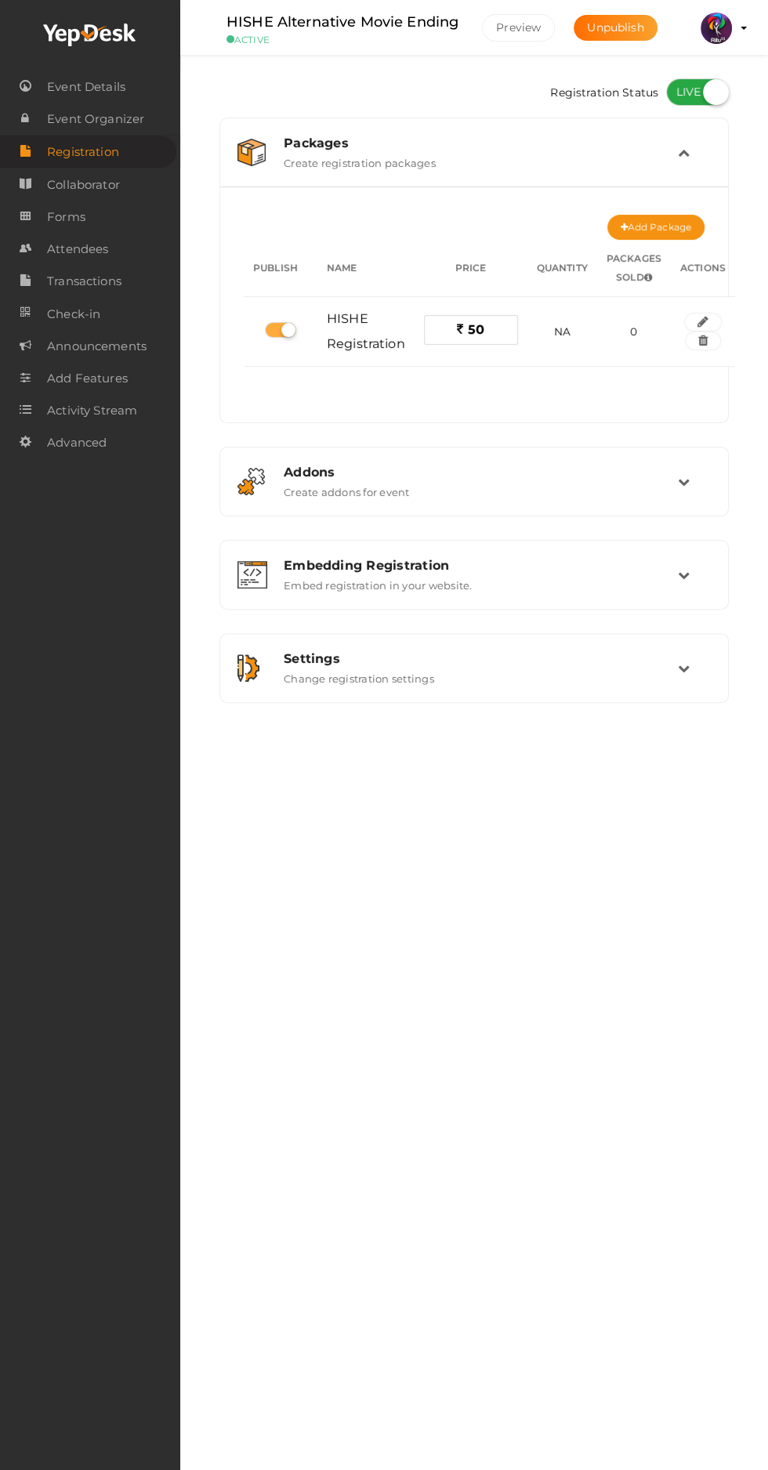
click at [664, 157] on div "Packages Create registration packages" at bounding box center [475, 153] width 406 height 34
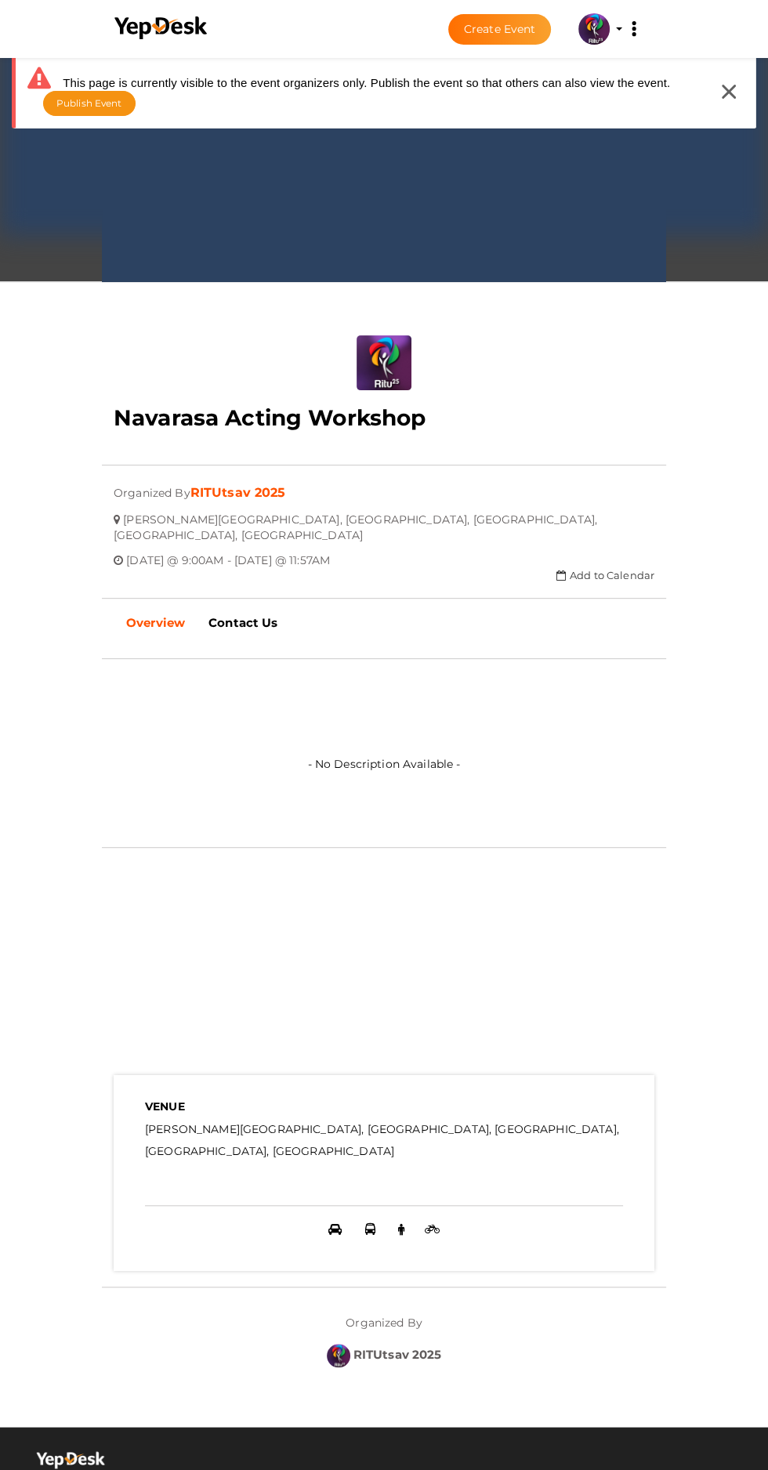
scroll to position [42, 0]
click at [728, 95] on icon at bounding box center [728, 92] width 14 height 14
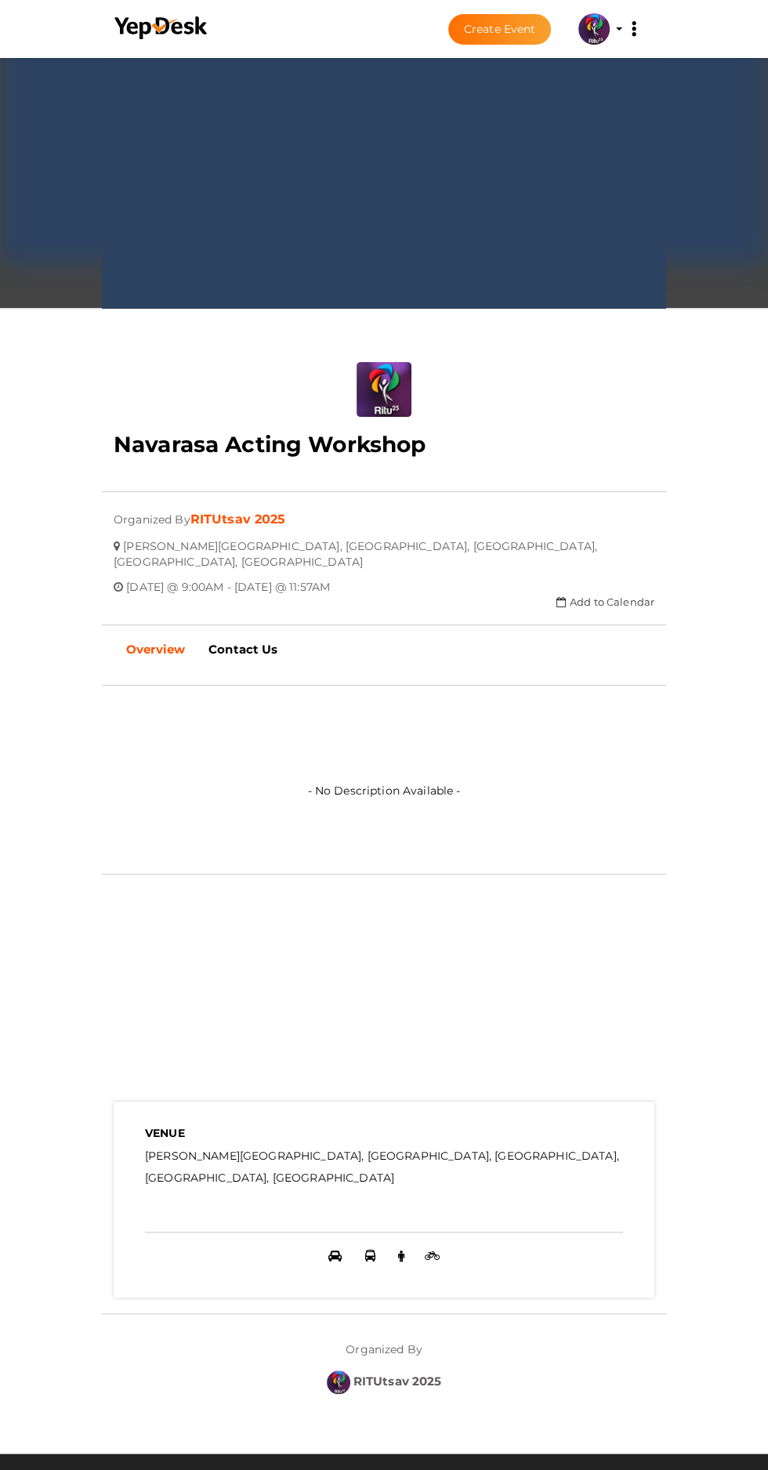
scroll to position [0, 0]
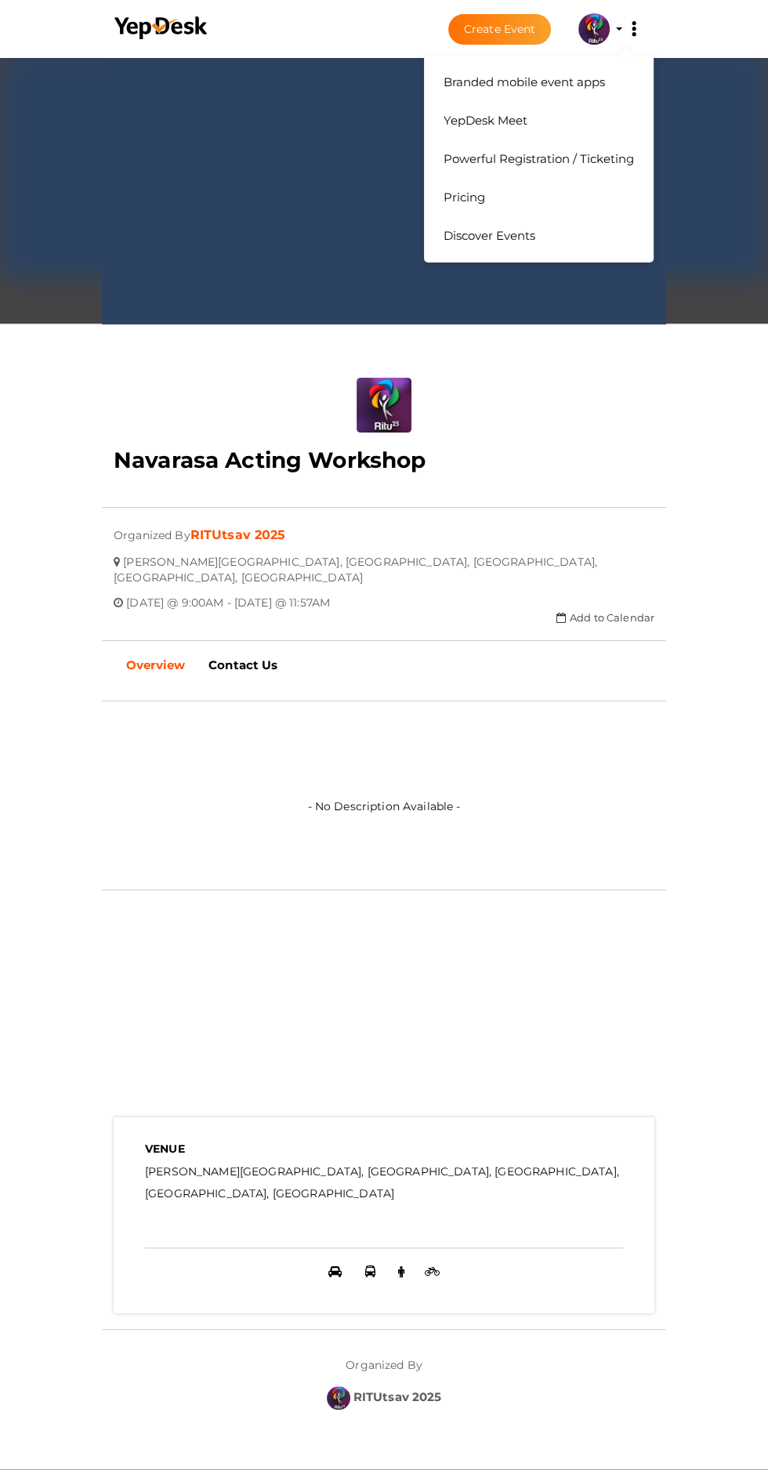
click at [633, 28] on icon at bounding box center [633, 29] width 4 height 4
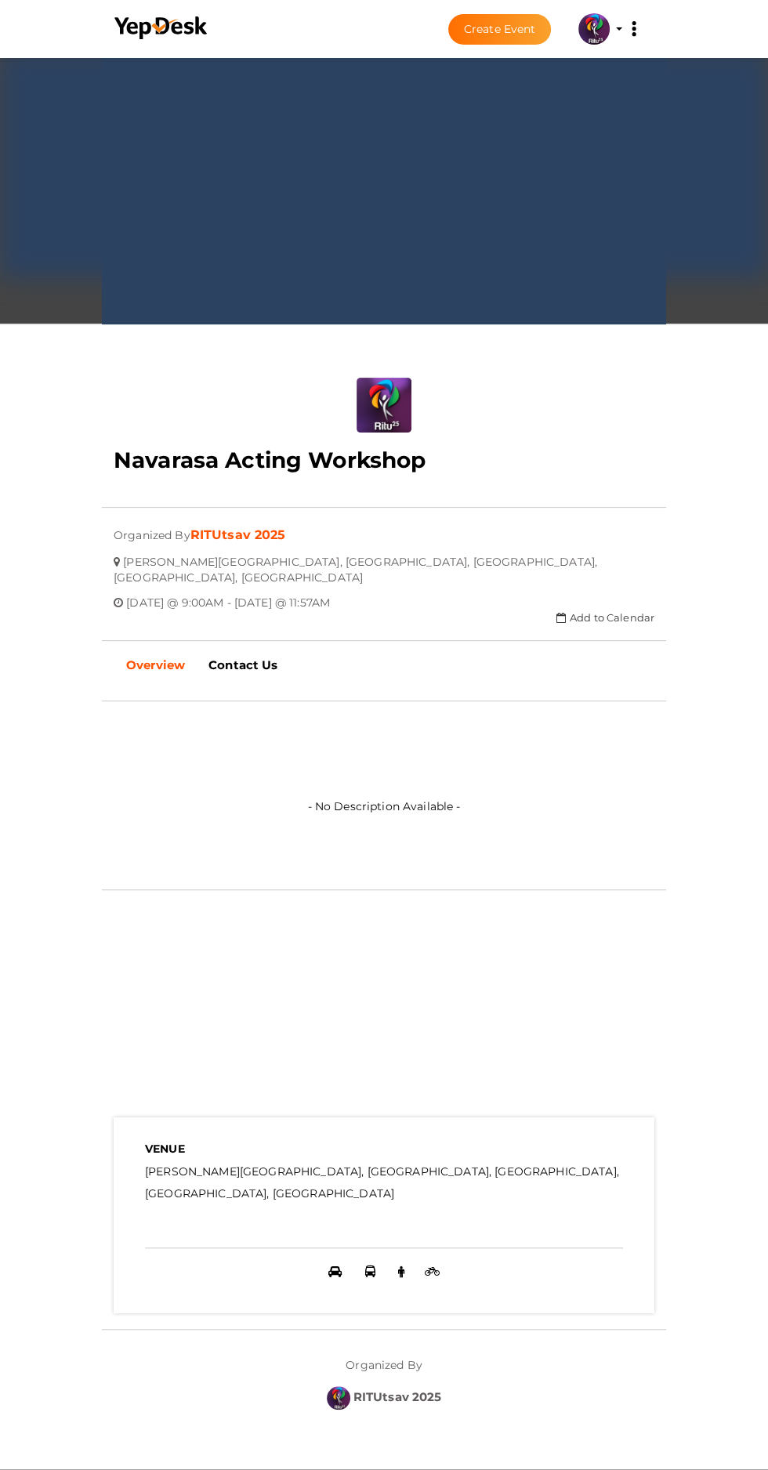
click at [51, 610] on div "close Your present response to the invite is You can change your response below…" at bounding box center [384, 749] width 768 height 1398
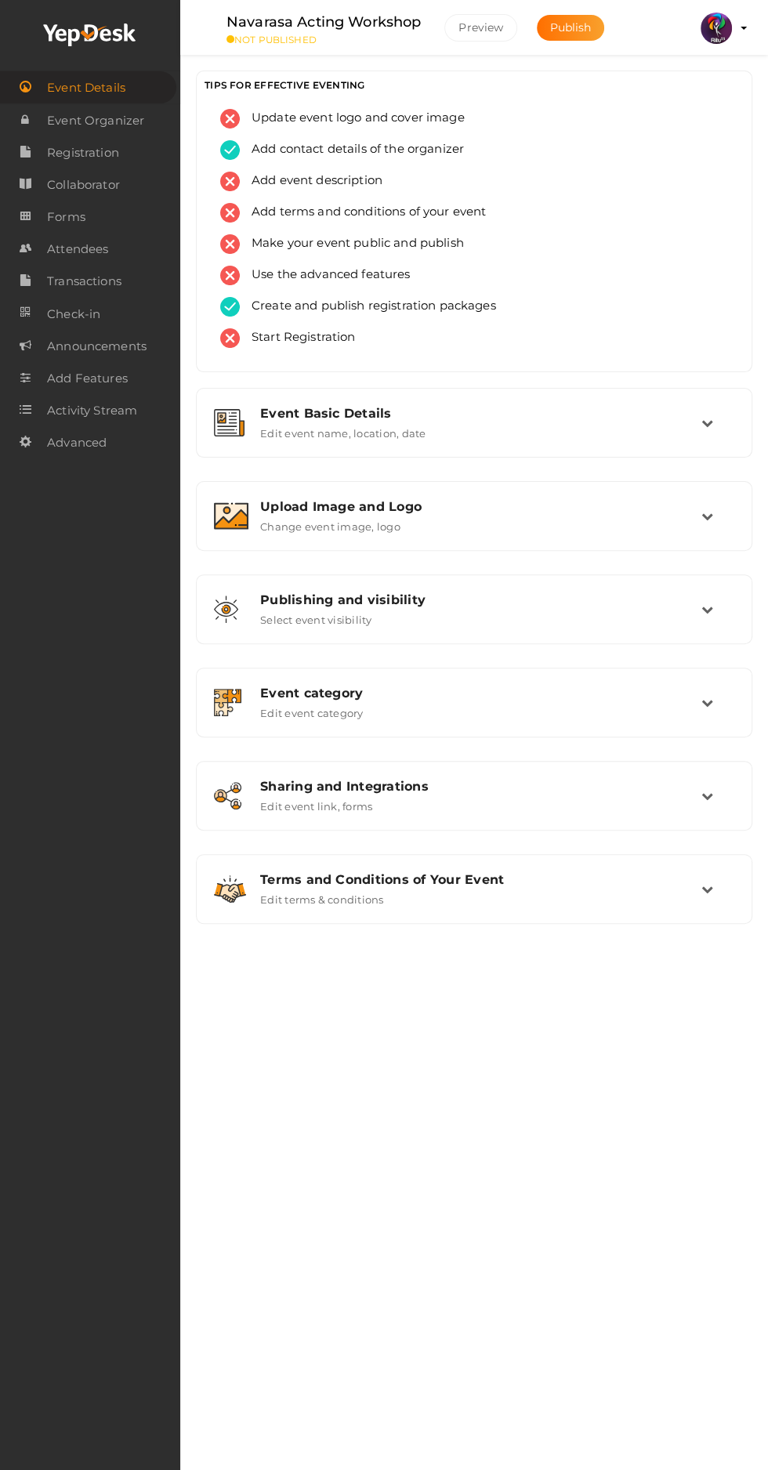
click at [128, 166] on link "Registration" at bounding box center [90, 152] width 180 height 32
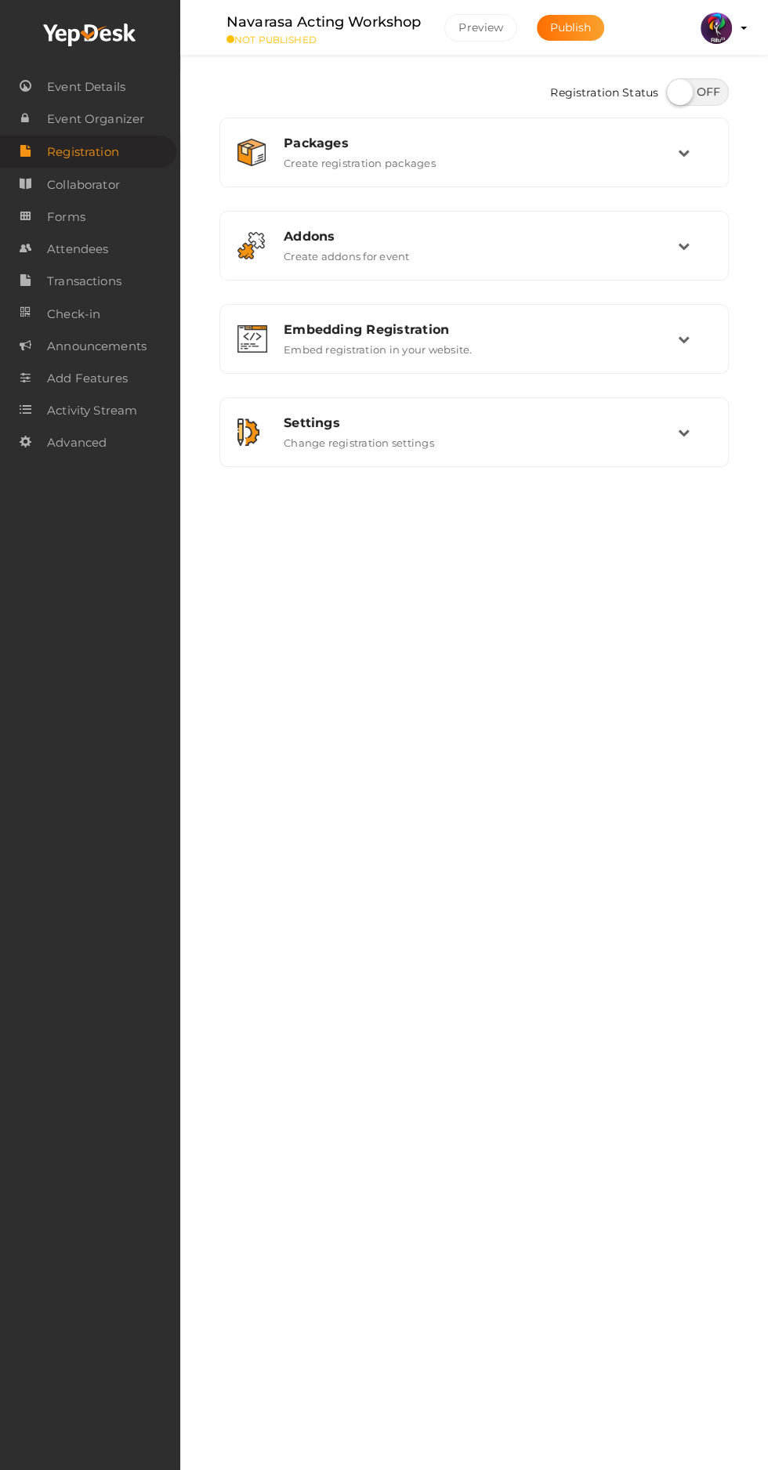
click at [132, 243] on link "Attendees" at bounding box center [90, 249] width 180 height 32
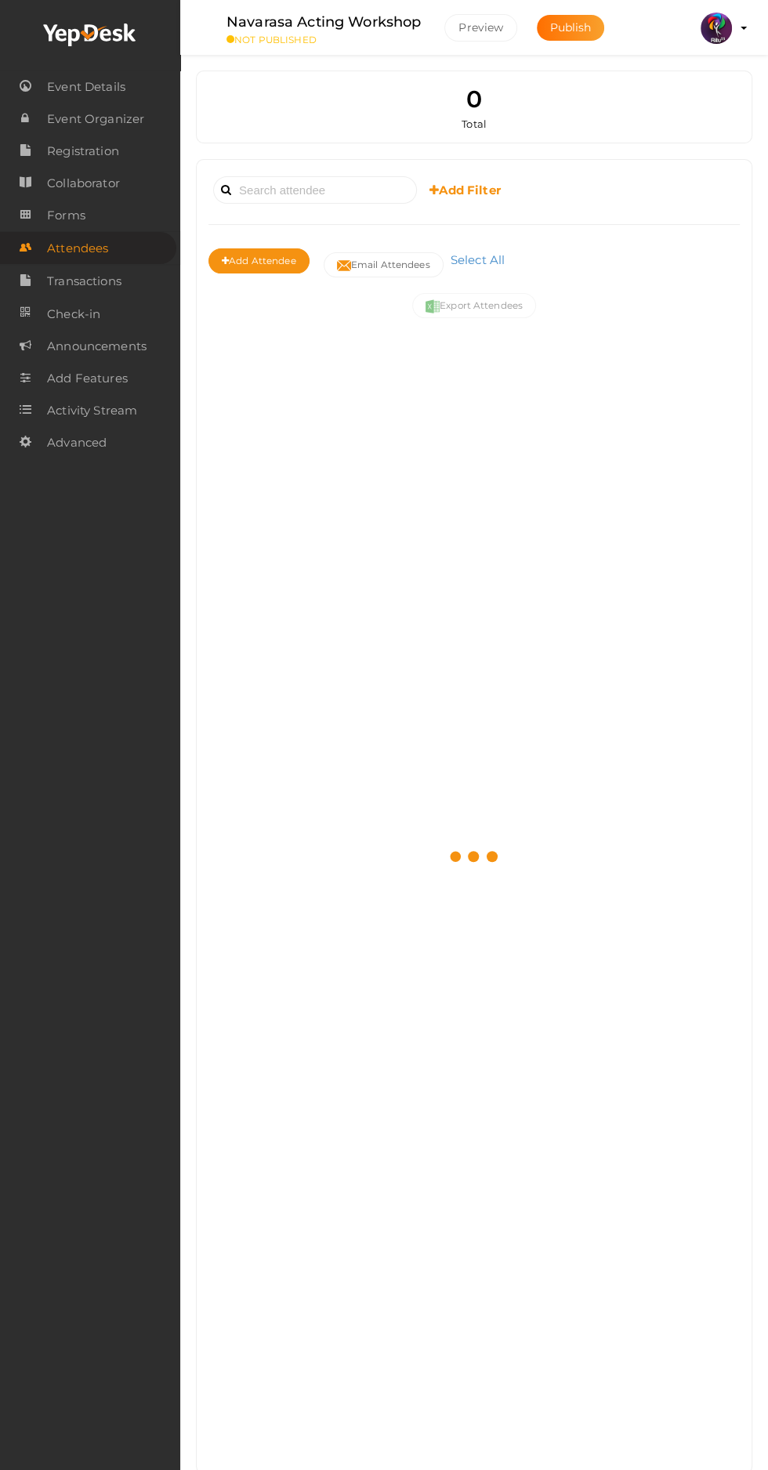
click at [122, 224] on link "Forms" at bounding box center [90, 215] width 180 height 32
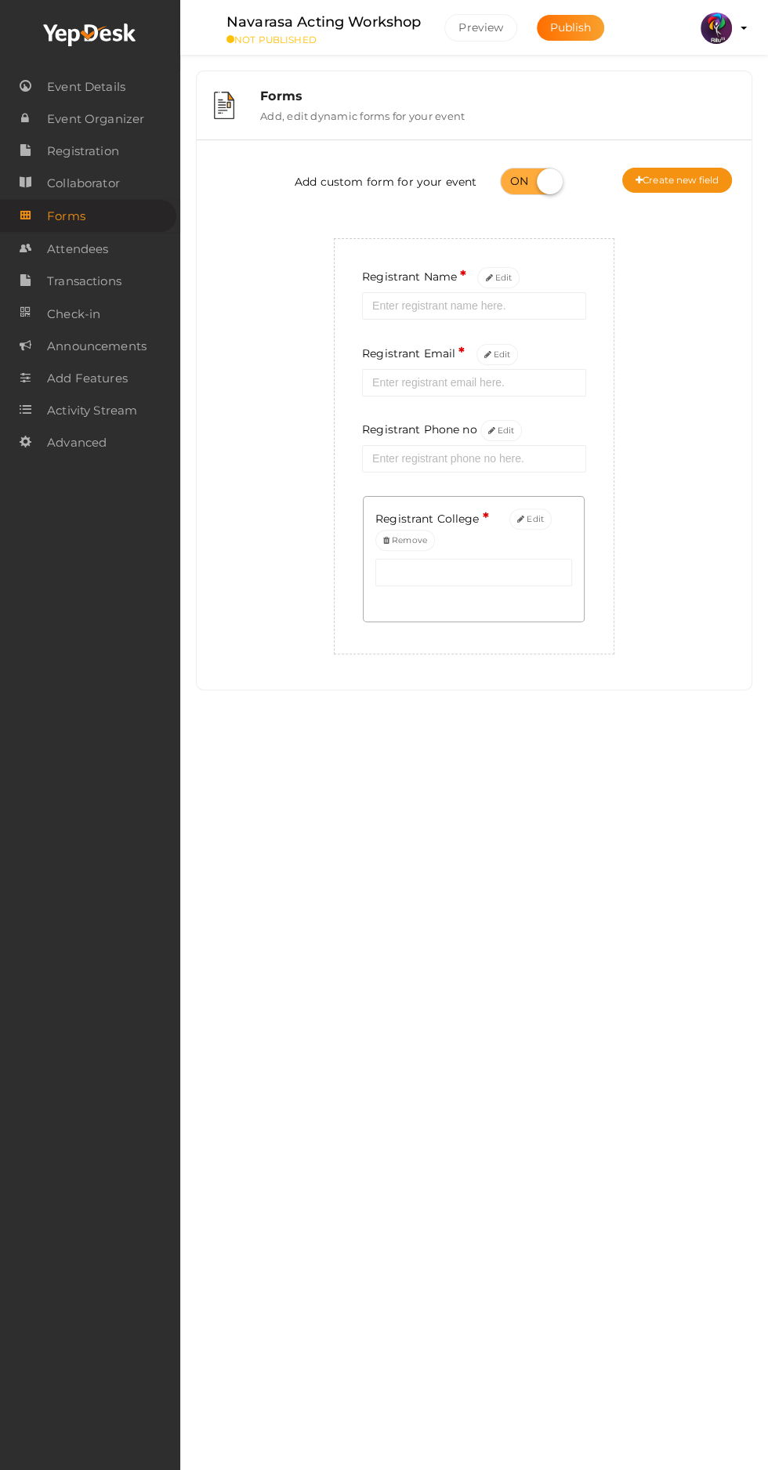
click at [696, 179] on button "Create new field" at bounding box center [677, 180] width 110 height 25
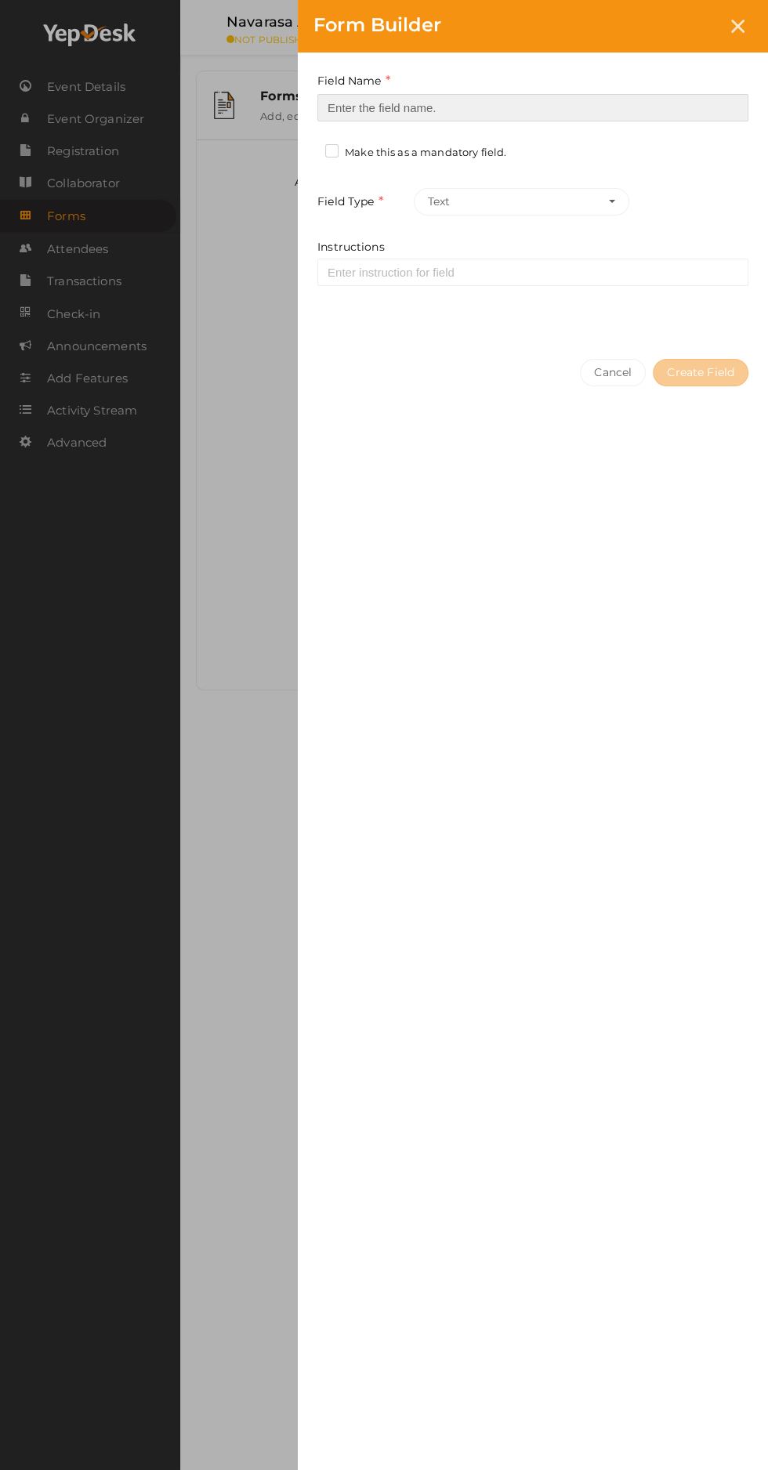
click at [582, 107] on input at bounding box center [532, 107] width 431 height 27
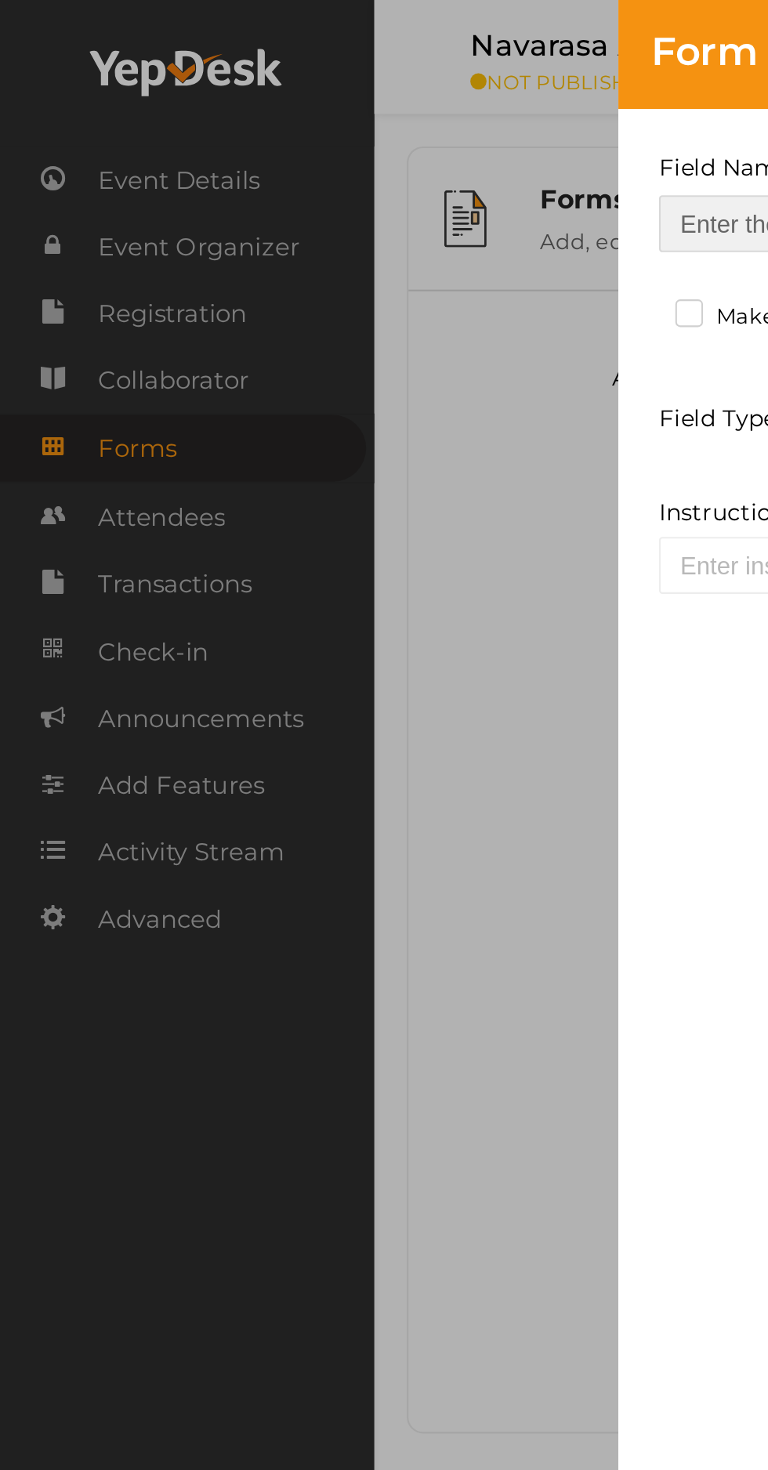
type input "Refferal ID"
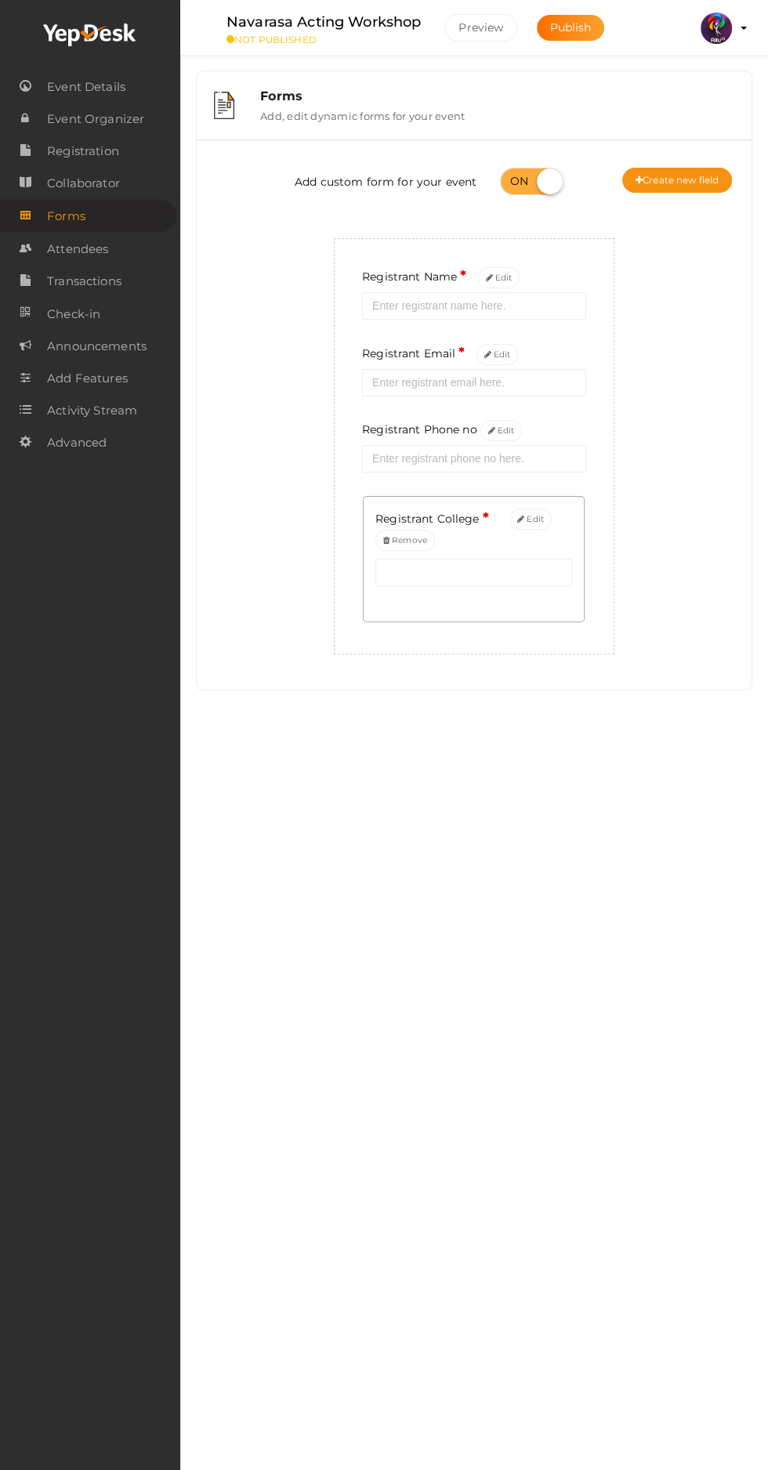
click at [713, 184] on button "Create new field" at bounding box center [677, 180] width 110 height 25
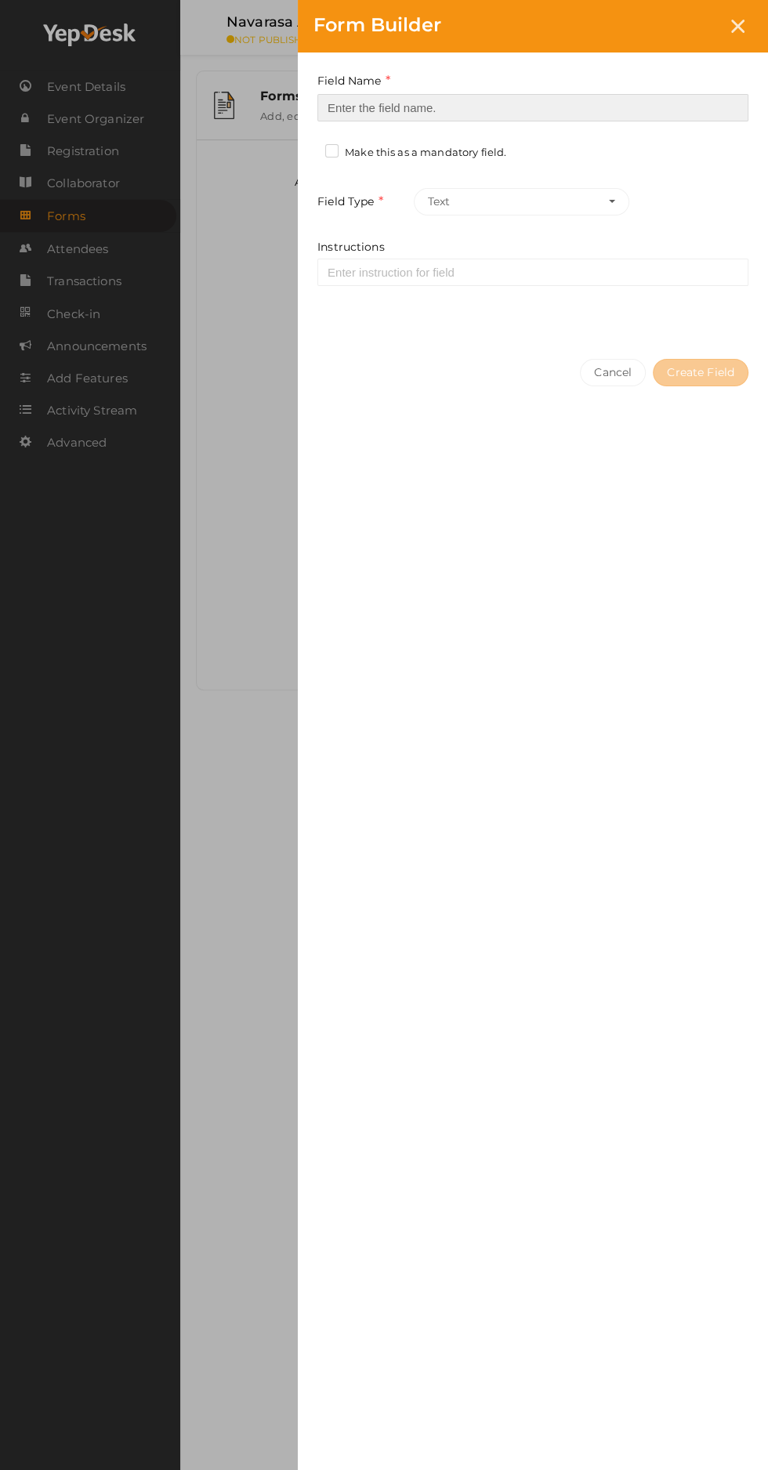
click at [575, 107] on input at bounding box center [532, 107] width 431 height 27
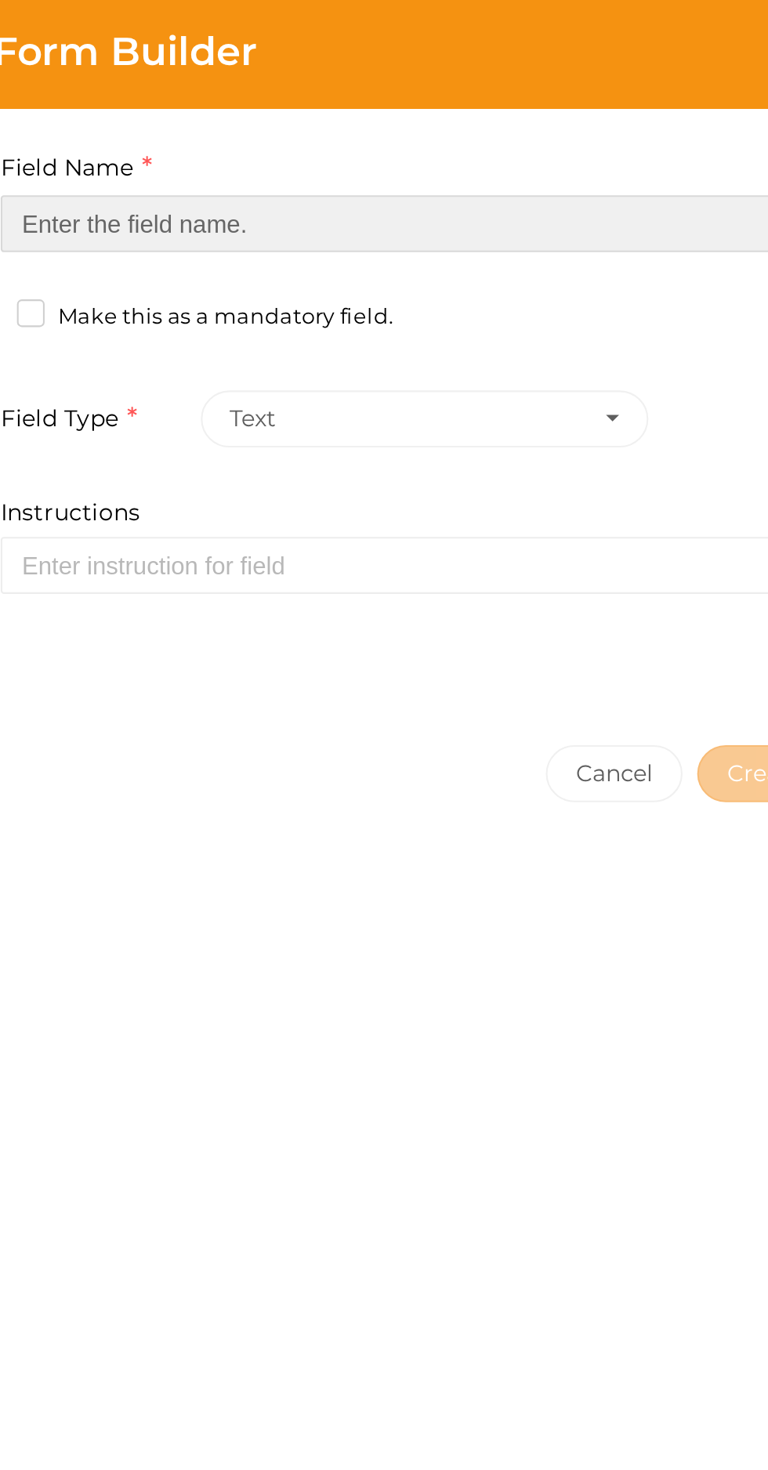
type input "Refferal ID"
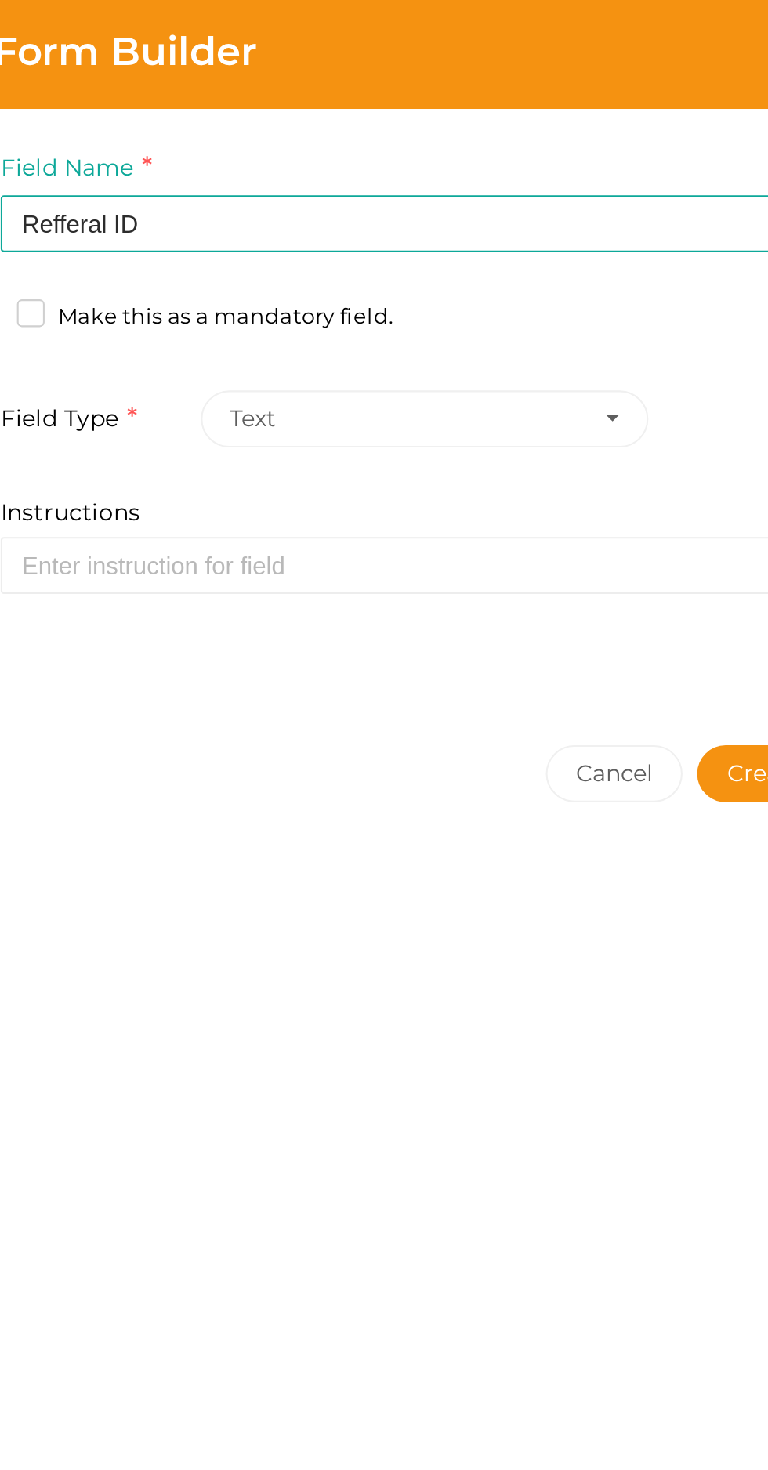
click at [660, 379] on button "Create Field" at bounding box center [701, 372] width 96 height 27
